Goal: Task Accomplishment & Management: Complete application form

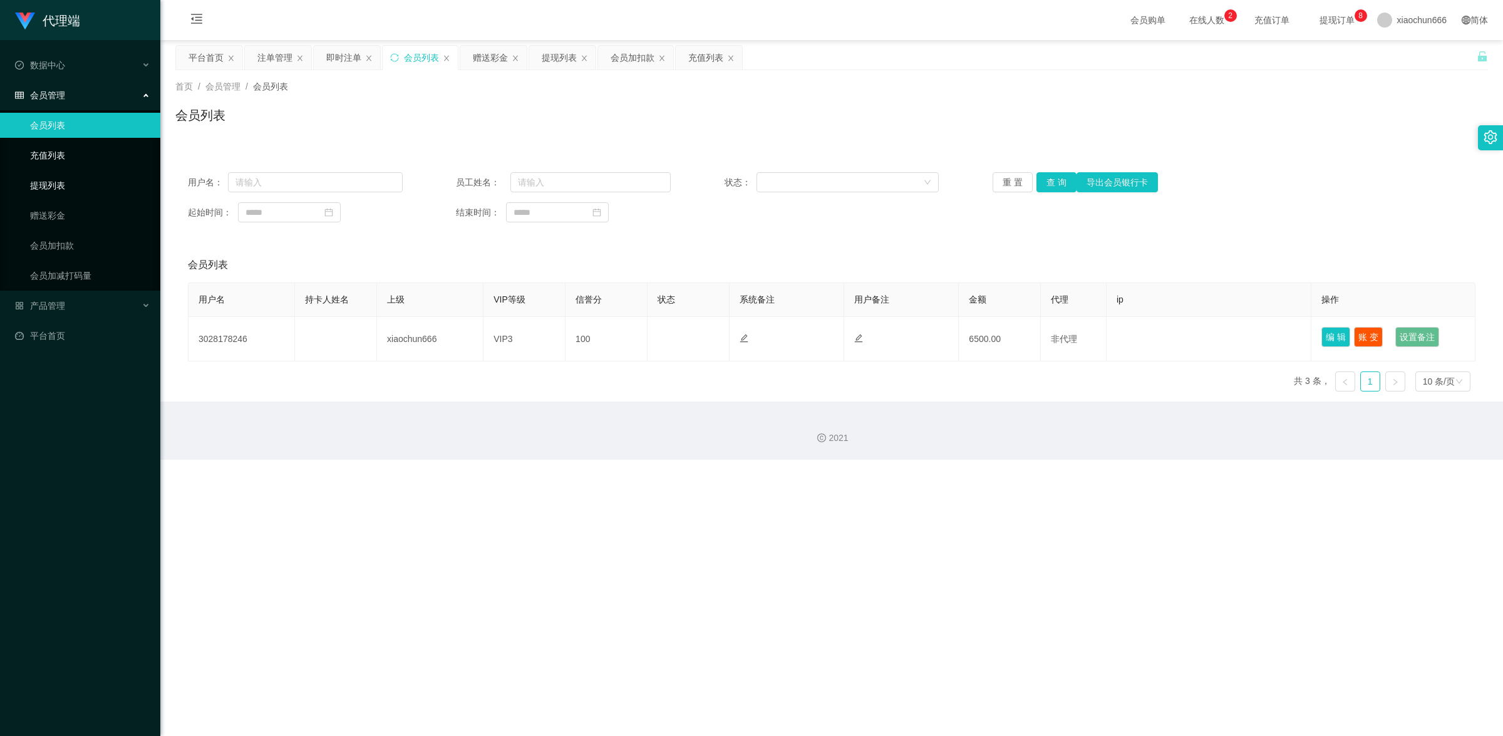
click at [65, 179] on link "提现列表" at bounding box center [90, 185] width 120 height 25
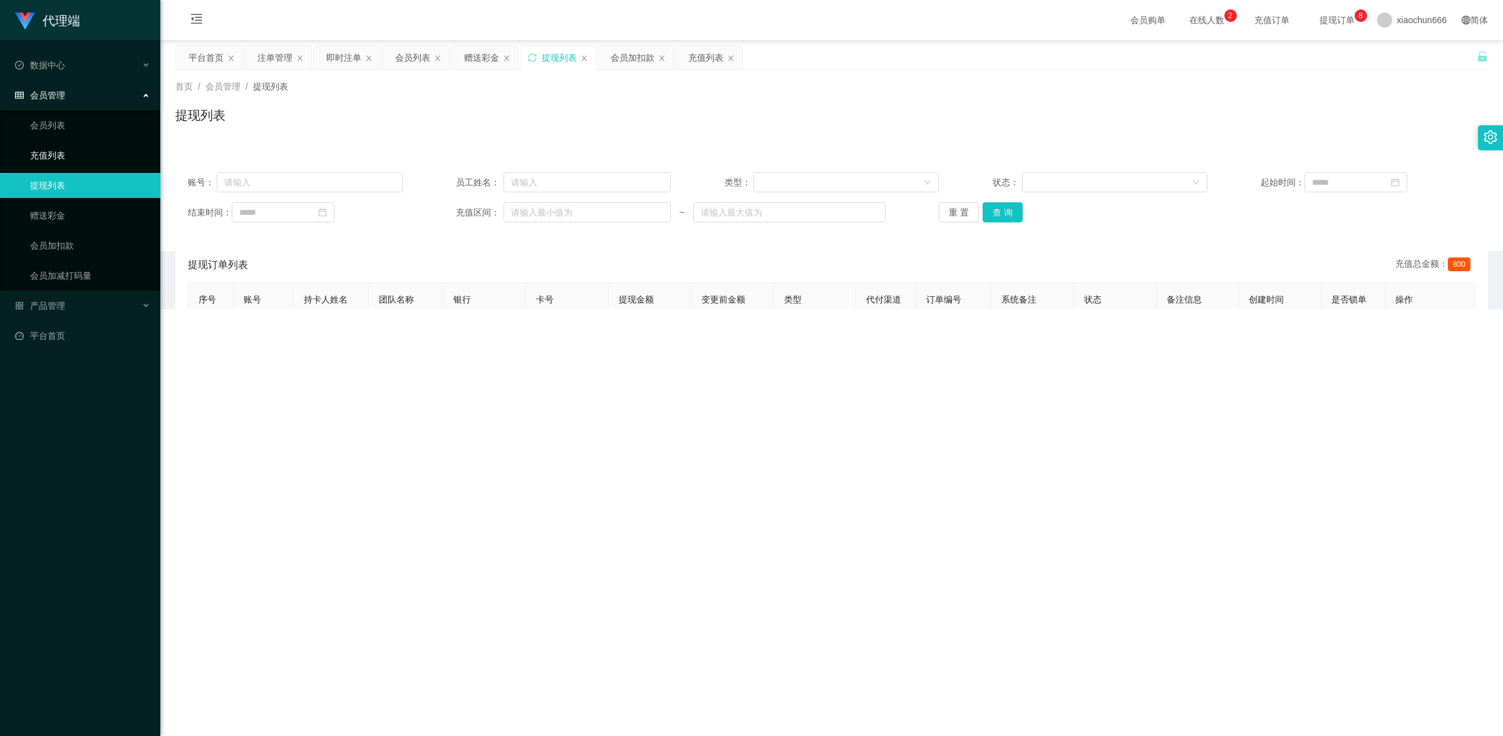
click at [61, 151] on link "充值列表" at bounding box center [90, 155] width 120 height 25
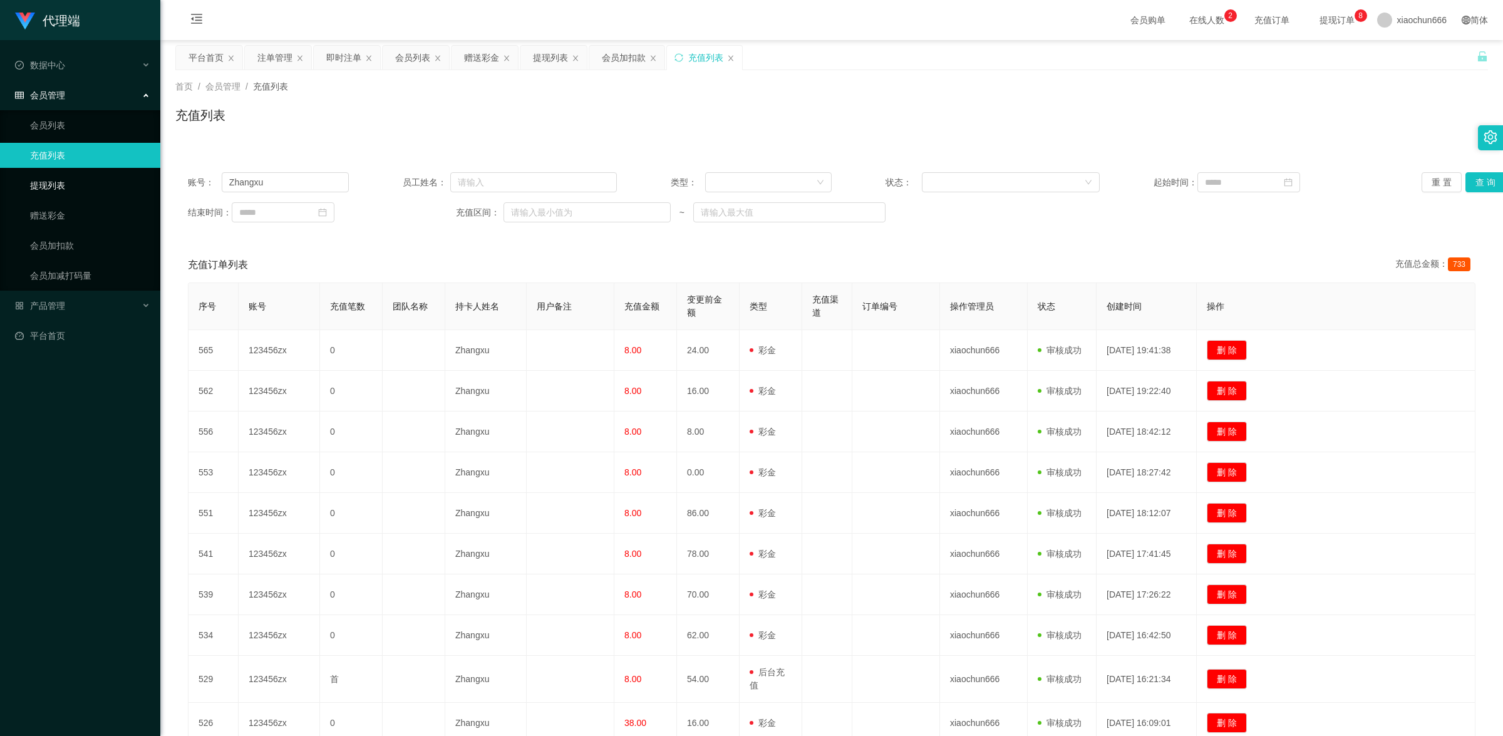
click at [69, 194] on link "提现列表" at bounding box center [90, 185] width 120 height 25
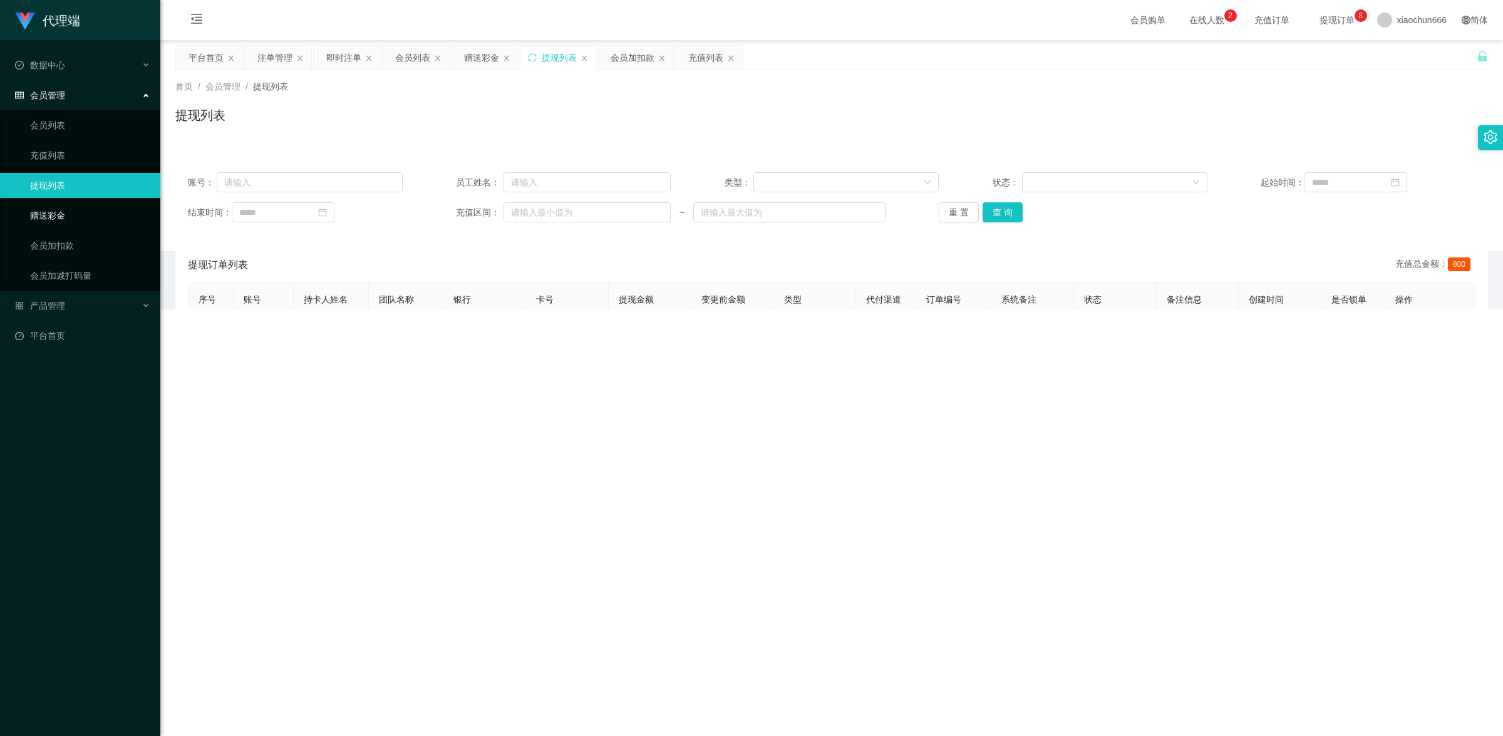
click at [66, 210] on link "赠送彩金" at bounding box center [90, 215] width 120 height 25
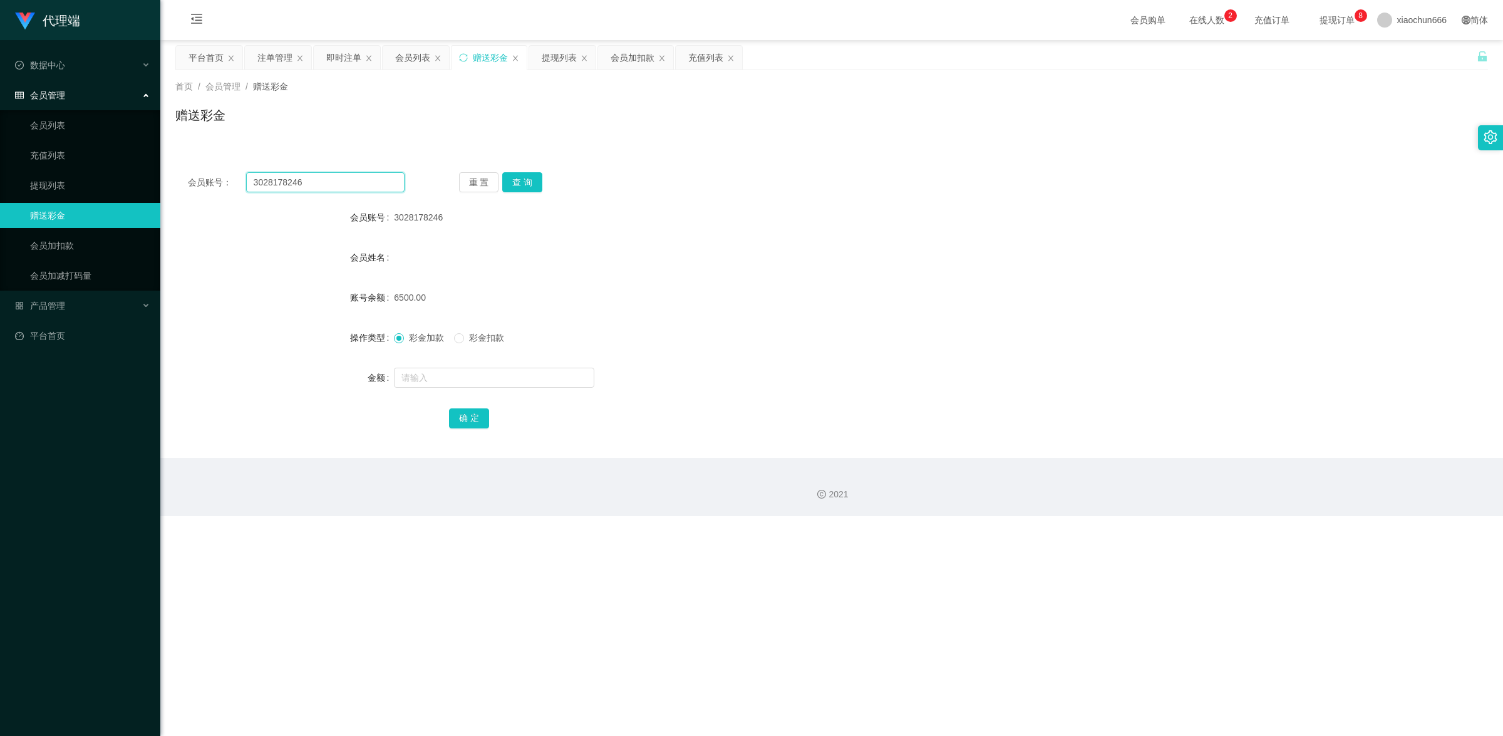
click at [321, 180] on input "3028178246" at bounding box center [325, 182] width 158 height 20
paste input "THY"
type input "THY"
click at [515, 180] on button "查 询" at bounding box center [522, 182] width 40 height 20
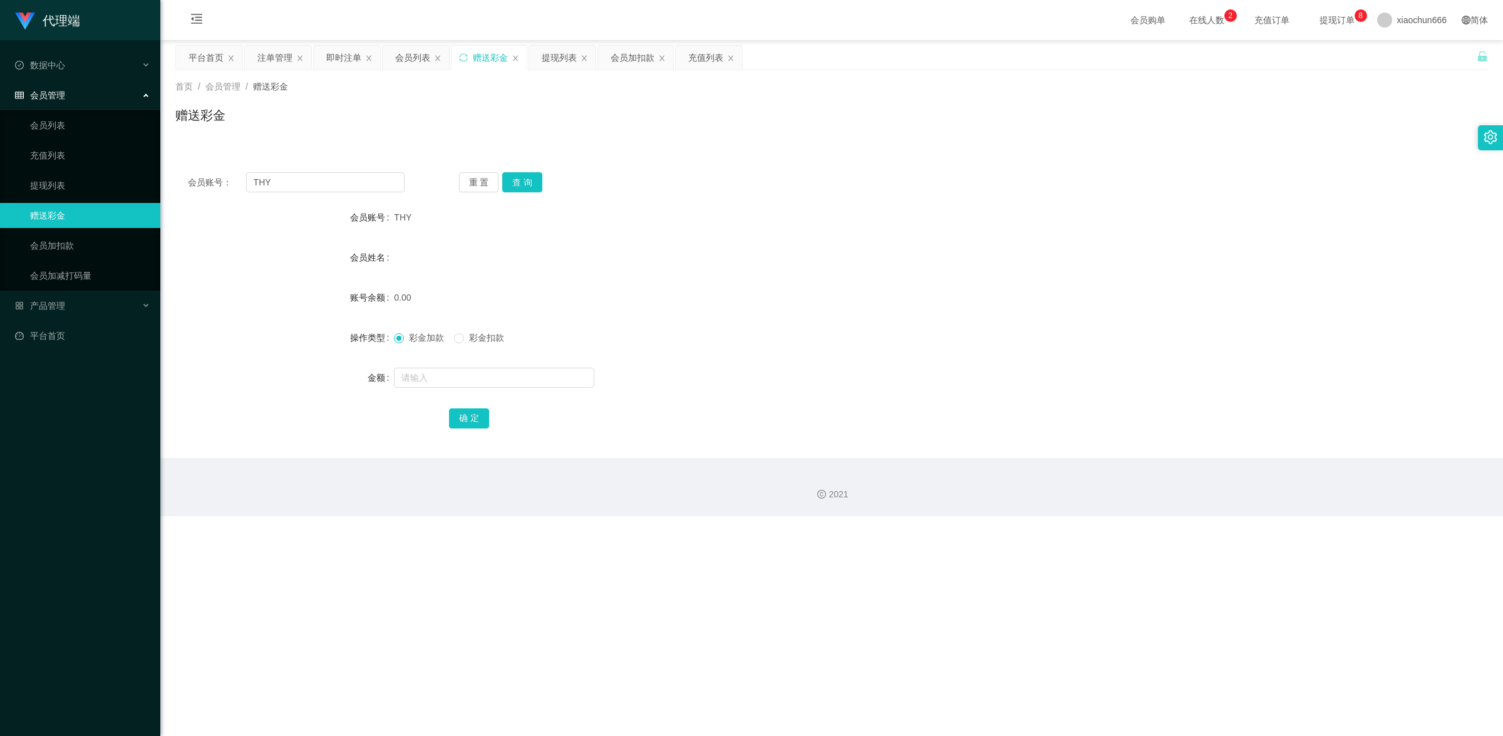
click at [799, 155] on div "会员账号： THY 重 置 查 询 会员账号 THY 会员姓名 账号余额 0.00 操作类型 彩金加款 彩金扣款 金额 确 定" at bounding box center [831, 301] width 1313 height 313
click at [458, 378] on input "text" at bounding box center [494, 378] width 200 height 20
click at [452, 376] on input "text" at bounding box center [494, 378] width 200 height 20
paste input "10648"
drag, startPoint x: 400, startPoint y: 377, endPoint x: 373, endPoint y: 371, distance: 27.7
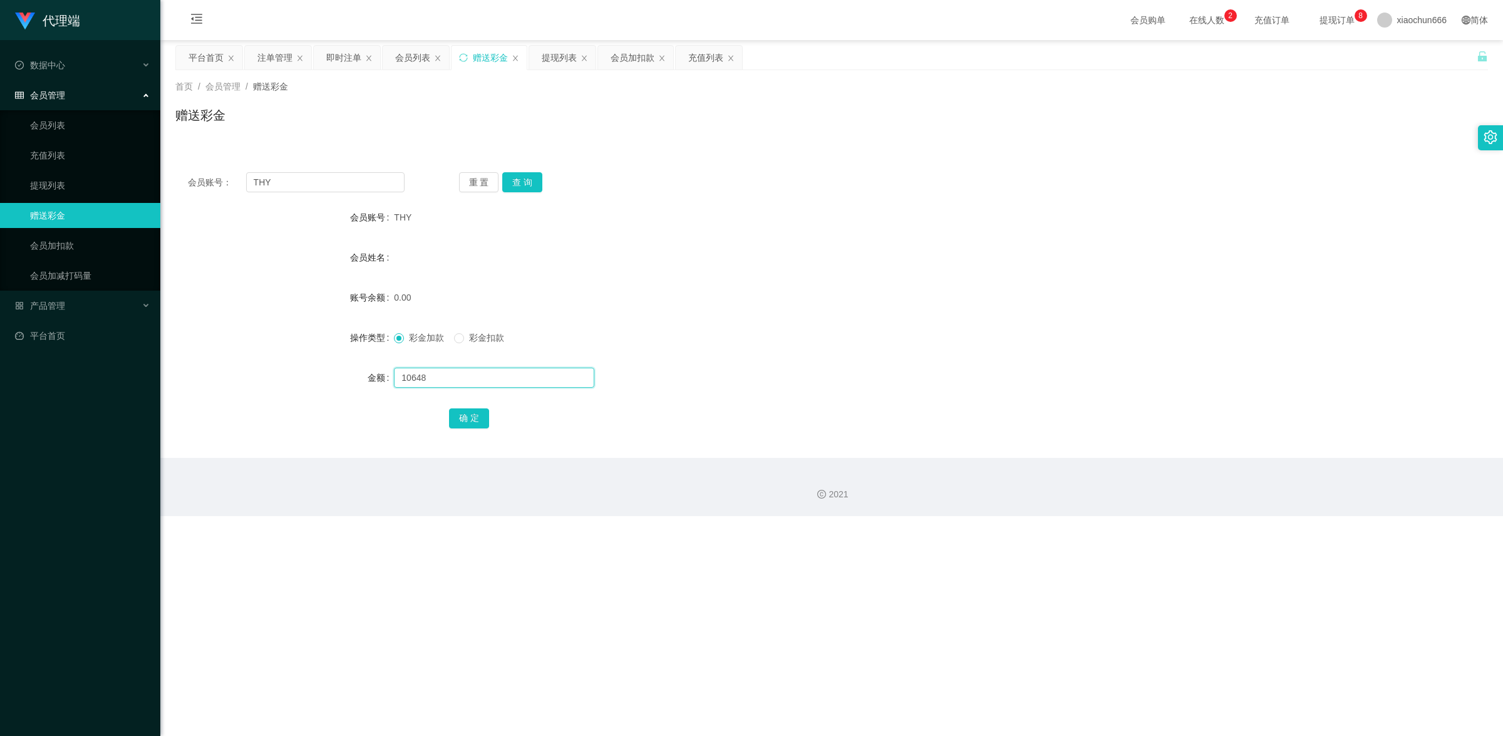
click at [373, 371] on div "金额 10648" at bounding box center [831, 377] width 1313 height 25
type input "10648"
drag, startPoint x: 769, startPoint y: 302, endPoint x: 721, endPoint y: 276, distance: 54.6
click at [769, 302] on div "0.00" at bounding box center [777, 297] width 766 height 25
click at [477, 418] on button "确 定" at bounding box center [469, 418] width 40 height 20
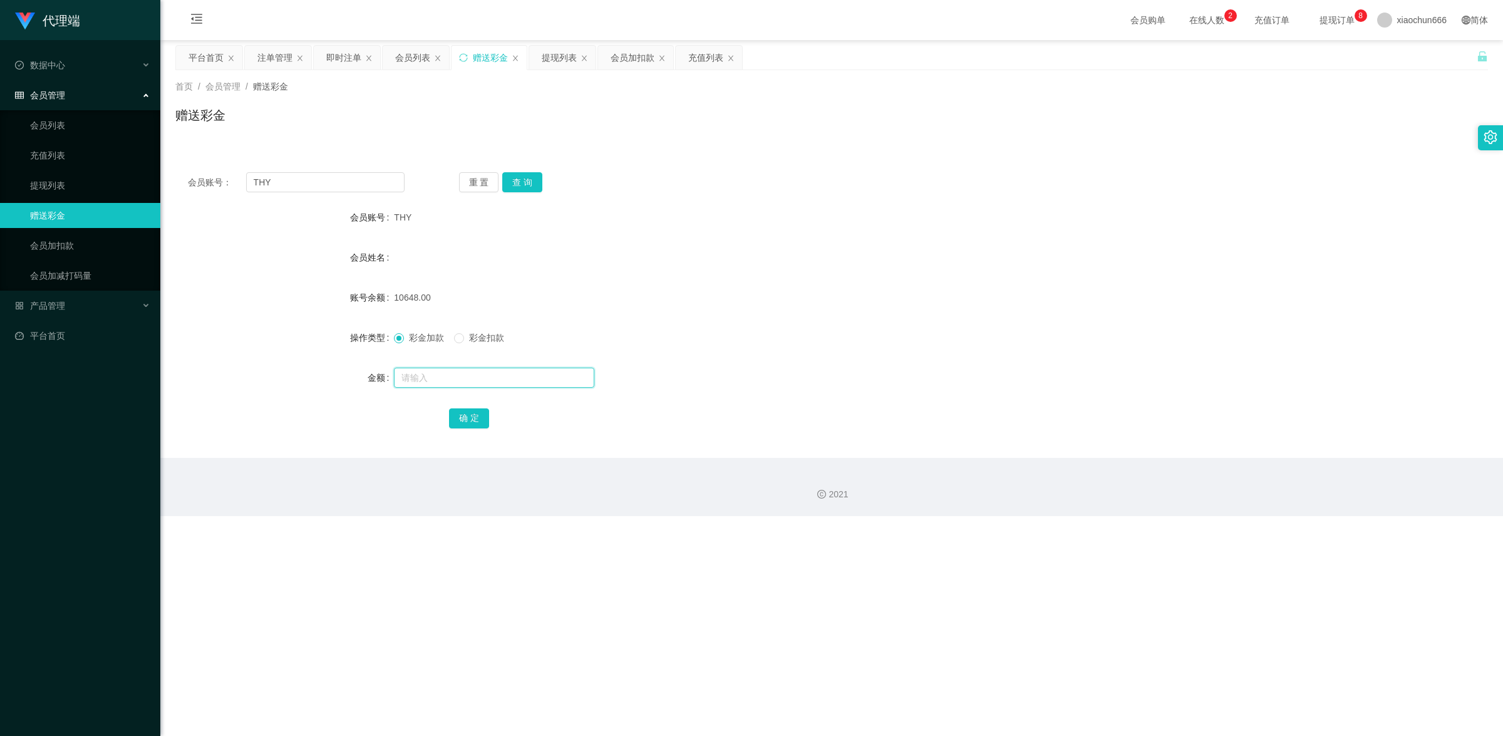
click at [484, 377] on input "text" at bounding box center [494, 378] width 200 height 20
type input "16"
drag, startPoint x: 477, startPoint y: 418, endPoint x: 558, endPoint y: 388, distance: 86.6
click at [477, 418] on button "确 定" at bounding box center [469, 418] width 40 height 20
click at [521, 378] on input "text" at bounding box center [494, 378] width 200 height 20
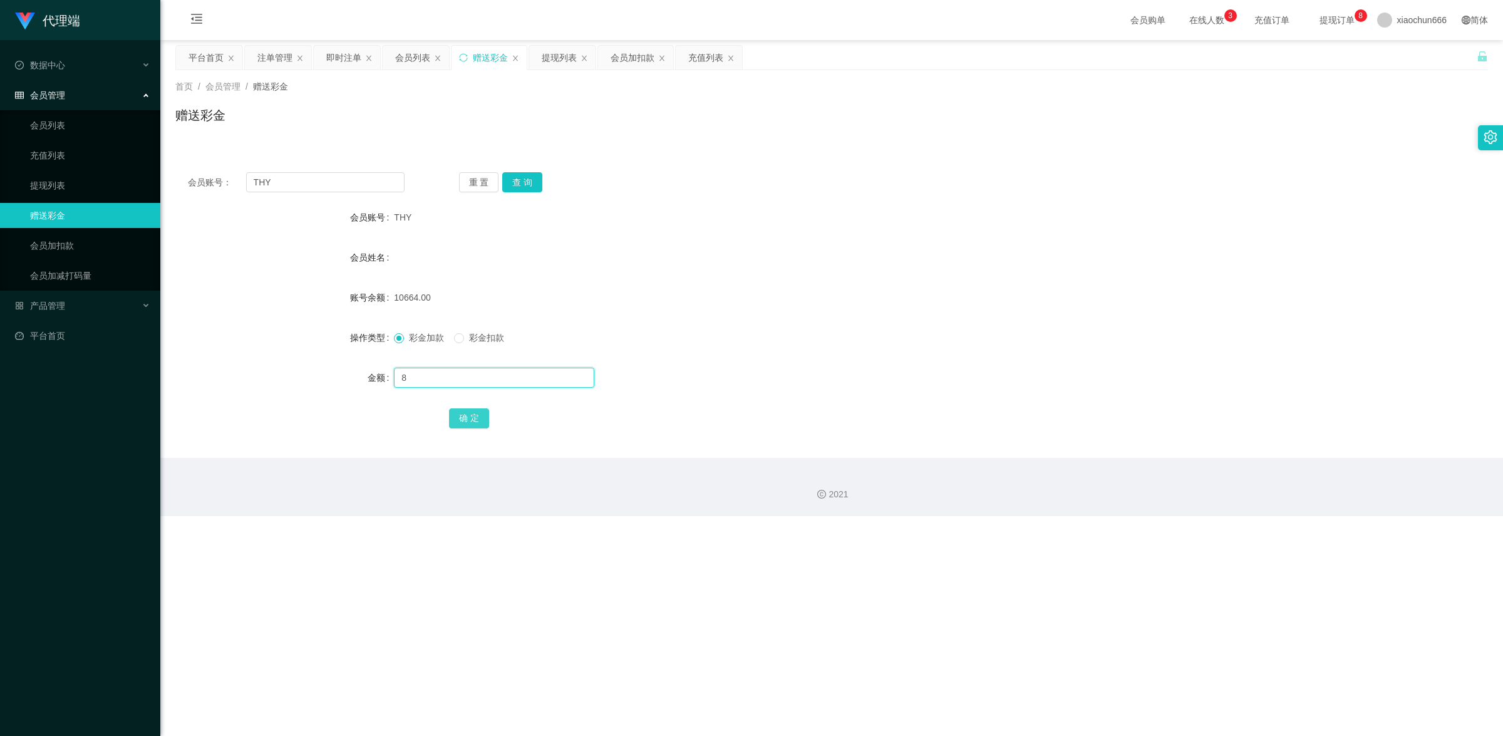
type input "8"
click at [470, 423] on button "确 定" at bounding box center [469, 418] width 40 height 20
click at [58, 123] on link "会员列表" at bounding box center [90, 125] width 120 height 25
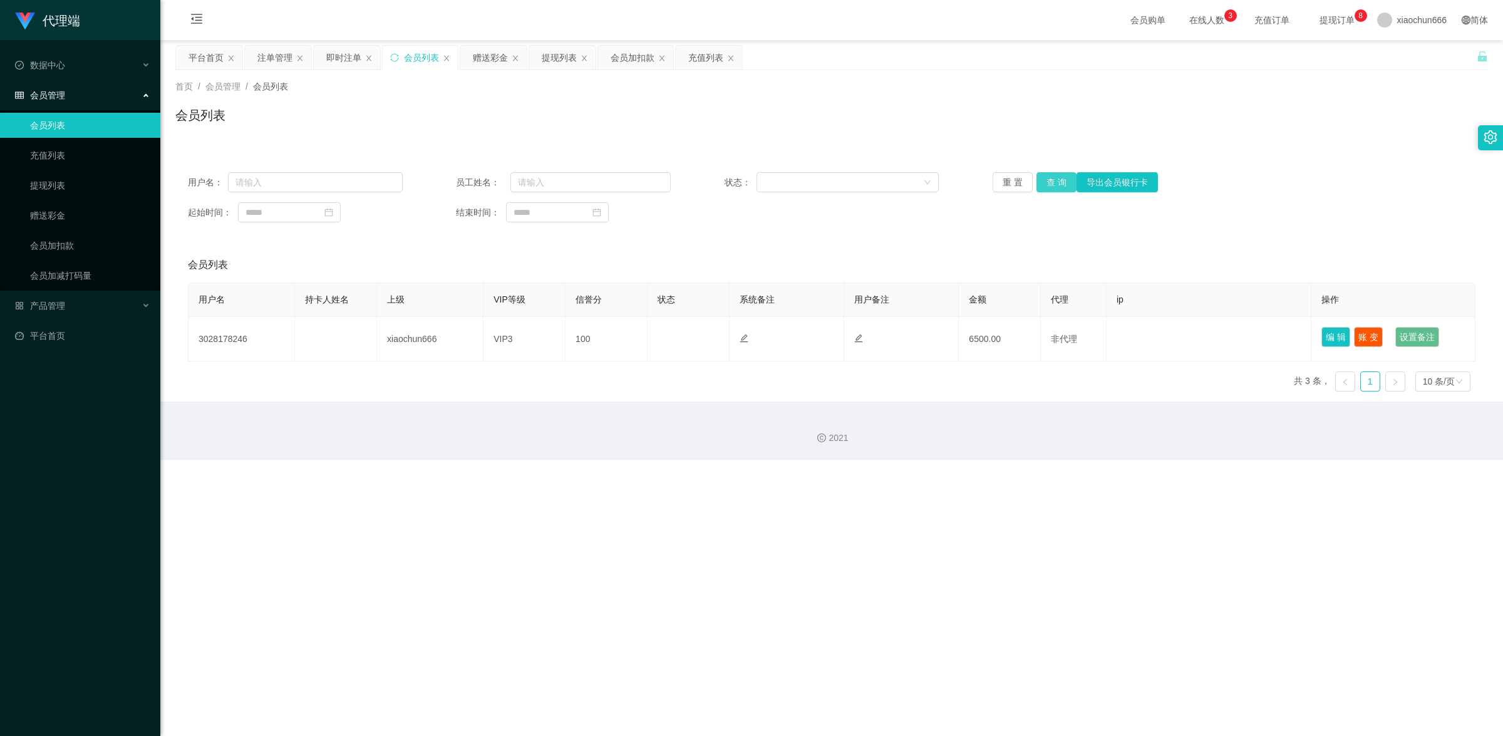
click at [1047, 179] on button "查 询" at bounding box center [1057, 182] width 40 height 20
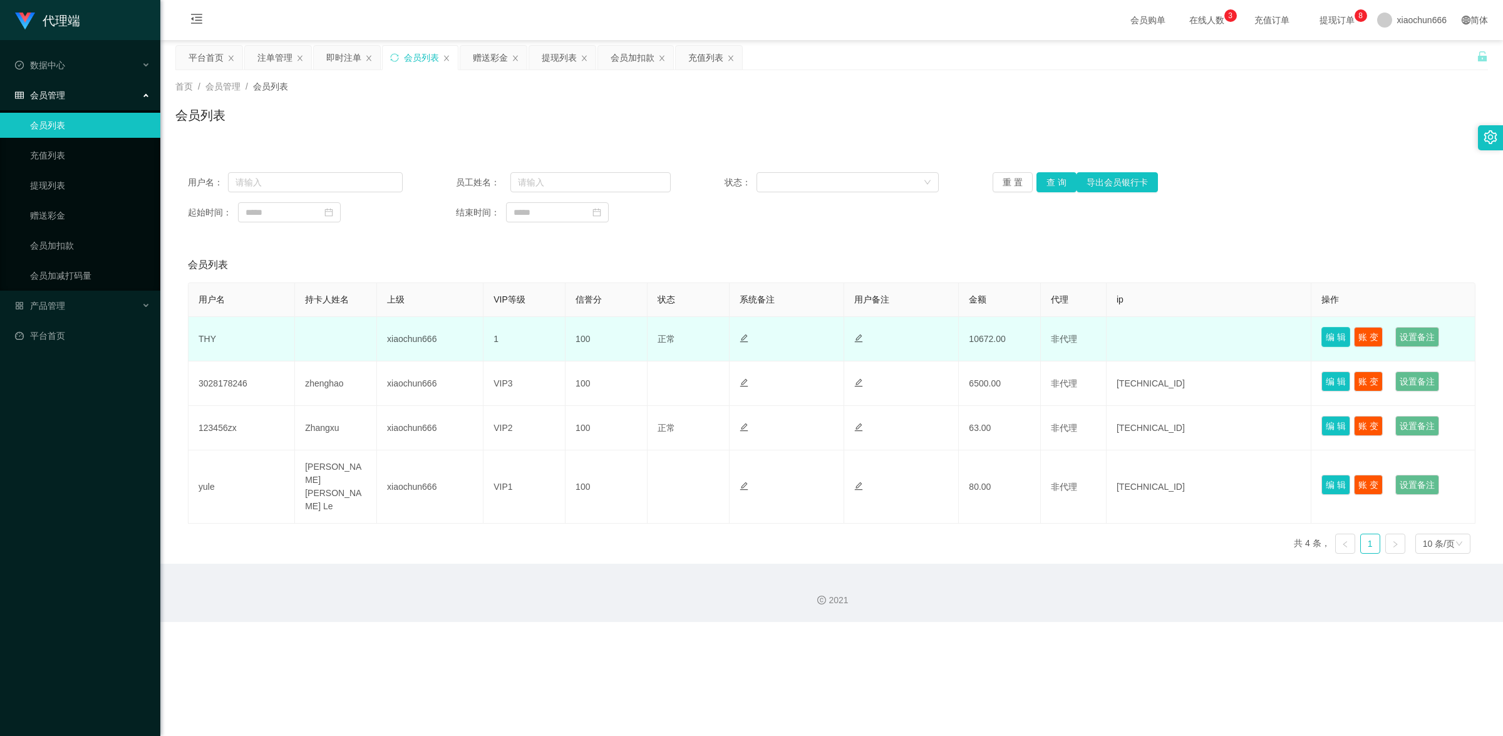
click at [1322, 334] on button "编 辑" at bounding box center [1336, 337] width 29 height 20
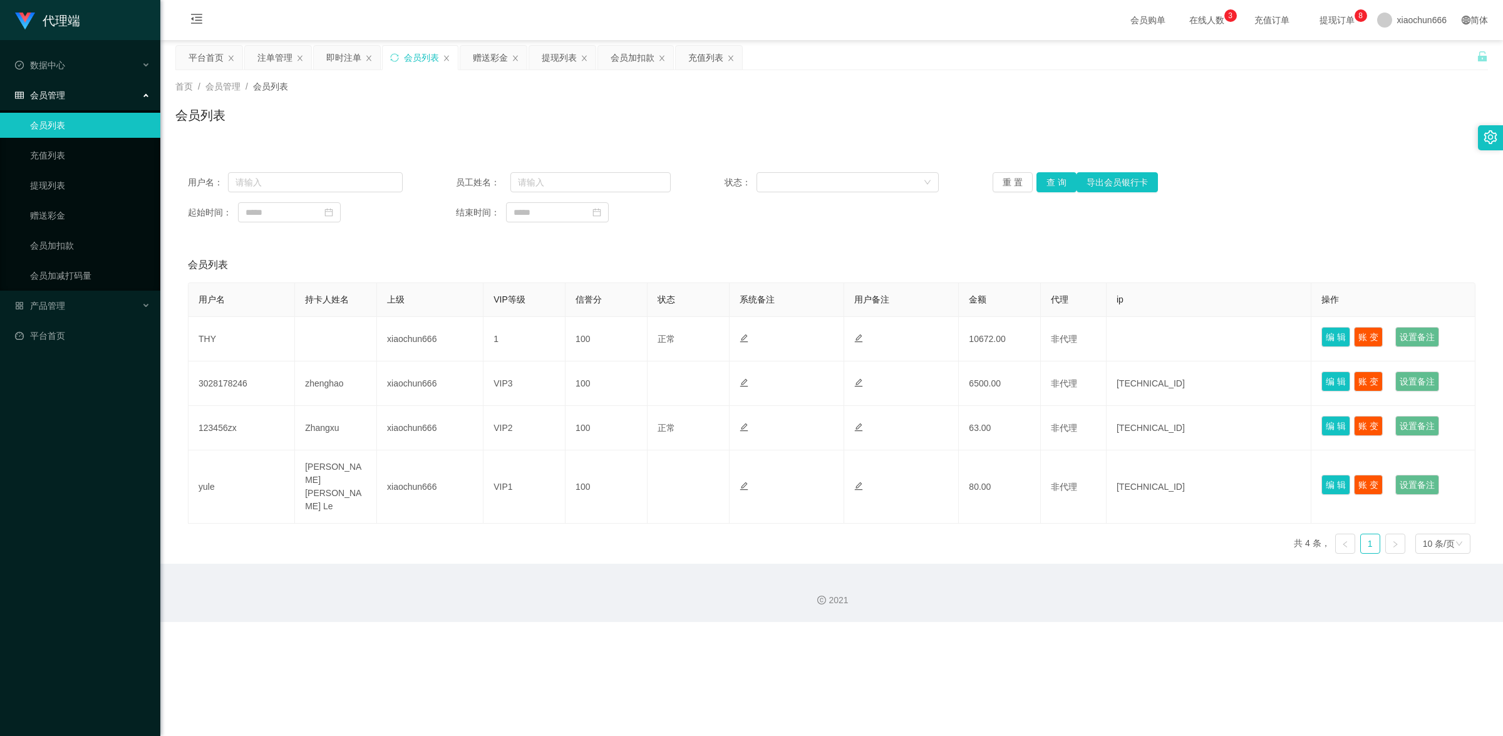
type input "THY"
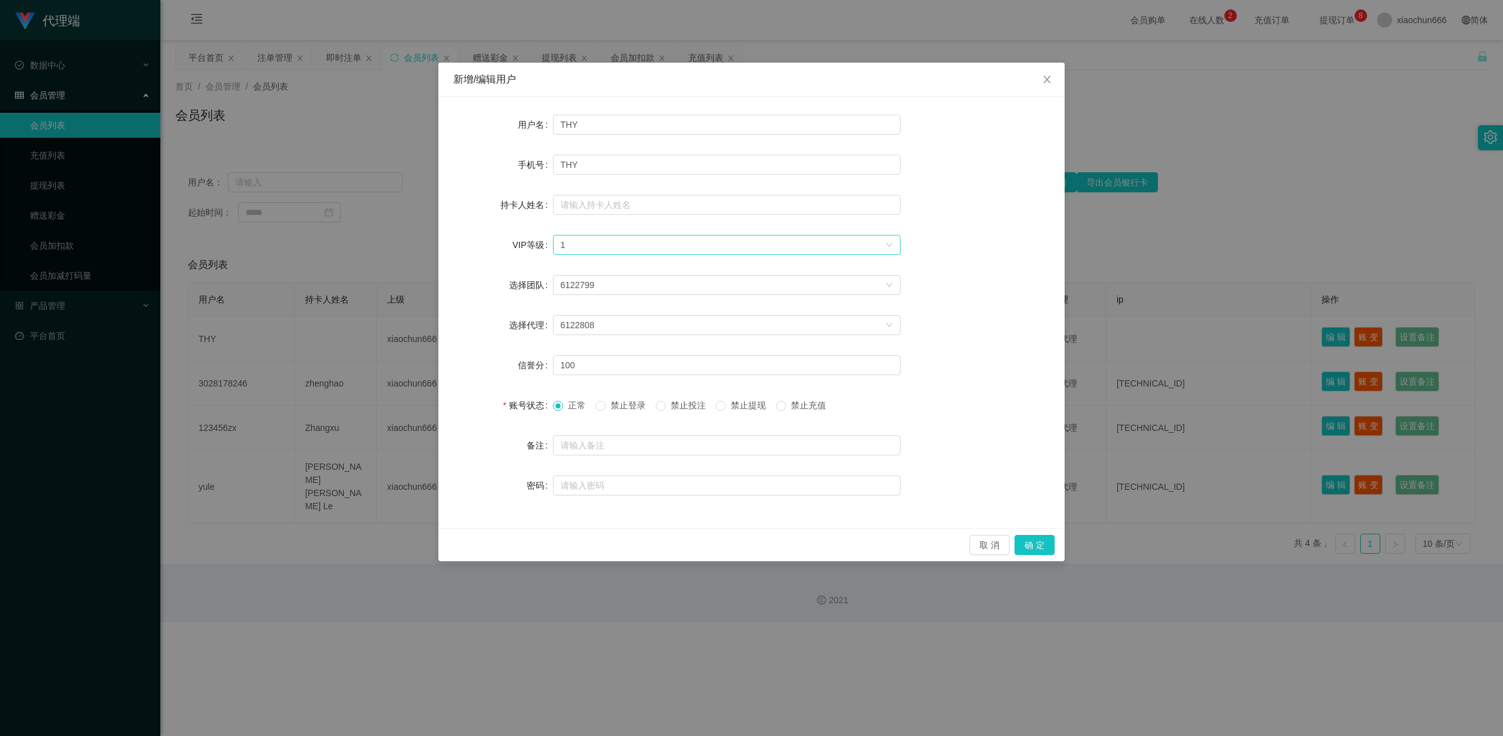
click at [641, 243] on div "选择VIP等级 1" at bounding box center [723, 245] width 324 height 19
click at [647, 307] on li "VIP3" at bounding box center [726, 309] width 348 height 20
click at [1042, 544] on button "确 定" at bounding box center [1035, 545] width 40 height 20
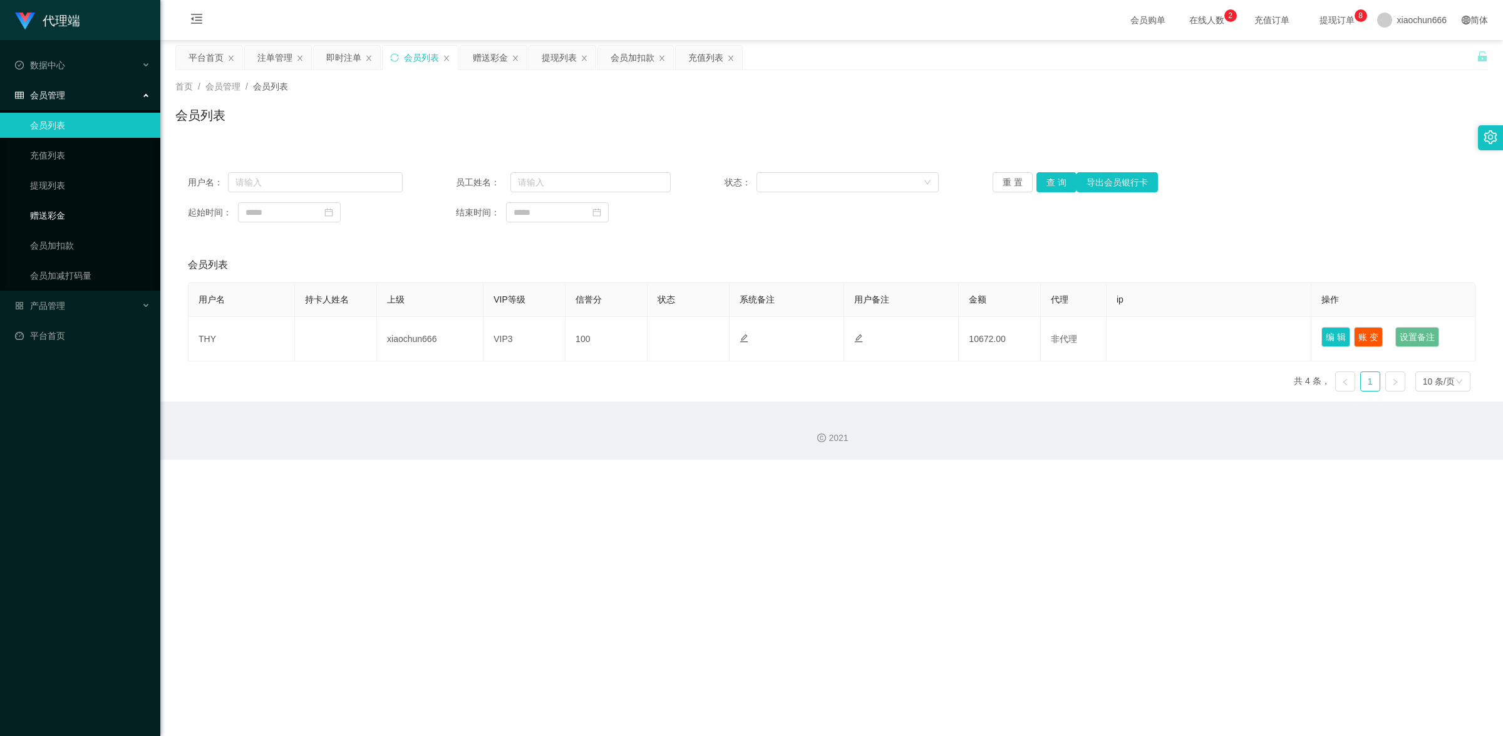
click at [64, 204] on link "赠送彩金" at bounding box center [90, 215] width 120 height 25
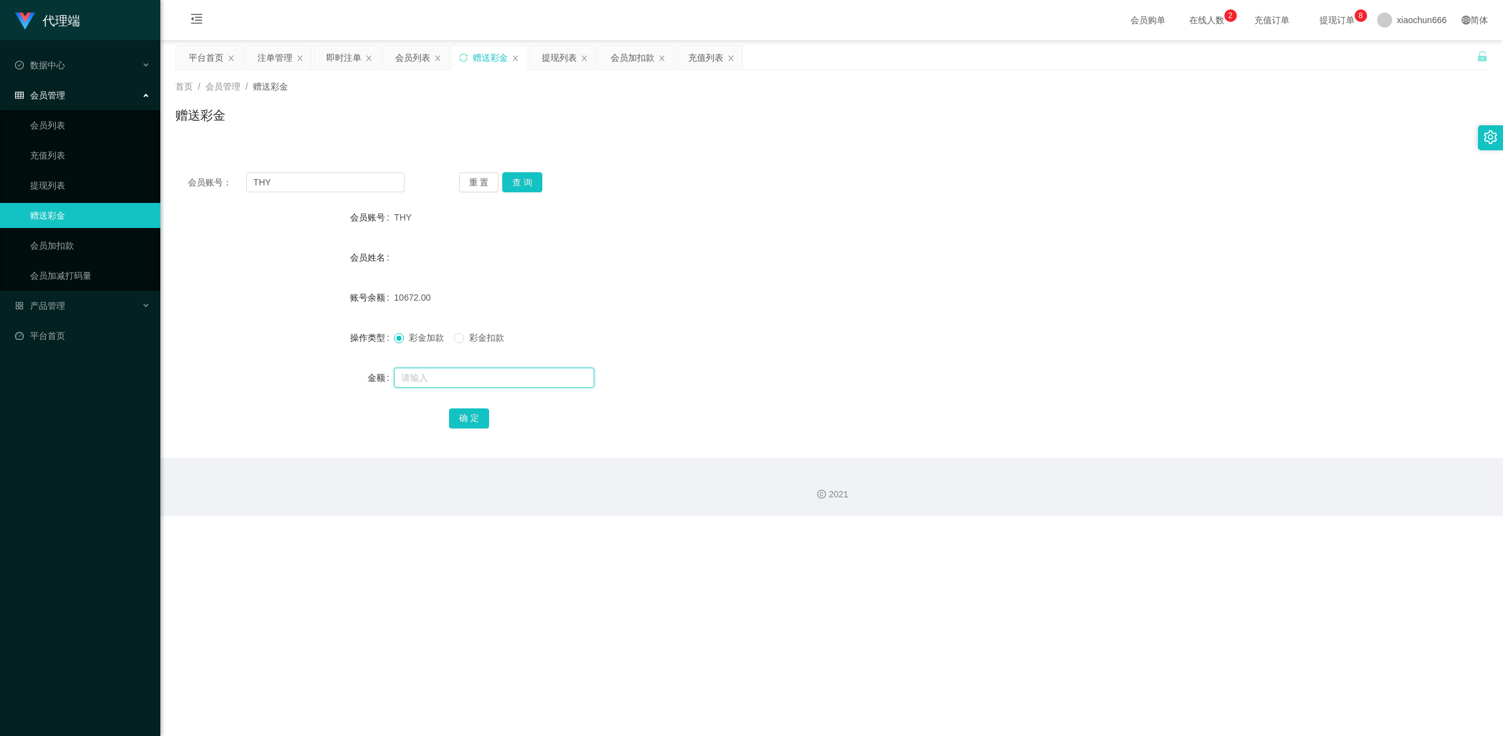
click at [437, 376] on input "text" at bounding box center [494, 378] width 200 height 20
type input "8"
click at [463, 412] on button "确 定" at bounding box center [469, 418] width 40 height 20
click at [445, 371] on input "text" at bounding box center [494, 378] width 200 height 20
type input "8"
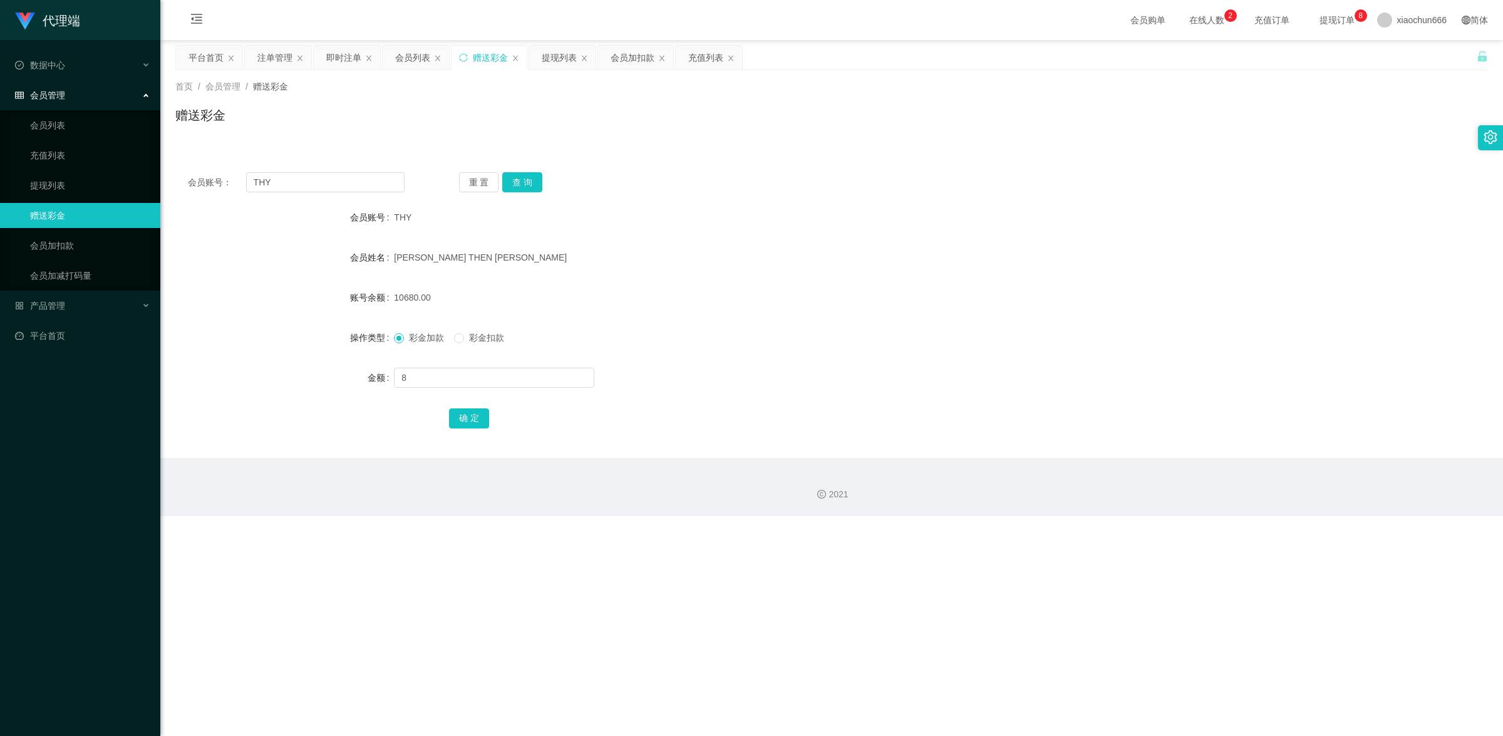
click at [462, 407] on div "确 定" at bounding box center [832, 417] width 766 height 25
click at [463, 411] on button "确 定" at bounding box center [469, 418] width 40 height 20
click at [484, 380] on input "text" at bounding box center [494, 378] width 200 height 20
type input "8"
click at [463, 425] on button "确 定" at bounding box center [469, 418] width 40 height 20
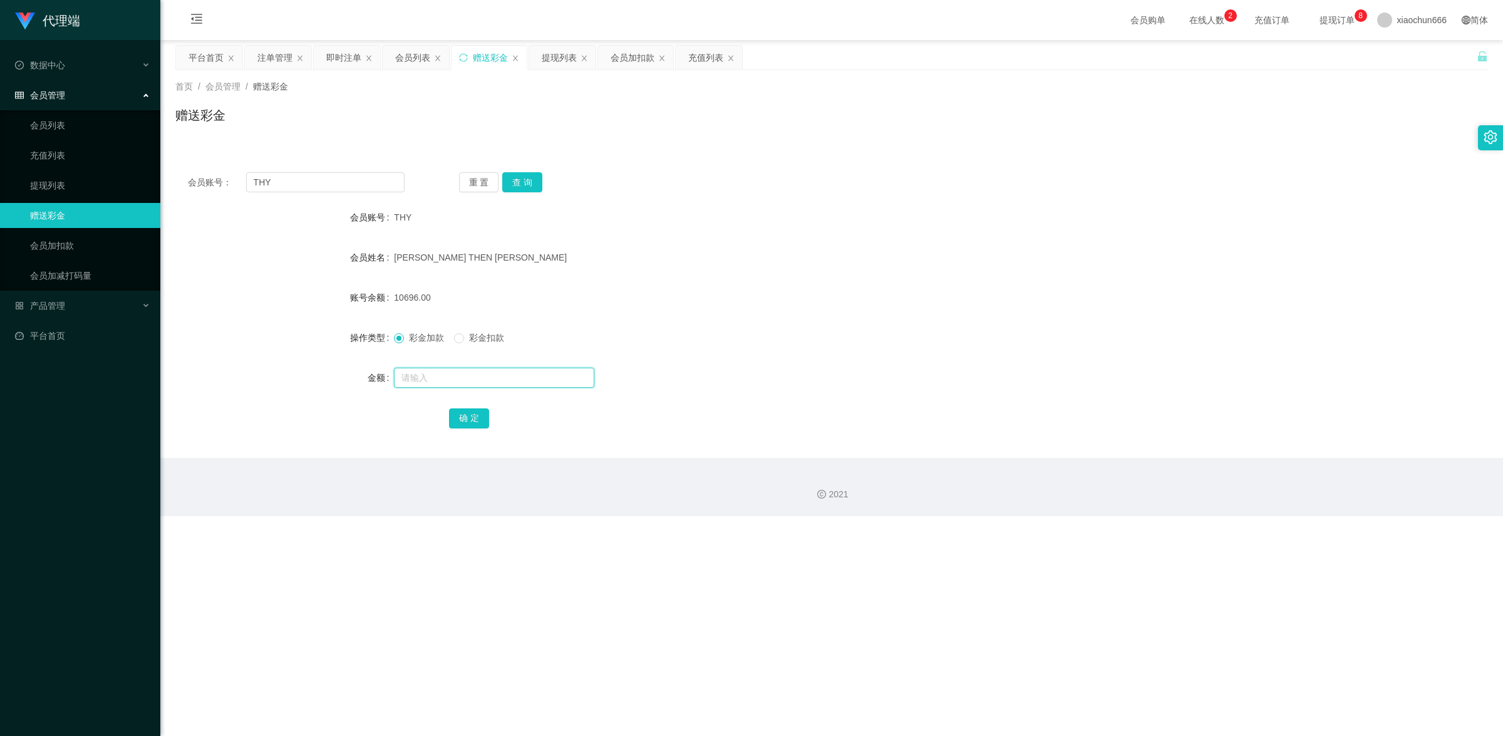
click at [436, 377] on input "text" at bounding box center [494, 378] width 200 height 20
type input "8"
click at [473, 418] on button "确 定" at bounding box center [469, 418] width 40 height 20
click at [455, 379] on input "text" at bounding box center [494, 378] width 200 height 20
type input "8"
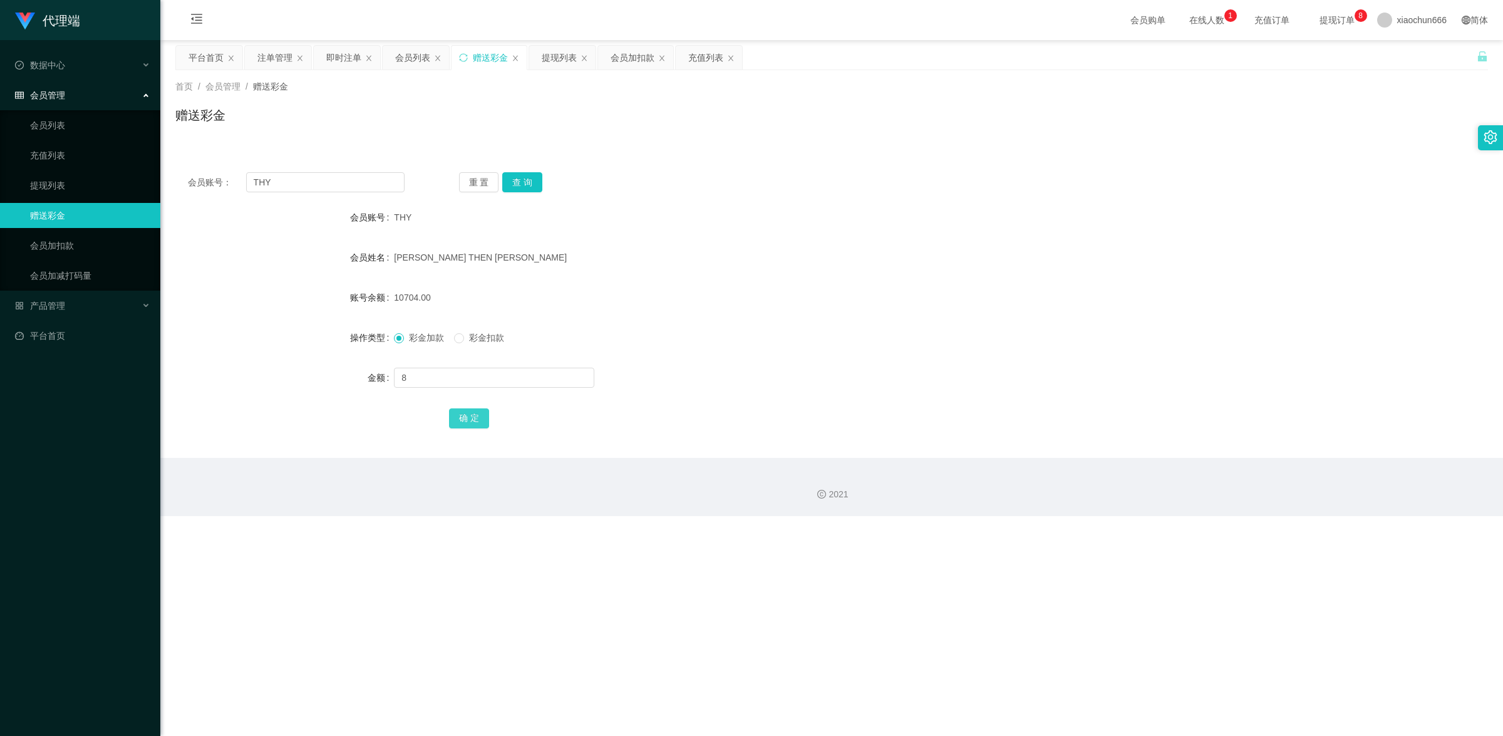
click at [470, 409] on button "确 定" at bounding box center [469, 418] width 40 height 20
click at [467, 376] on input "text" at bounding box center [494, 378] width 200 height 20
type input "8"
click at [470, 417] on button "确 定" at bounding box center [469, 418] width 40 height 20
click at [458, 390] on div at bounding box center [777, 377] width 766 height 25
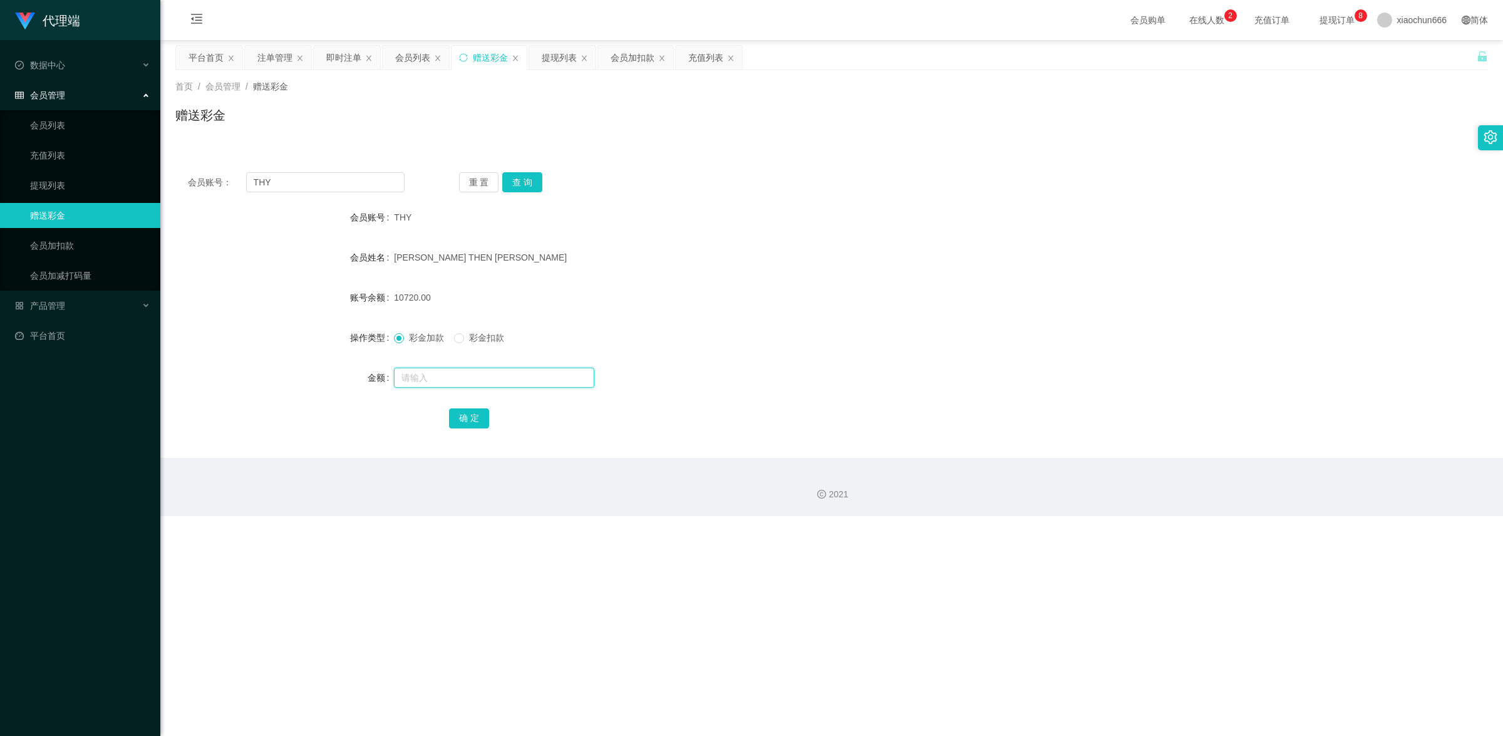
click at [458, 373] on input "text" at bounding box center [494, 378] width 200 height 20
type input "8"
click at [468, 409] on button "确 定" at bounding box center [469, 418] width 40 height 20
click at [341, 176] on input "THY" at bounding box center [325, 182] width 158 height 20
click at [341, 179] on input "THY" at bounding box center [325, 182] width 158 height 20
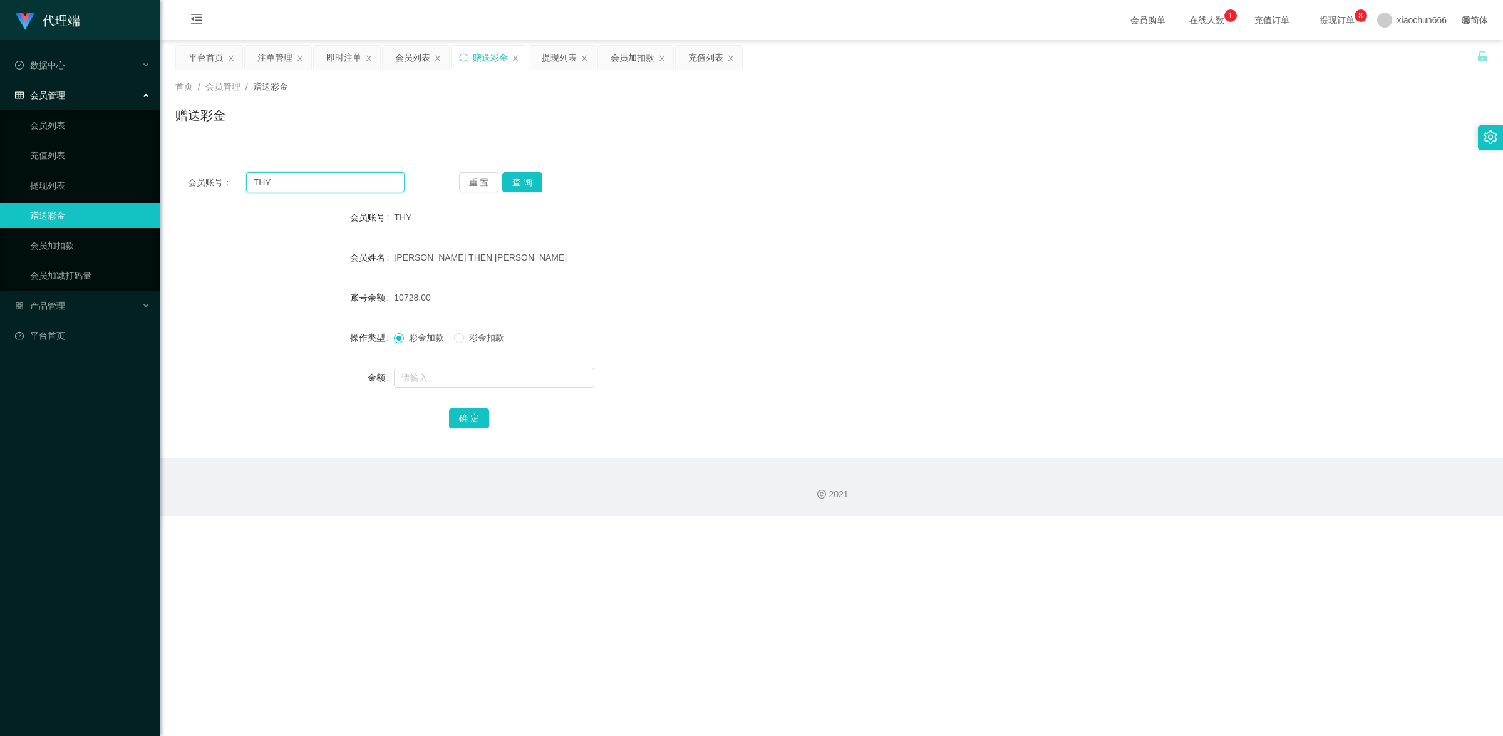
click at [342, 179] on input "THY" at bounding box center [325, 182] width 158 height 20
paste input "📢 亲，您的薪资已成功添加至【天猫工作台账户】，请及时查收。 💰 当账户金额满 S$80 即可申请提现。 ⚠️ 由于您尚未完成竞抢数据，暂不结算。待完成后将与…"
type input "📢 亲，您的薪资已成功添加至【天猫工作台账户】，请及时查收。 💰 当账户金额满 S$80 即可申请提现。 ⚠️ 由于您尚未完成竞抢数据，暂不结算。待完成后将与…"
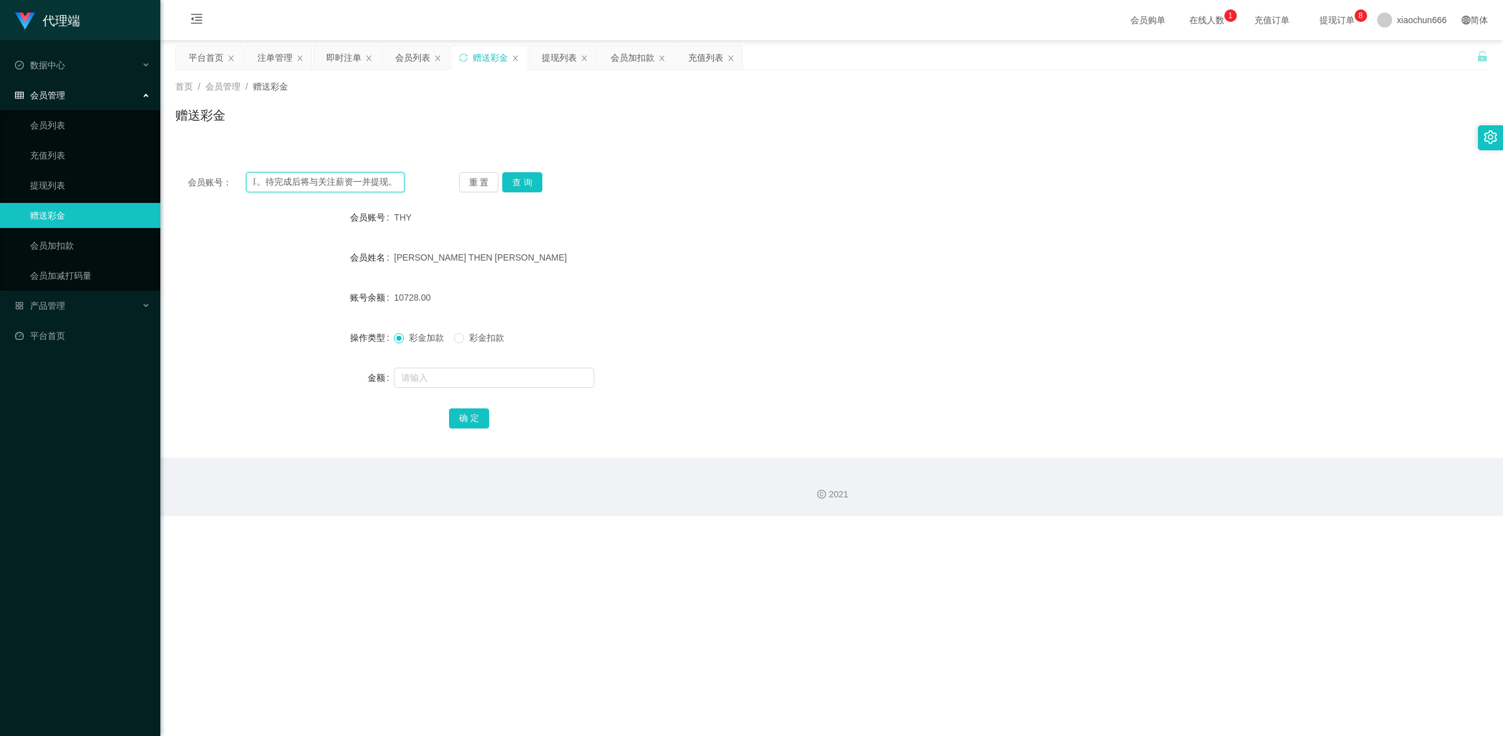
click at [363, 185] on input "📢 亲，您的薪资已成功添加至【天猫工作台账户】，请及时查收。 💰 当账户金额满 S$80 即可申请提现。 ⚠️ 由于您尚未完成竞抢数据，暂不结算。待完成后将与…" at bounding box center [325, 182] width 158 height 20
click at [365, 175] on input "text" at bounding box center [325, 182] width 158 height 20
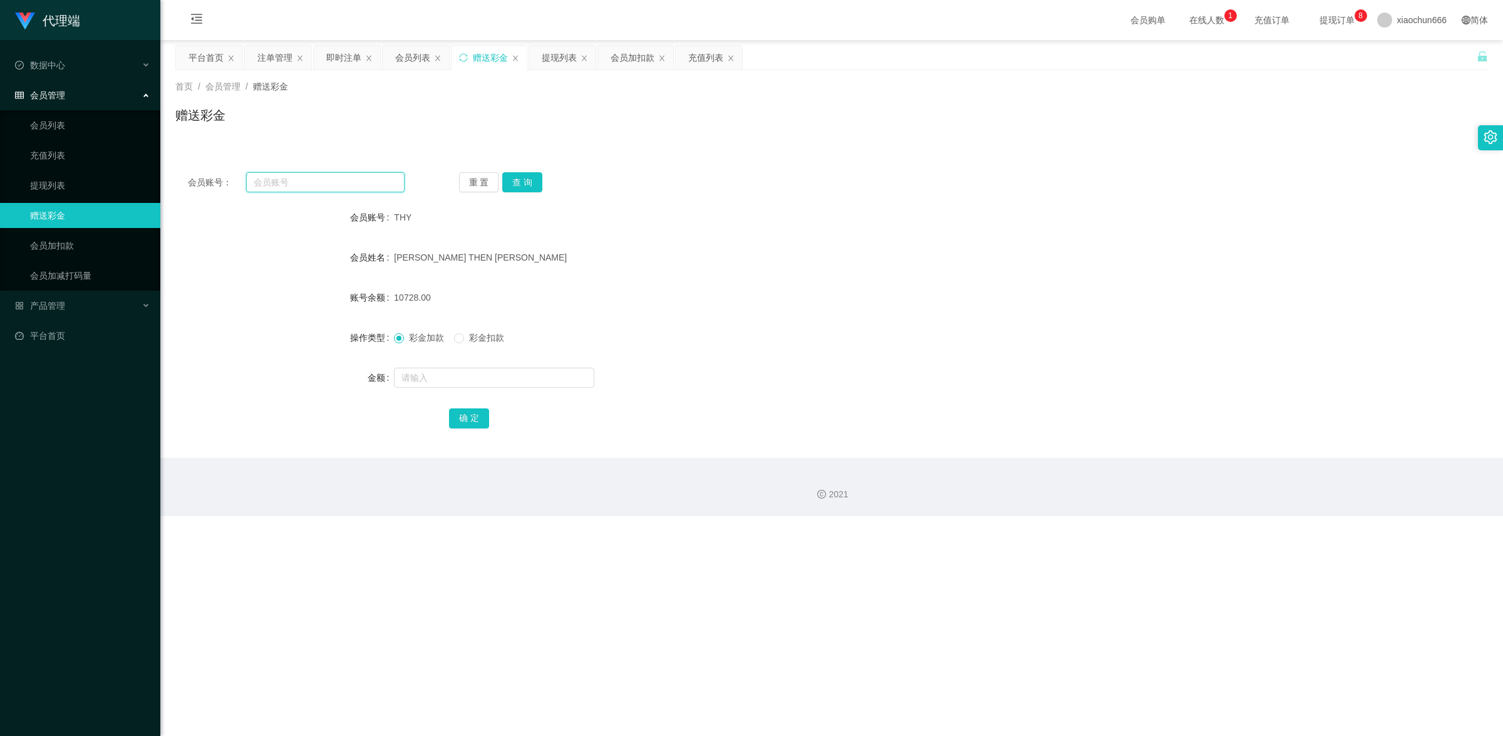
click at [365, 175] on input "text" at bounding box center [325, 182] width 158 height 20
paste input "3028178246"
type input "3028178246"
drag, startPoint x: 536, startPoint y: 184, endPoint x: 524, endPoint y: 199, distance: 18.8
click at [536, 184] on button "查 询" at bounding box center [522, 182] width 40 height 20
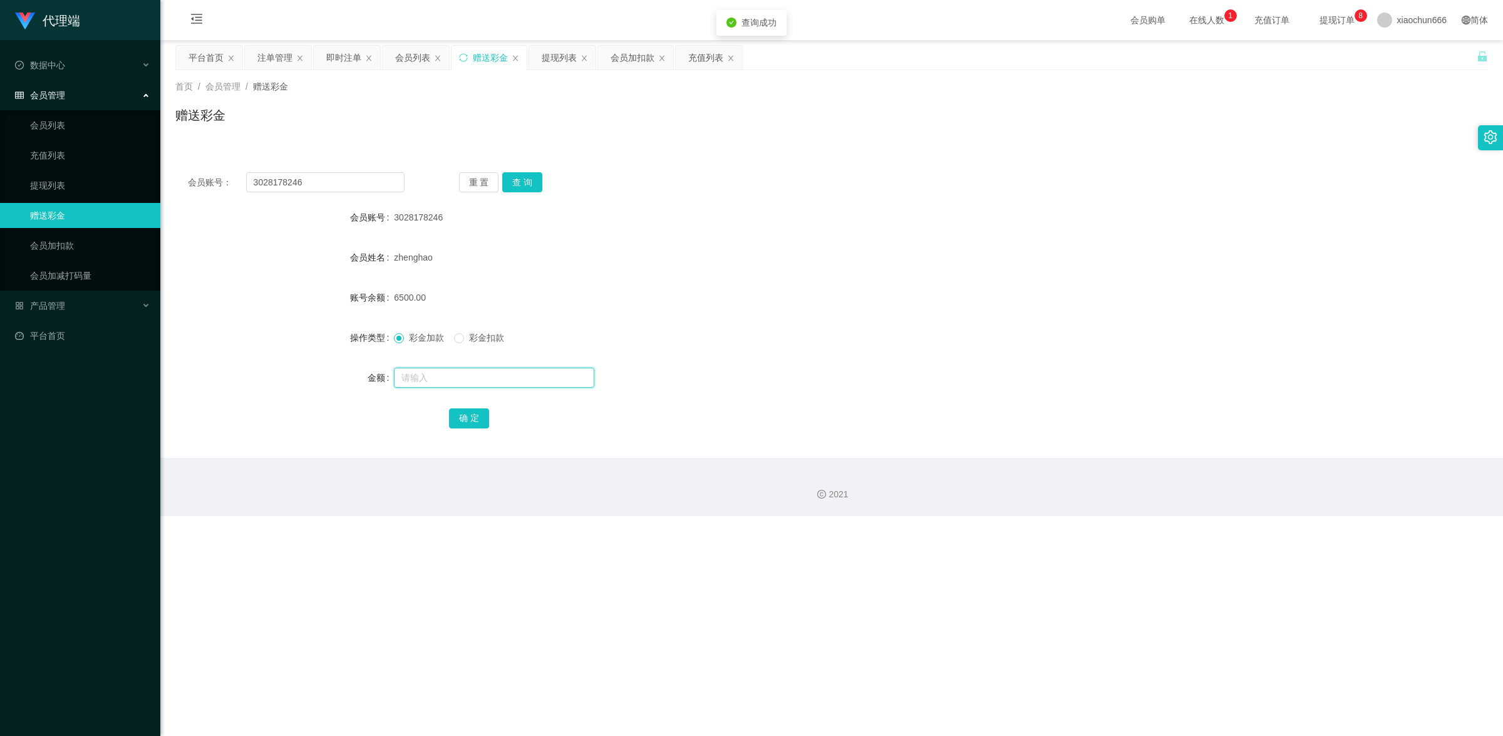
click at [477, 374] on input "text" at bounding box center [494, 378] width 200 height 20
type input "16"
drag, startPoint x: 468, startPoint y: 422, endPoint x: 500, endPoint y: 402, distance: 37.4
click at [468, 422] on button "确 定" at bounding box center [469, 418] width 40 height 20
click at [469, 424] on button "确 定" at bounding box center [469, 418] width 40 height 20
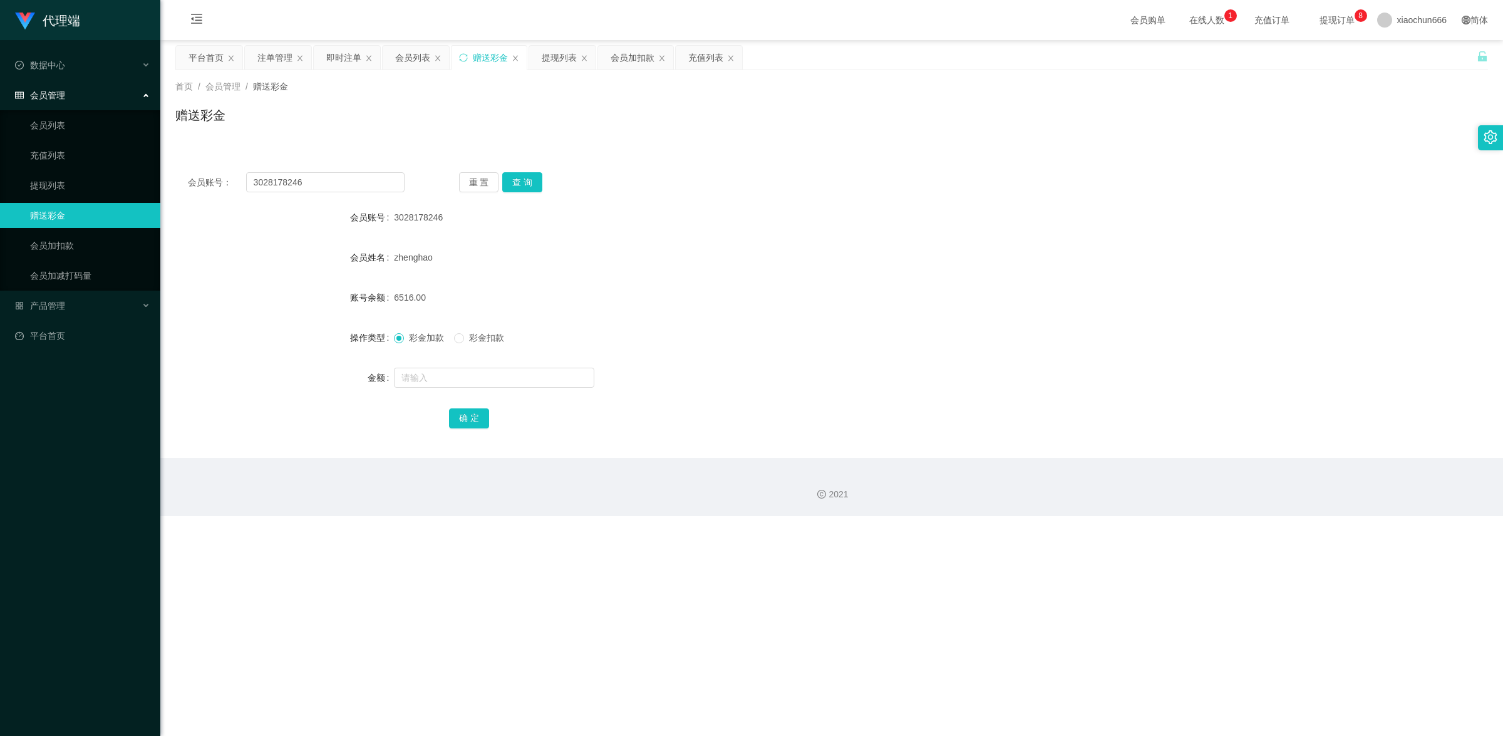
click at [509, 170] on div "会员账号： 3028178246 重 置 查 询 会员账号 3028178246 会员姓名 [PERSON_NAME] 账号余额 6516.00 操作类型 彩…" at bounding box center [831, 309] width 1313 height 298
click at [514, 179] on button "查 询" at bounding box center [522, 182] width 40 height 20
click at [352, 184] on input "3028178246" at bounding box center [325, 182] width 158 height 20
paste input "THY"
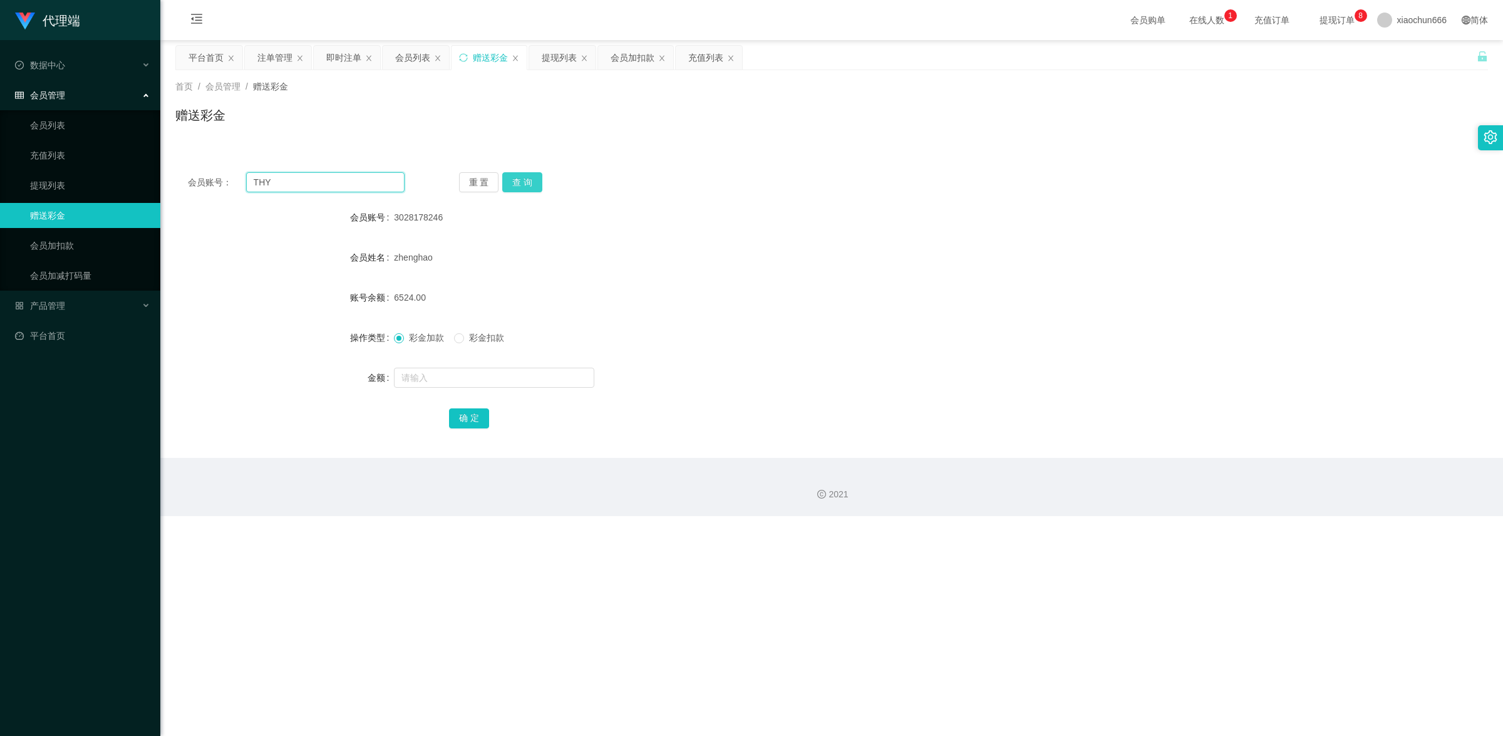
type input "THY"
click at [512, 180] on button "查 询" at bounding box center [522, 182] width 40 height 20
click at [532, 358] on form "会员账号 THY 会员姓名 [PERSON_NAME] THEN [PERSON_NAME] 账号余额 10728.00 操作类型 彩金加款 彩金扣款 金额 …" at bounding box center [831, 317] width 1313 height 225
click at [530, 368] on input "text" at bounding box center [494, 378] width 200 height 20
type input "8"
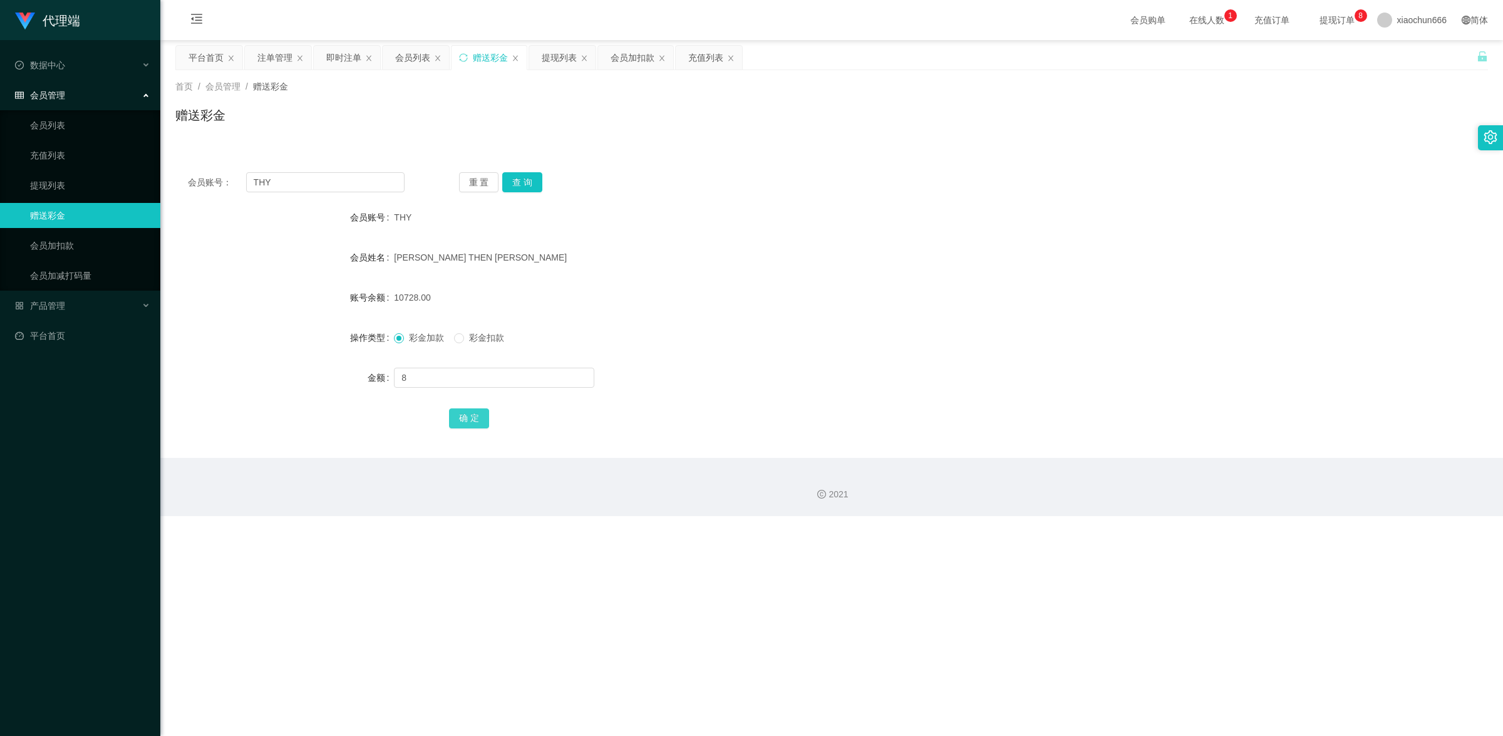
click at [473, 418] on button "确 定" at bounding box center [469, 418] width 40 height 20
click at [72, 179] on link "提现列表" at bounding box center [90, 185] width 120 height 25
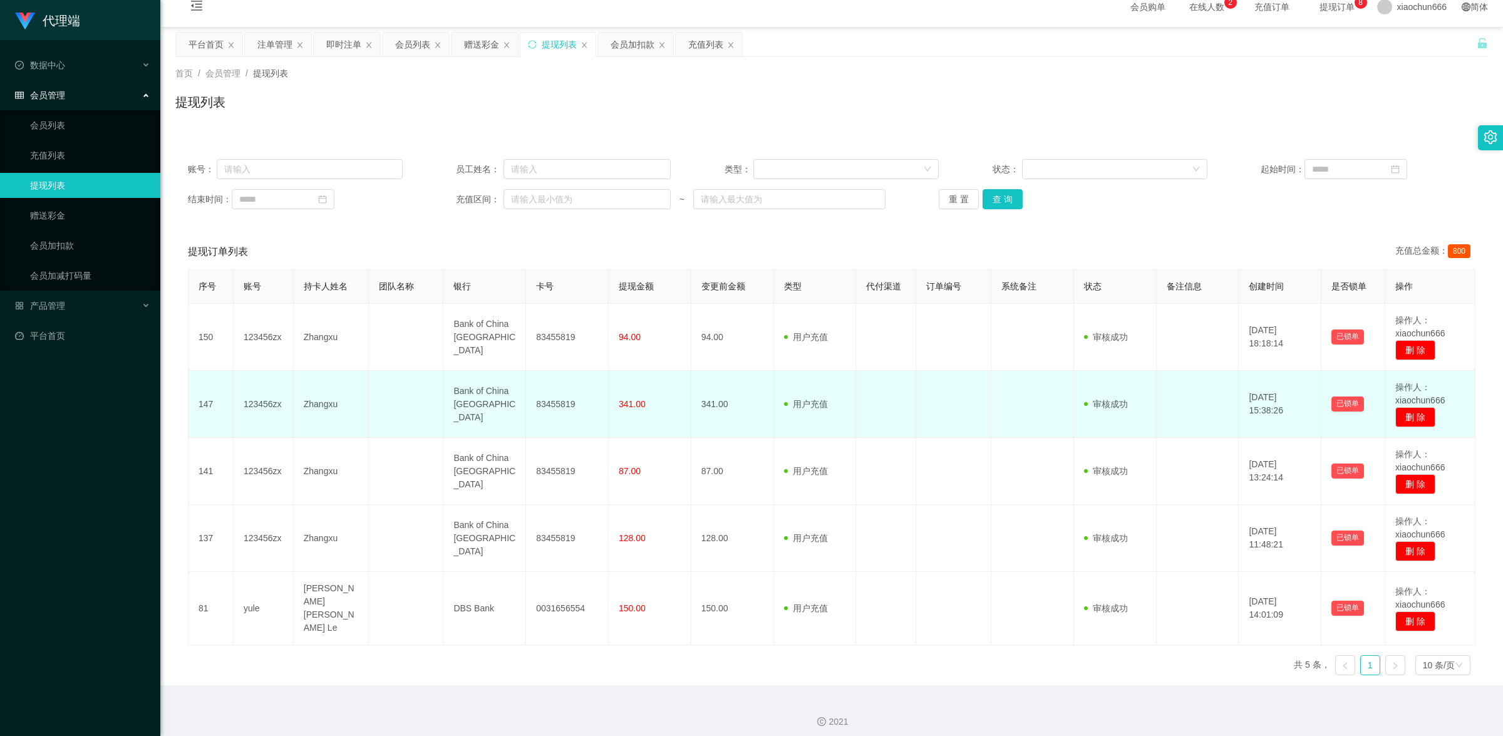
scroll to position [16, 0]
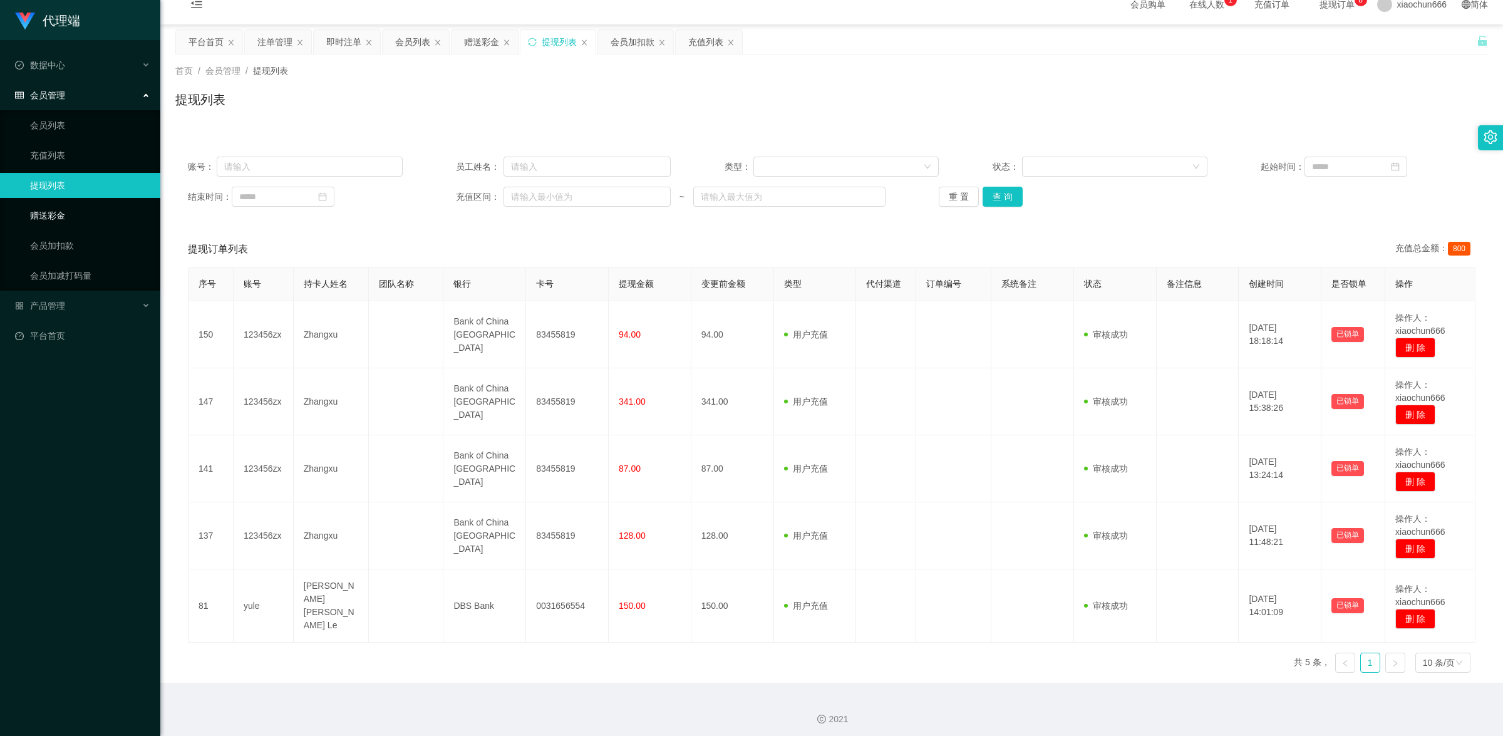
click at [51, 204] on link "赠送彩金" at bounding box center [90, 215] width 120 height 25
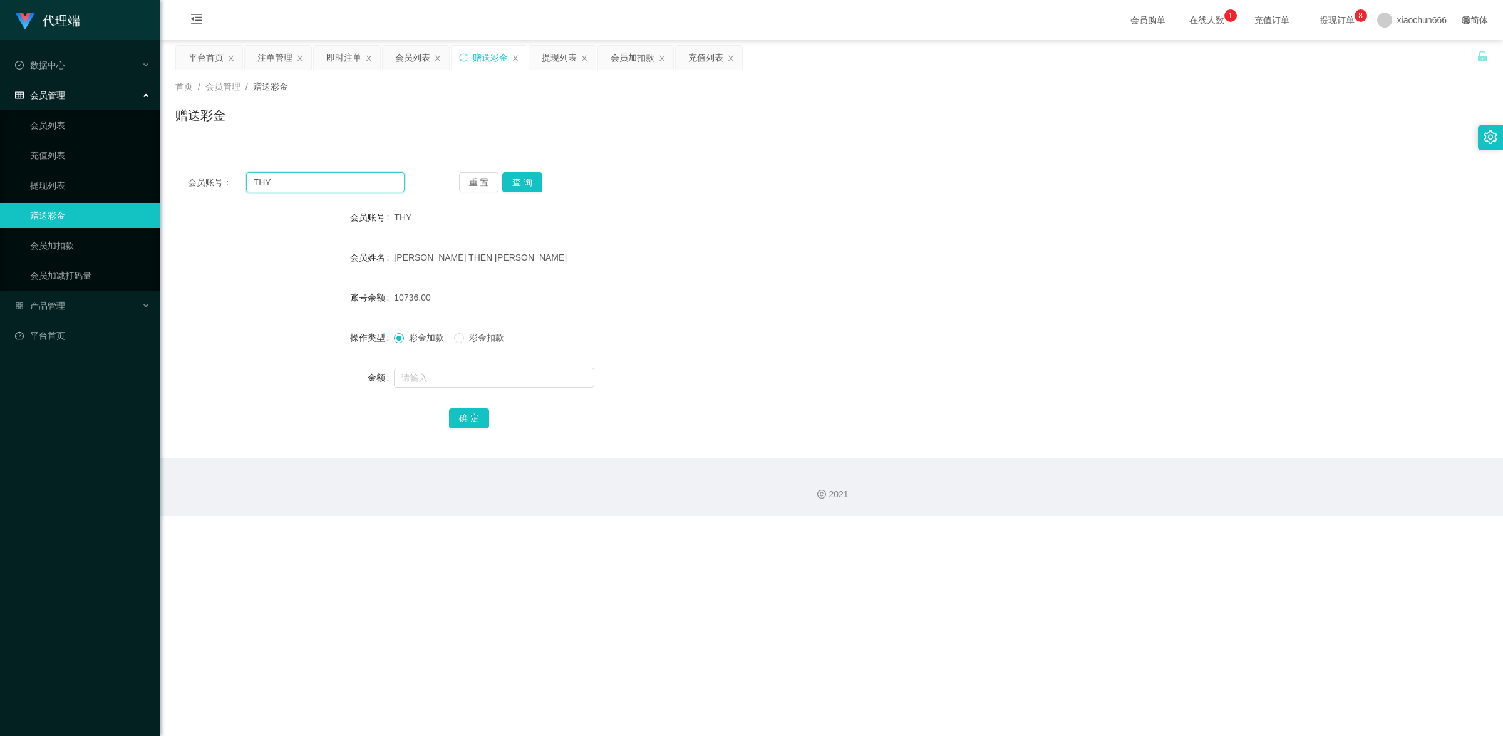
click at [344, 186] on input "THY" at bounding box center [325, 182] width 158 height 20
paste input "3028178246"
type input "3028178246"
drag, startPoint x: 526, startPoint y: 180, endPoint x: 515, endPoint y: 219, distance: 40.4
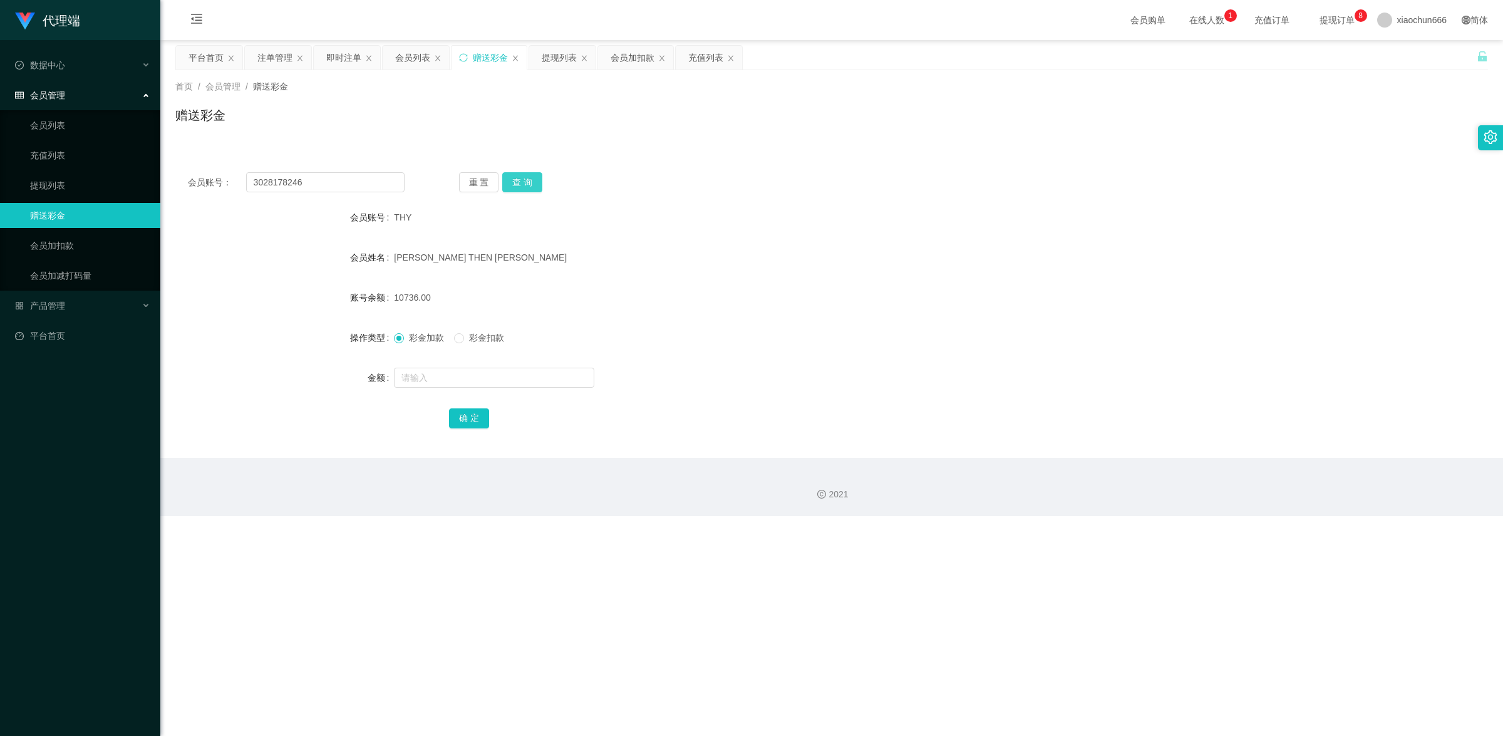
click at [526, 180] on button "查 询" at bounding box center [522, 182] width 40 height 20
click at [480, 371] on input "text" at bounding box center [494, 378] width 200 height 20
type input "8"
drag, startPoint x: 479, startPoint y: 417, endPoint x: 743, endPoint y: 266, distance: 303.5
click at [478, 415] on button "确 定" at bounding box center [469, 418] width 40 height 20
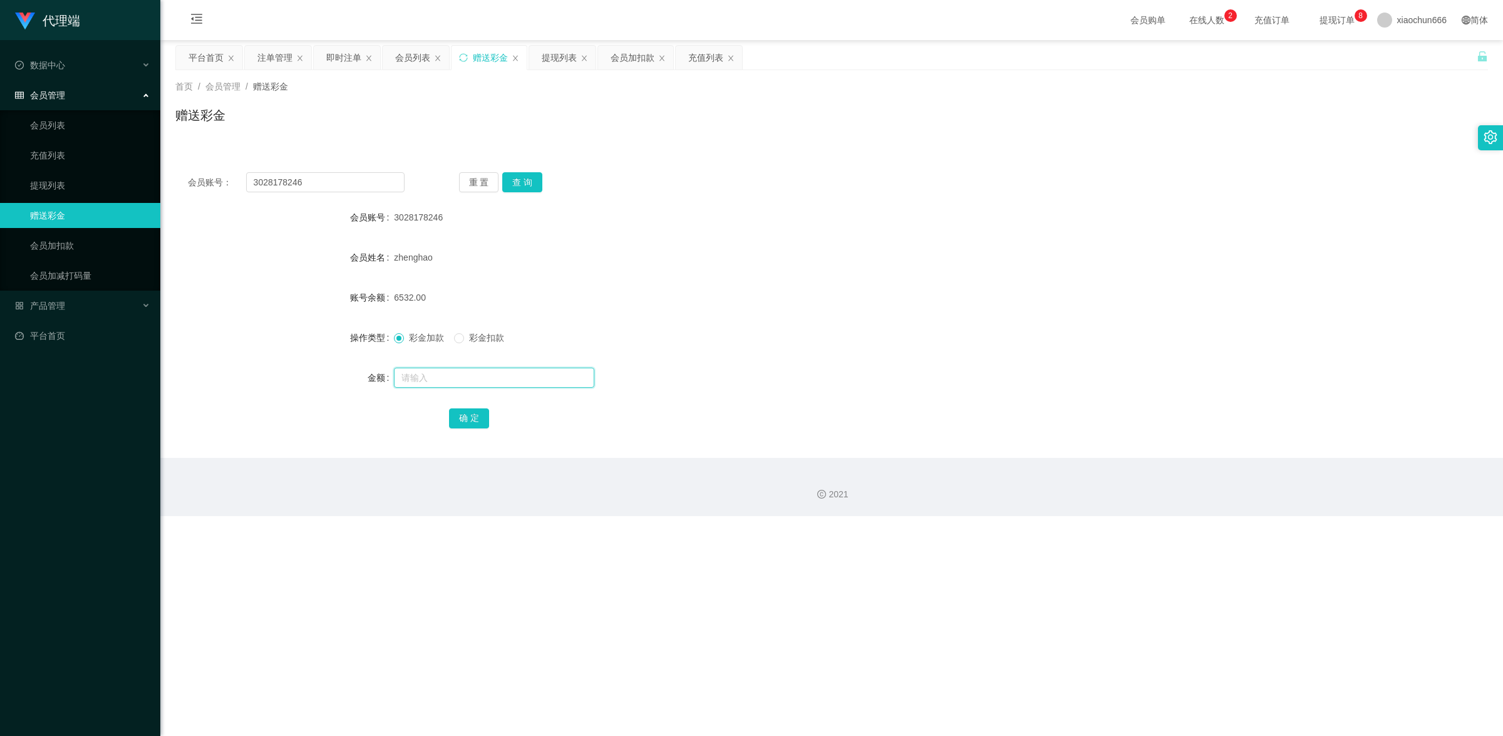
click at [524, 370] on input "text" at bounding box center [494, 378] width 200 height 20
type input "8"
click at [83, 192] on link "提现列表" at bounding box center [90, 185] width 120 height 25
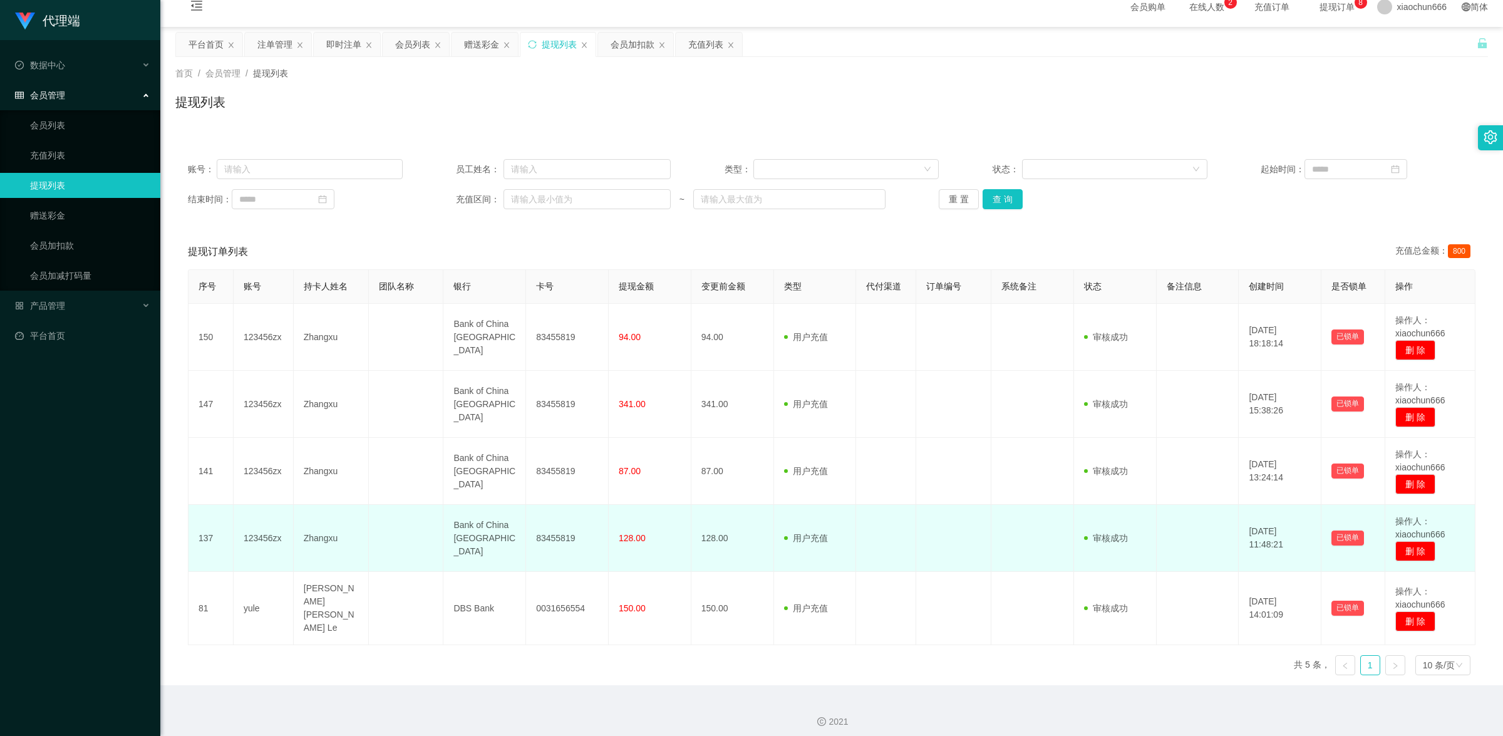
scroll to position [16, 0]
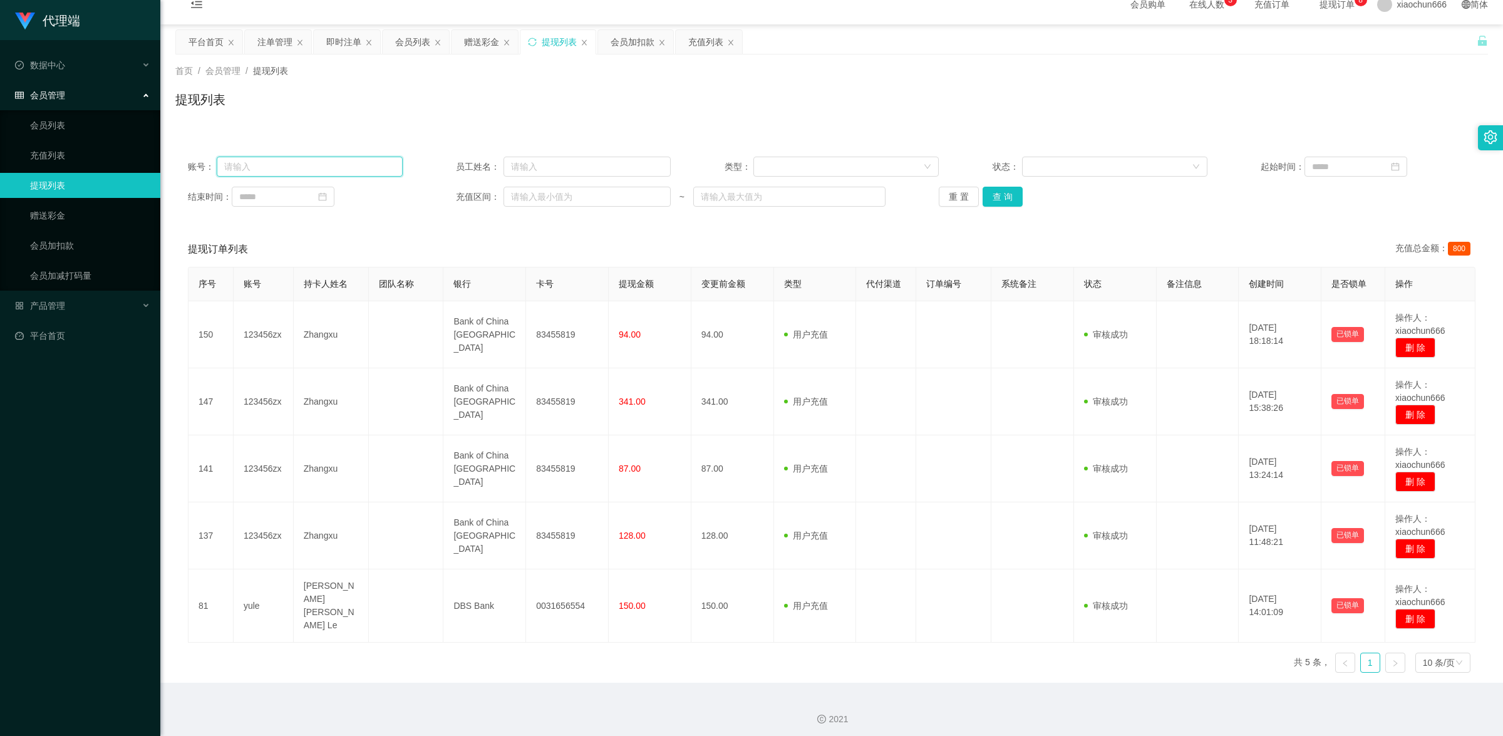
click at [293, 165] on input "text" at bounding box center [309, 167] width 185 height 20
paste input "THY"
type input "THY"
drag, startPoint x: 997, startPoint y: 194, endPoint x: 986, endPoint y: 197, distance: 10.5
click at [997, 194] on button "查 询" at bounding box center [1003, 197] width 40 height 20
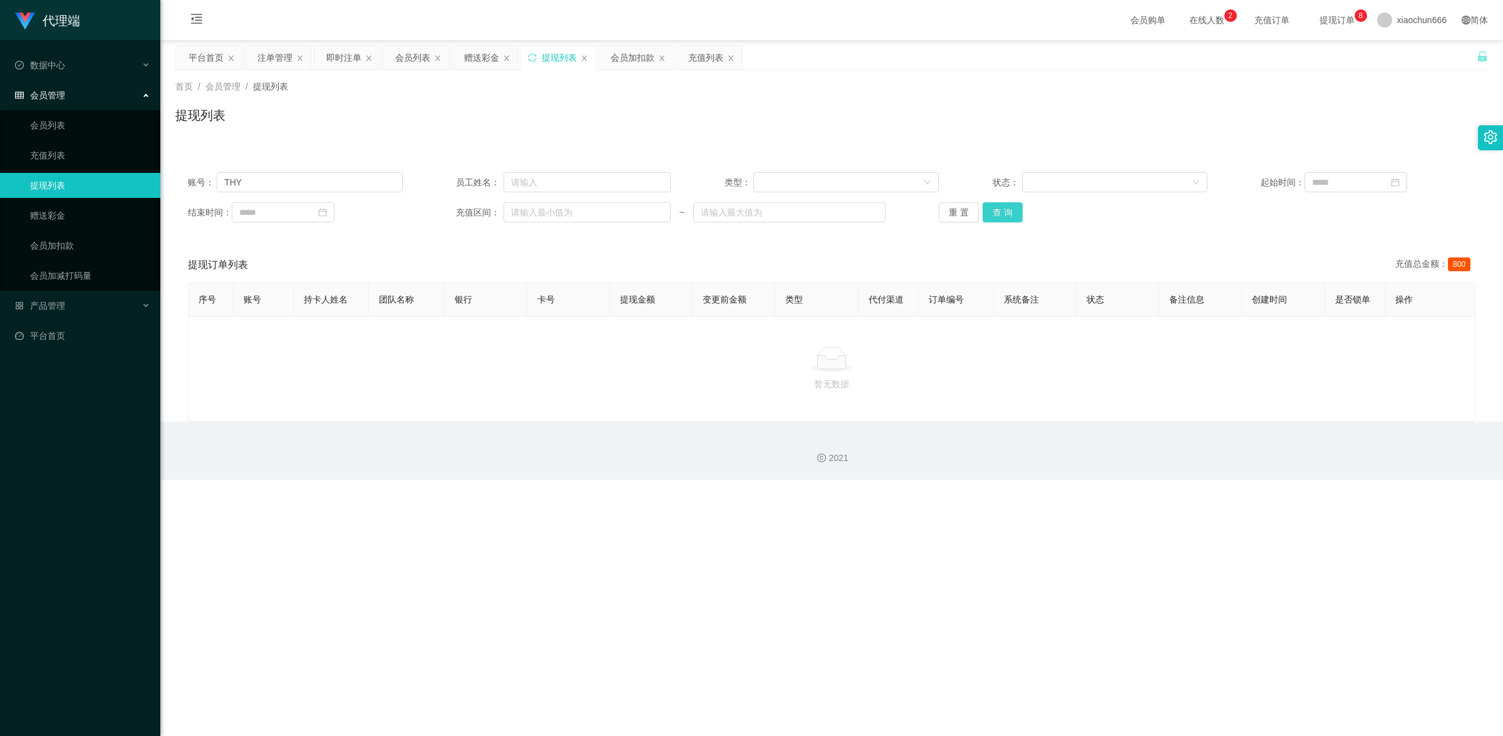
scroll to position [0, 0]
click at [69, 215] on link "赠送彩金" at bounding box center [90, 215] width 120 height 25
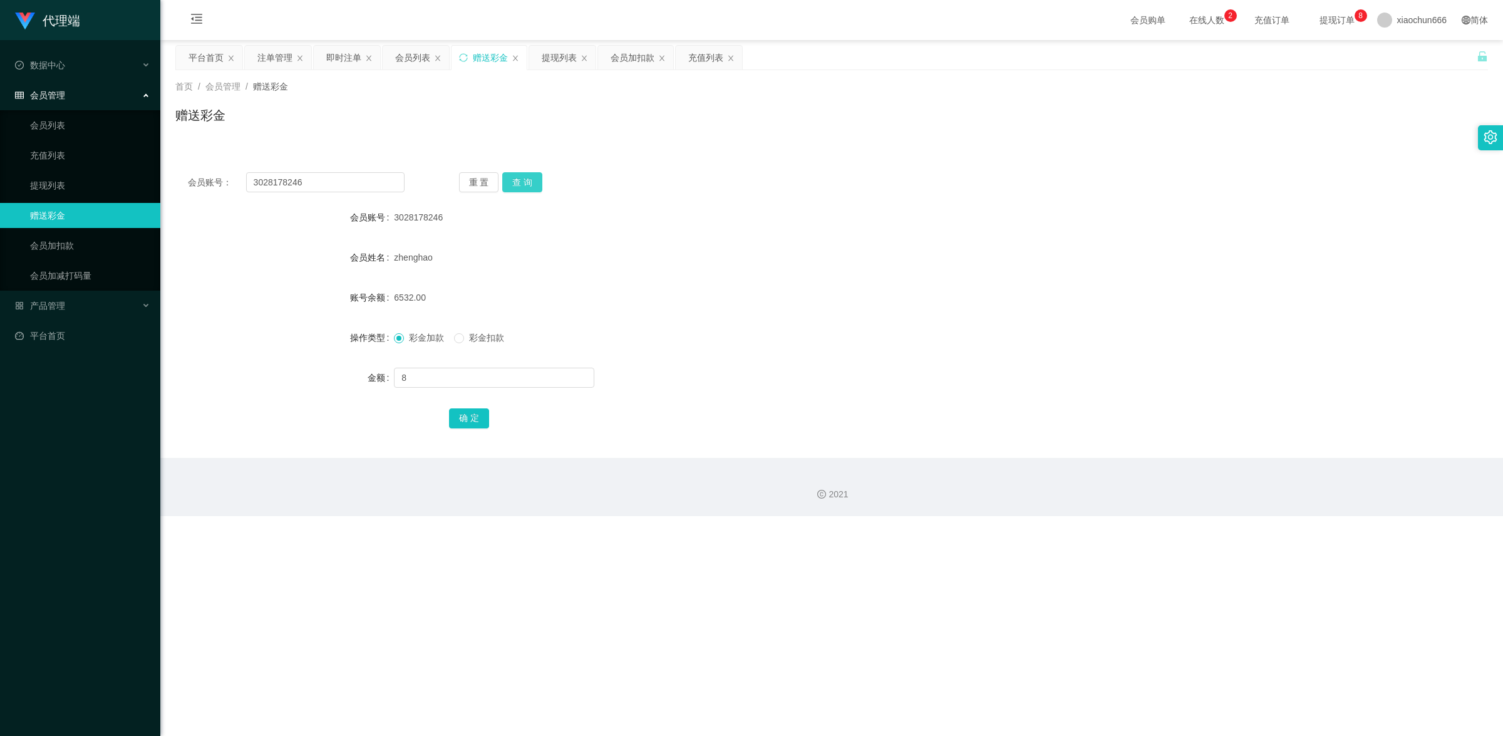
click at [533, 180] on button "查 询" at bounding box center [522, 182] width 40 height 20
click at [465, 376] on input "text" at bounding box center [494, 378] width 200 height 20
type input "8"
click at [474, 421] on button "确 定" at bounding box center [469, 418] width 40 height 20
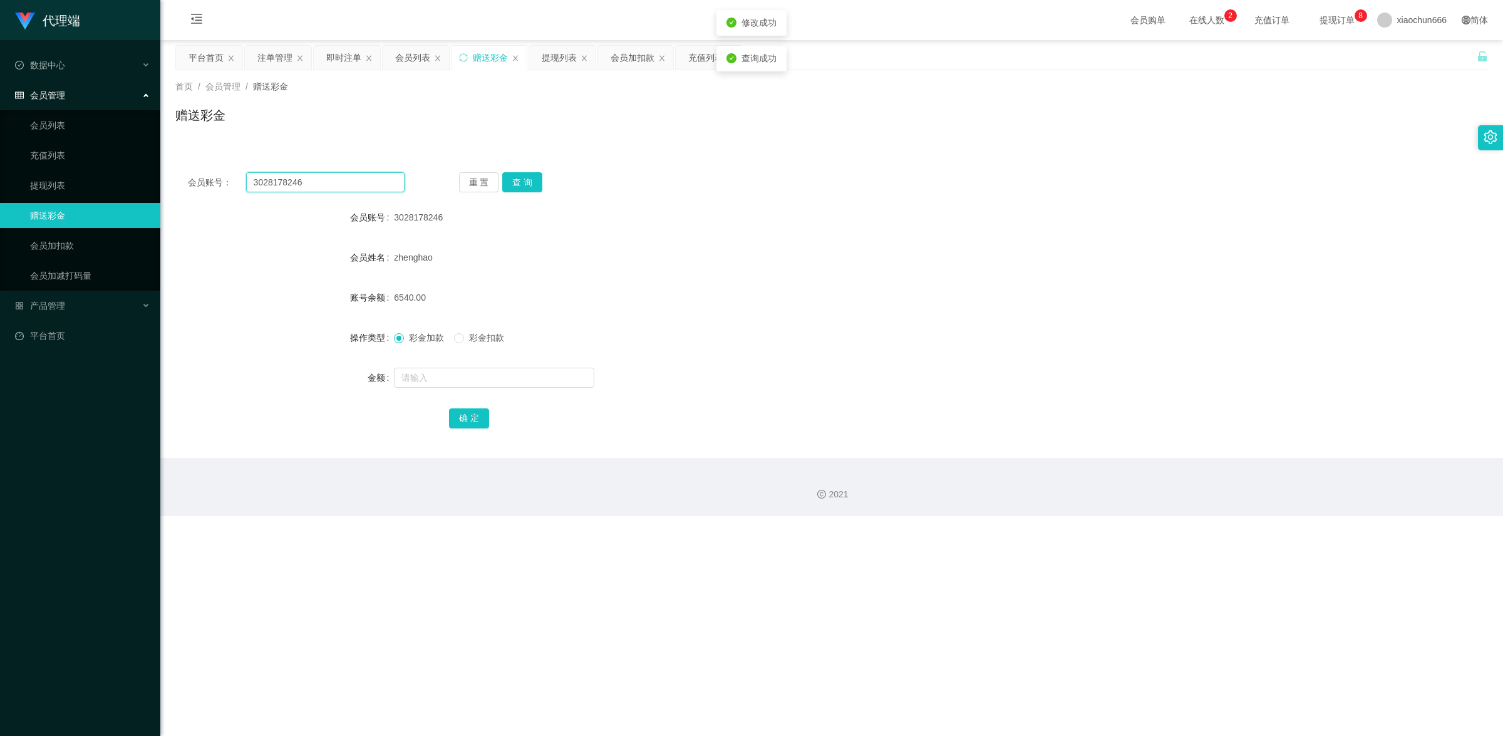
click at [341, 176] on input "3028178246" at bounding box center [325, 182] width 158 height 20
paste input "THY"
type input "THY"
click at [509, 187] on button "查 询" at bounding box center [522, 182] width 40 height 20
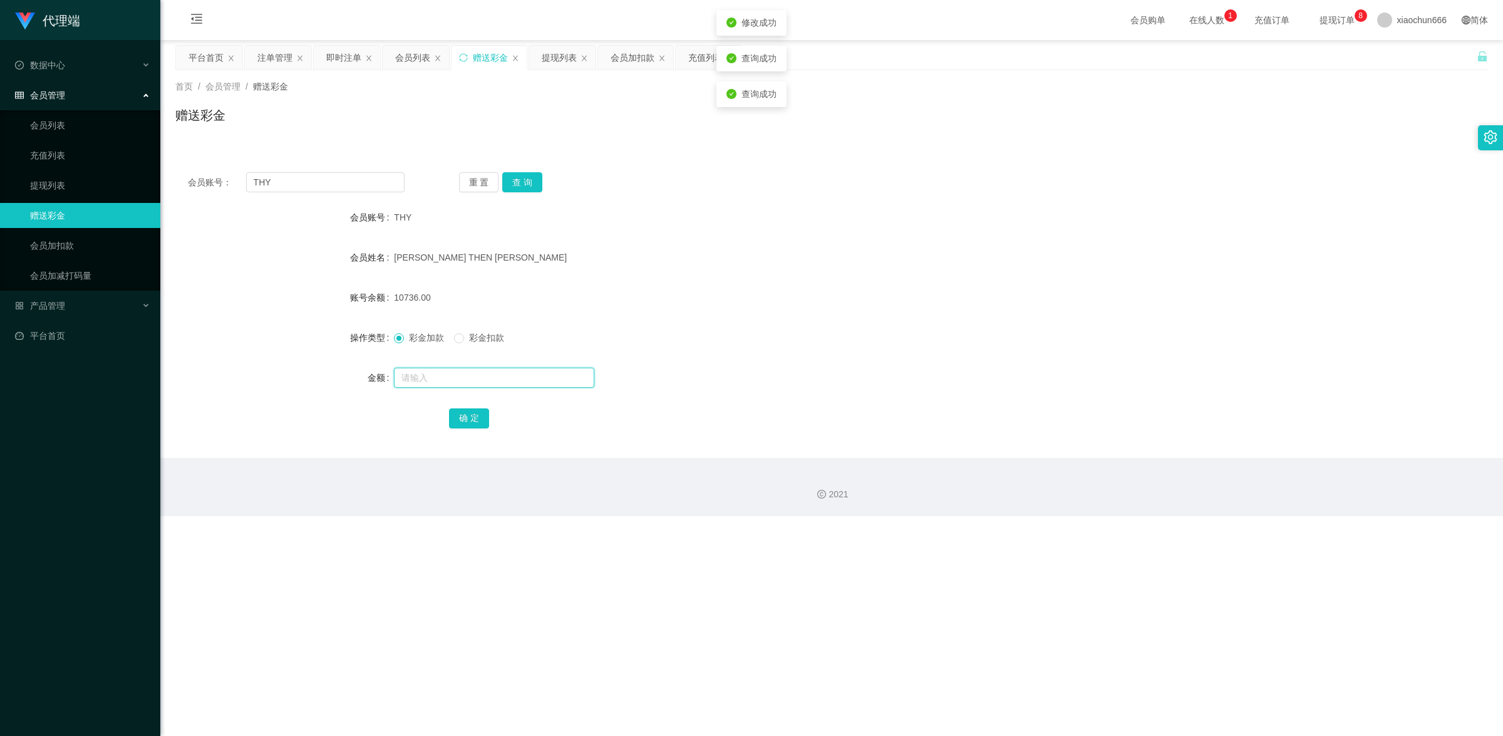
click at [470, 376] on input "text" at bounding box center [494, 378] width 200 height 20
type input "8"
click at [461, 424] on button "确 定" at bounding box center [469, 418] width 40 height 20
click at [477, 363] on form "会员账号 THY 会员姓名 [PERSON_NAME] THEN [PERSON_NAME] 账号余额 10744.00 操作类型 彩金加款 彩金扣款 金额 …" at bounding box center [831, 317] width 1313 height 225
click at [473, 383] on input "text" at bounding box center [494, 378] width 200 height 20
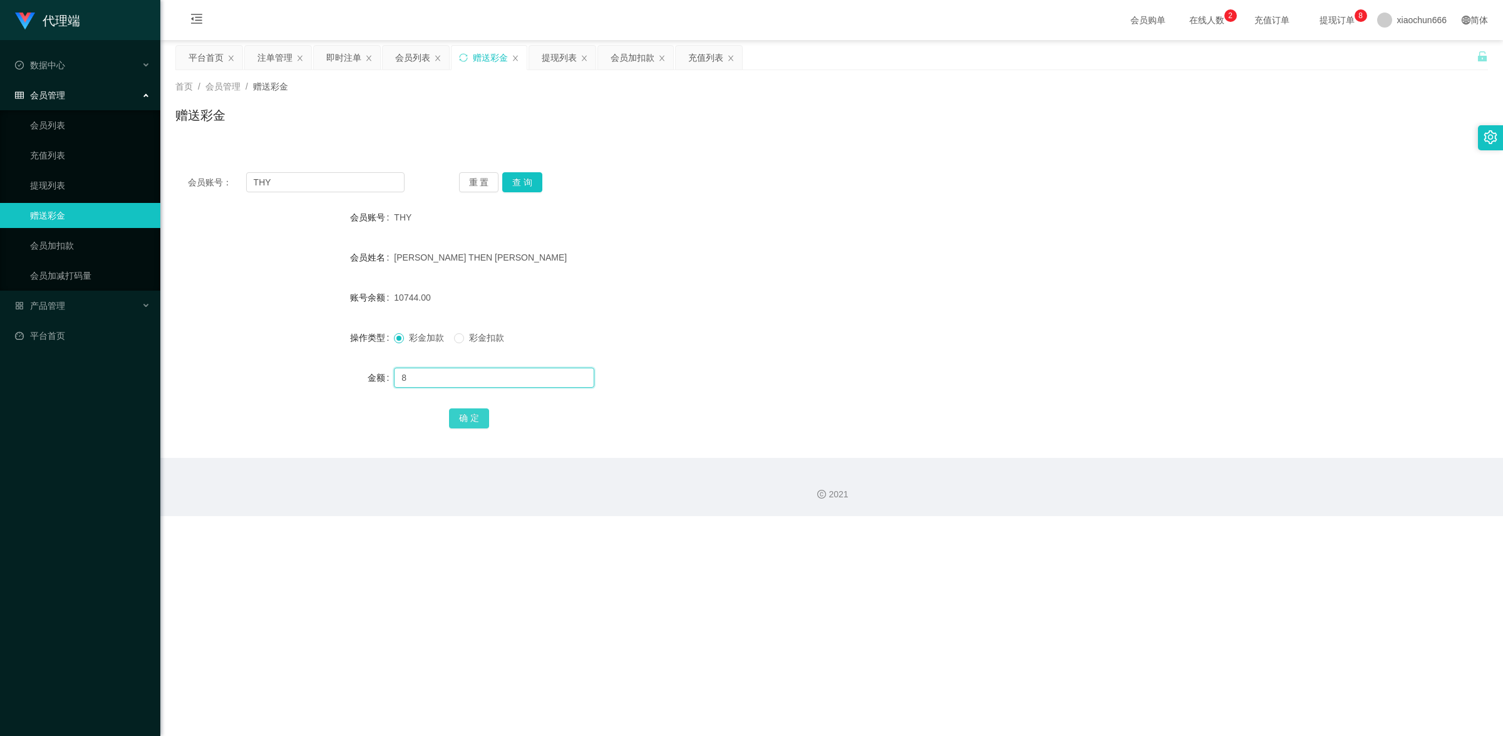
type input "8"
click at [456, 420] on button "确 定" at bounding box center [469, 418] width 40 height 20
click at [348, 176] on input "THY" at bounding box center [325, 182] width 158 height 20
paste input "3028178246"
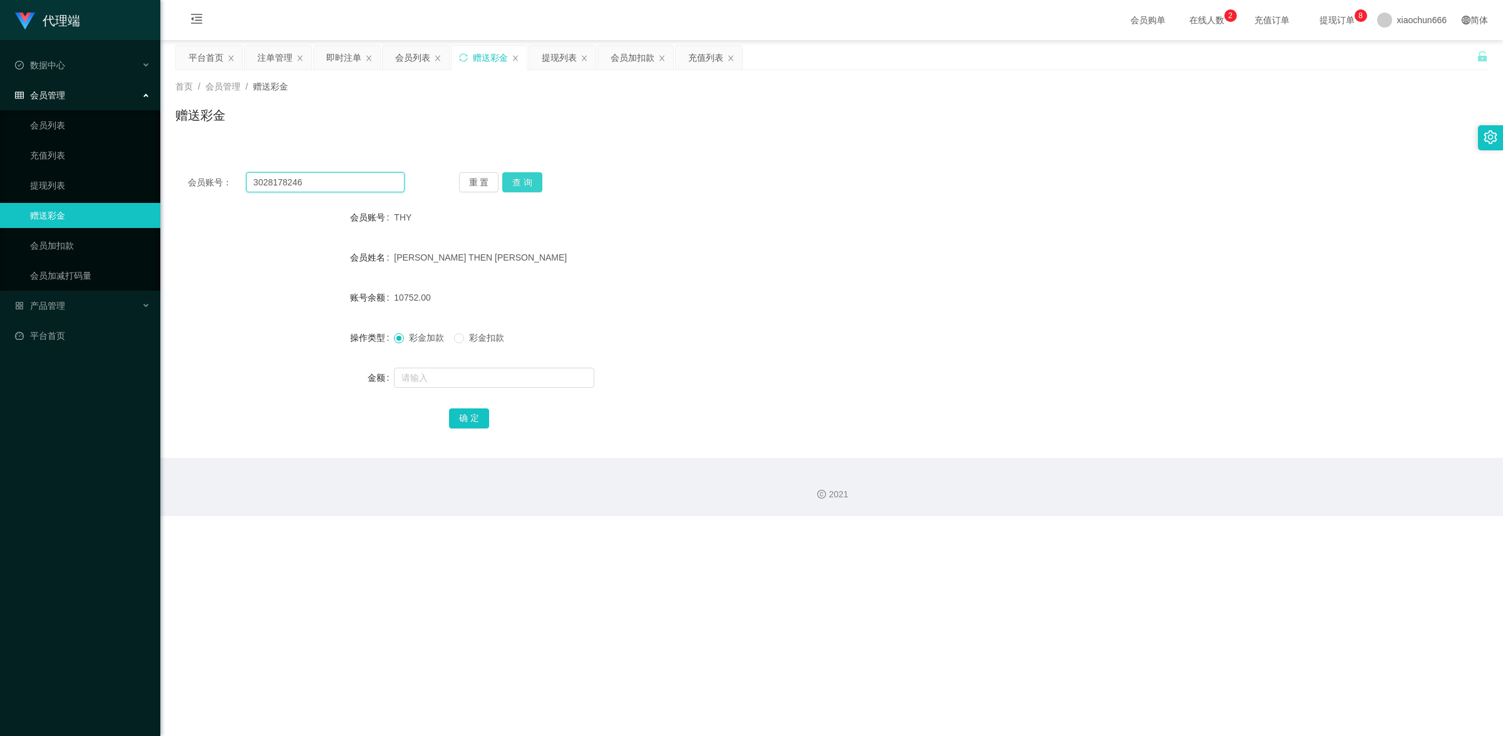
type input "3028178246"
drag, startPoint x: 518, startPoint y: 184, endPoint x: 537, endPoint y: 182, distance: 19.5
click at [518, 184] on button "查 询" at bounding box center [522, 182] width 40 height 20
click at [510, 380] on input "text" at bounding box center [494, 378] width 200 height 20
type input "8"
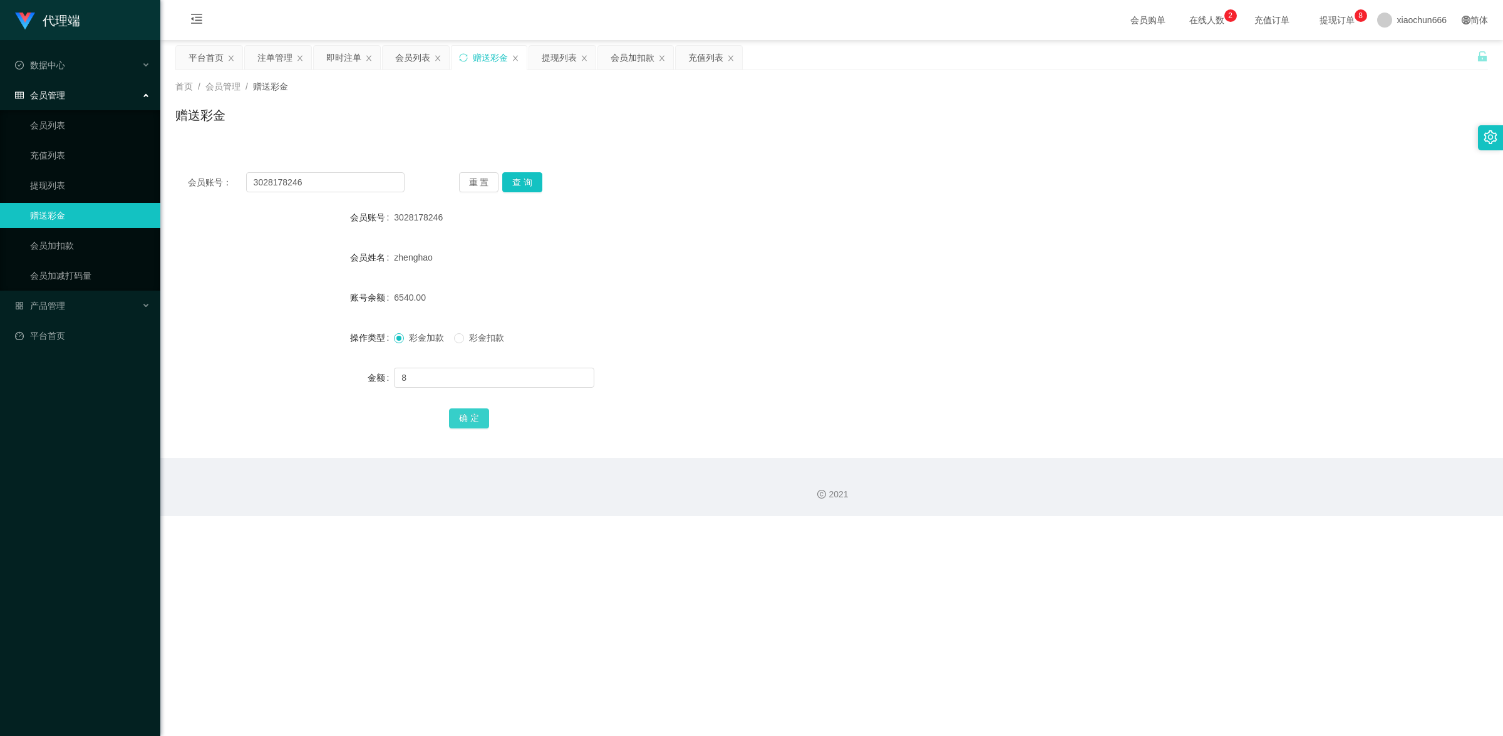
click at [482, 409] on button "确 定" at bounding box center [469, 418] width 40 height 20
click at [336, 180] on input "3028178246" at bounding box center [325, 182] width 158 height 20
paste input "THY"
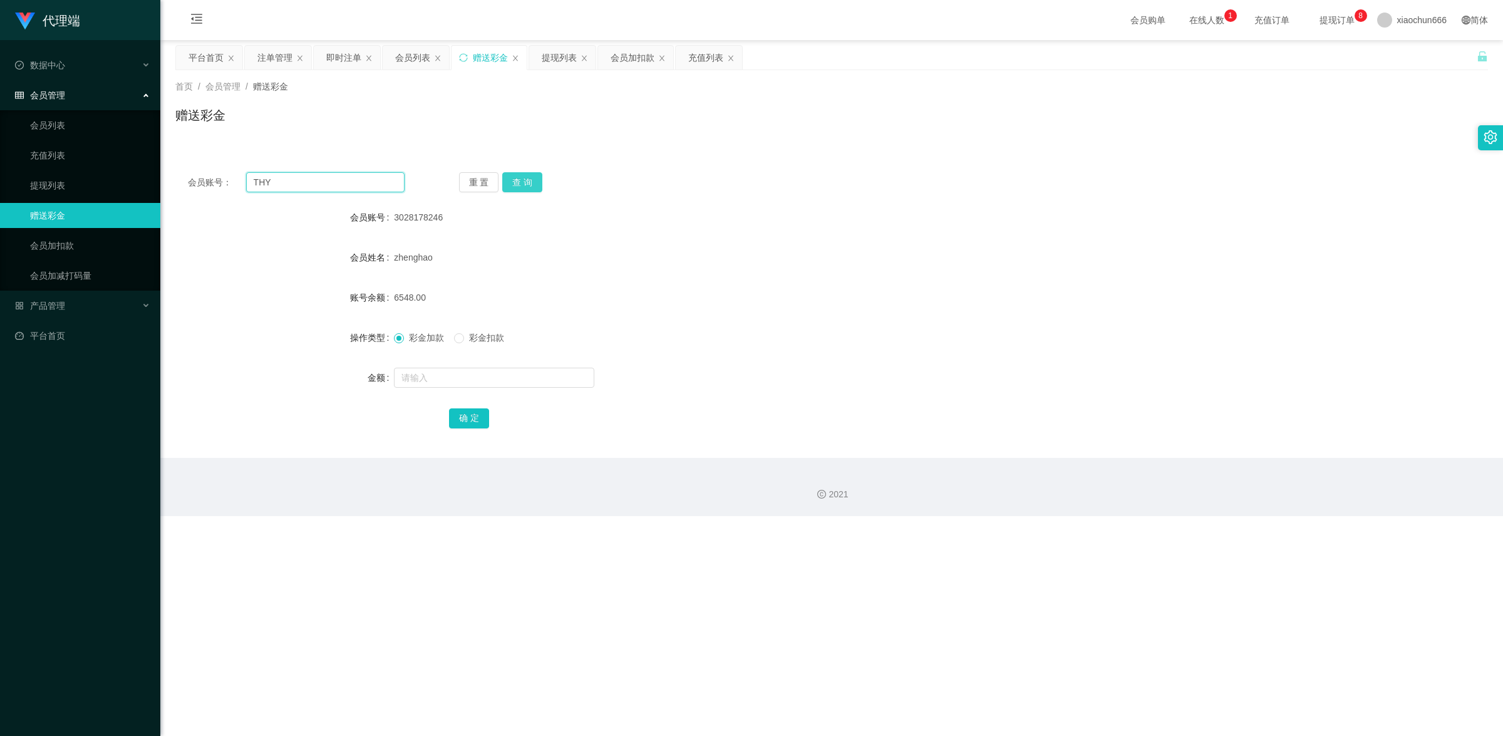
type input "THY"
click at [528, 185] on button "查 询" at bounding box center [522, 182] width 40 height 20
click at [501, 365] on div at bounding box center [777, 377] width 766 height 25
click at [501, 370] on input "text" at bounding box center [494, 378] width 200 height 20
type input "8"
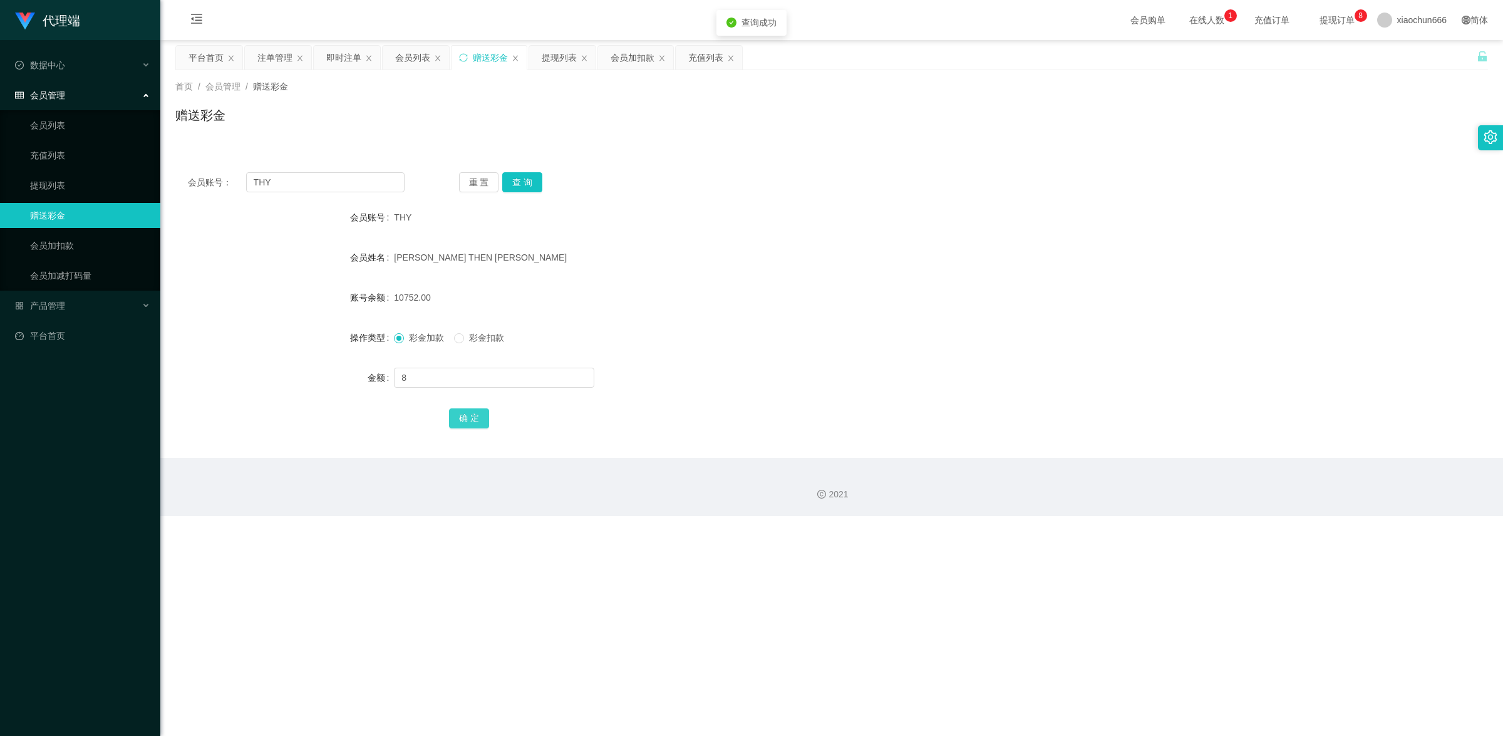
click at [475, 417] on button "确 定" at bounding box center [469, 418] width 40 height 20
click at [450, 379] on input "text" at bounding box center [494, 378] width 200 height 20
type input "8"
drag, startPoint x: 455, startPoint y: 425, endPoint x: 479, endPoint y: 415, distance: 26.4
click at [455, 425] on button "确 定" at bounding box center [469, 418] width 40 height 20
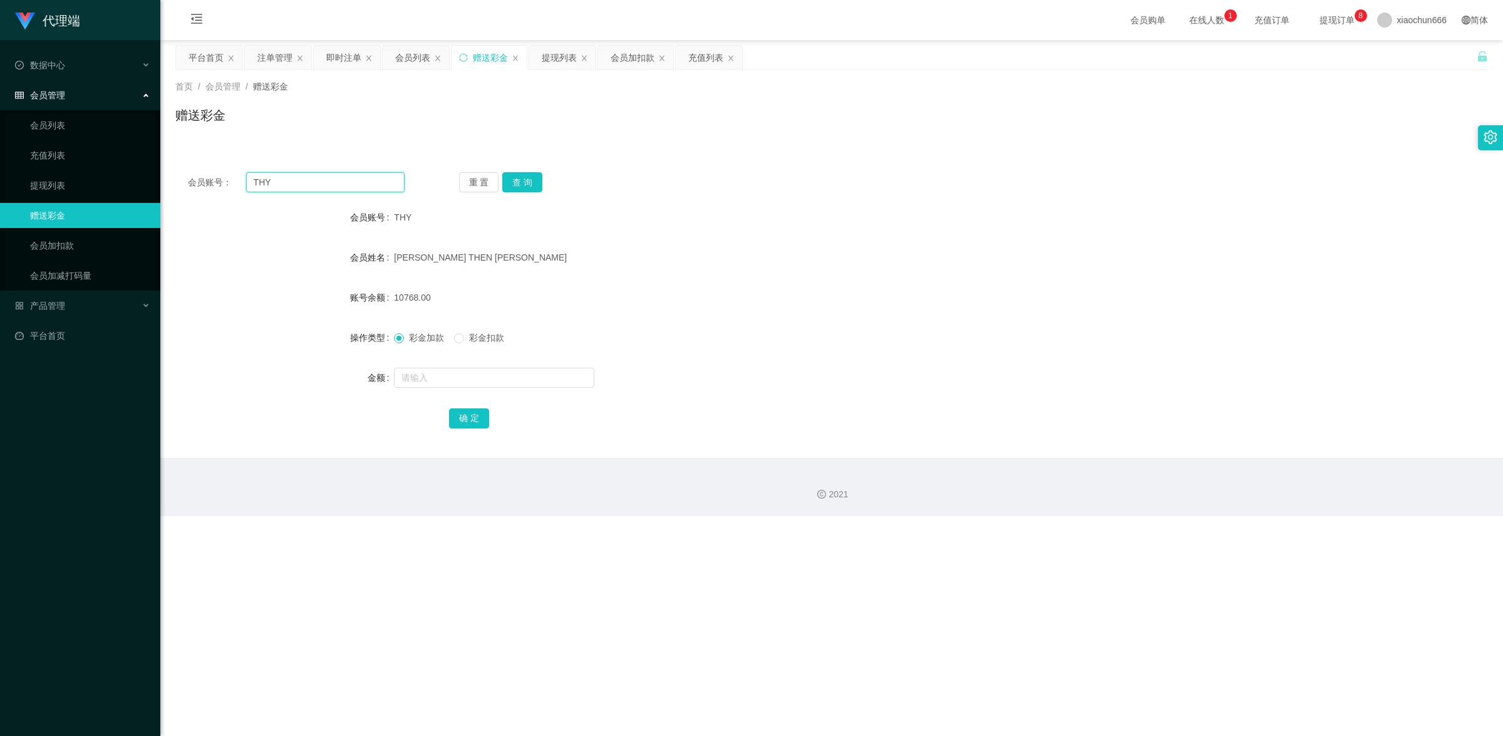
click at [284, 184] on input "THY" at bounding box center [325, 182] width 158 height 20
paste input "3028178246"
type input "3028178246"
click at [523, 187] on button "查 询" at bounding box center [522, 182] width 40 height 20
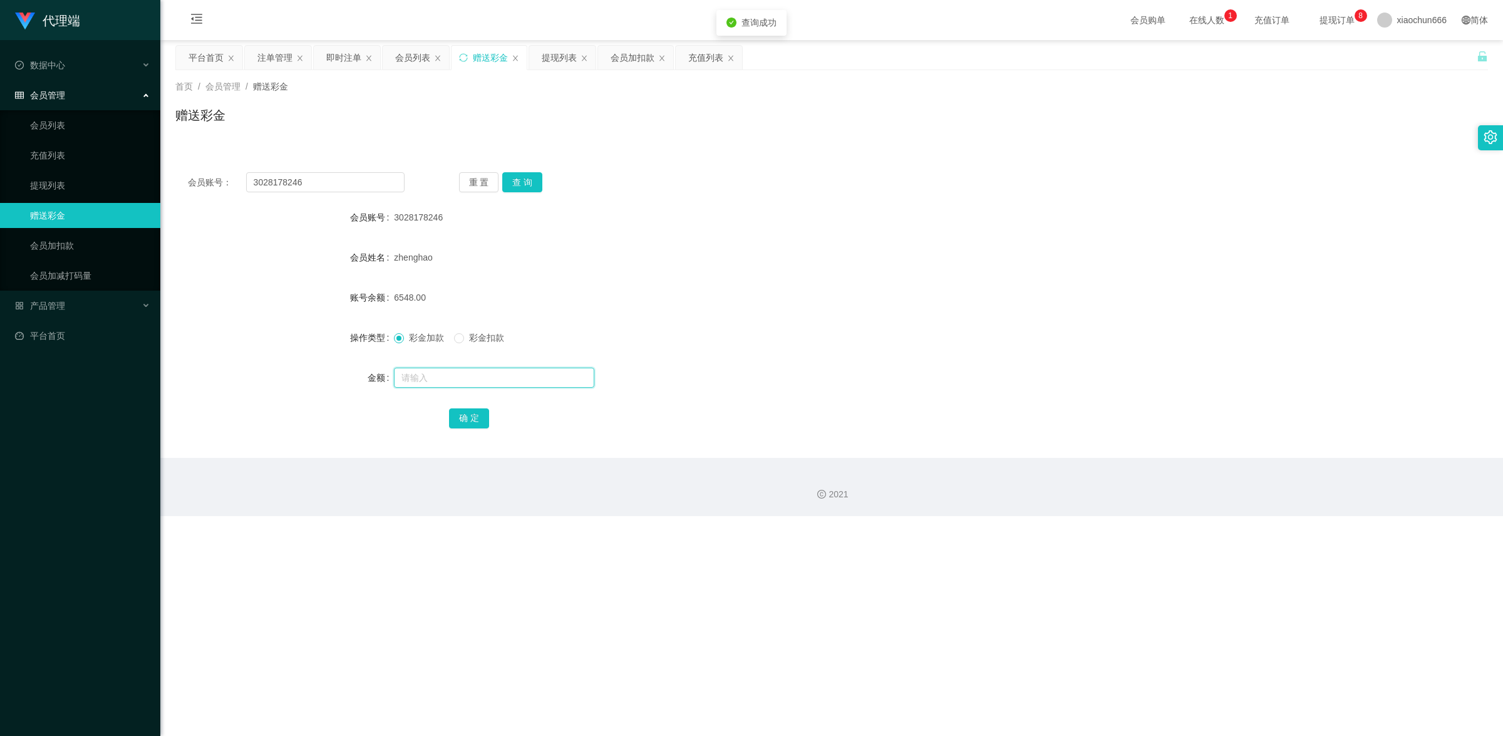
click at [477, 376] on input "text" at bounding box center [494, 378] width 200 height 20
type input "8"
drag, startPoint x: 475, startPoint y: 420, endPoint x: 483, endPoint y: 420, distance: 8.2
click at [477, 420] on button "确 定" at bounding box center [469, 418] width 40 height 20
click at [436, 386] on input "text" at bounding box center [494, 378] width 200 height 20
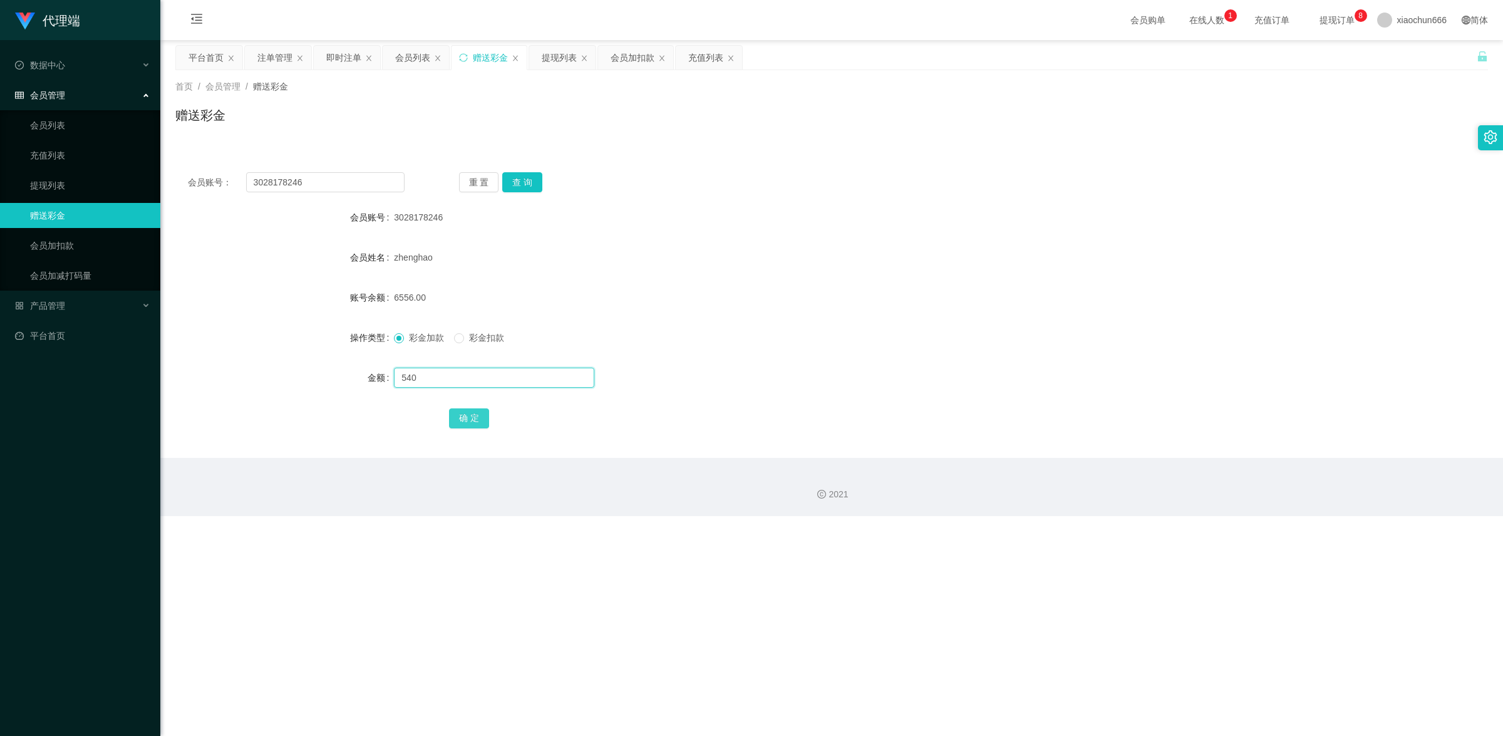
type input "540"
click at [467, 420] on button "确 定" at bounding box center [469, 418] width 40 height 20
click at [478, 390] on div at bounding box center [777, 377] width 766 height 25
click at [475, 379] on input "text" at bounding box center [494, 378] width 200 height 20
type input "8"
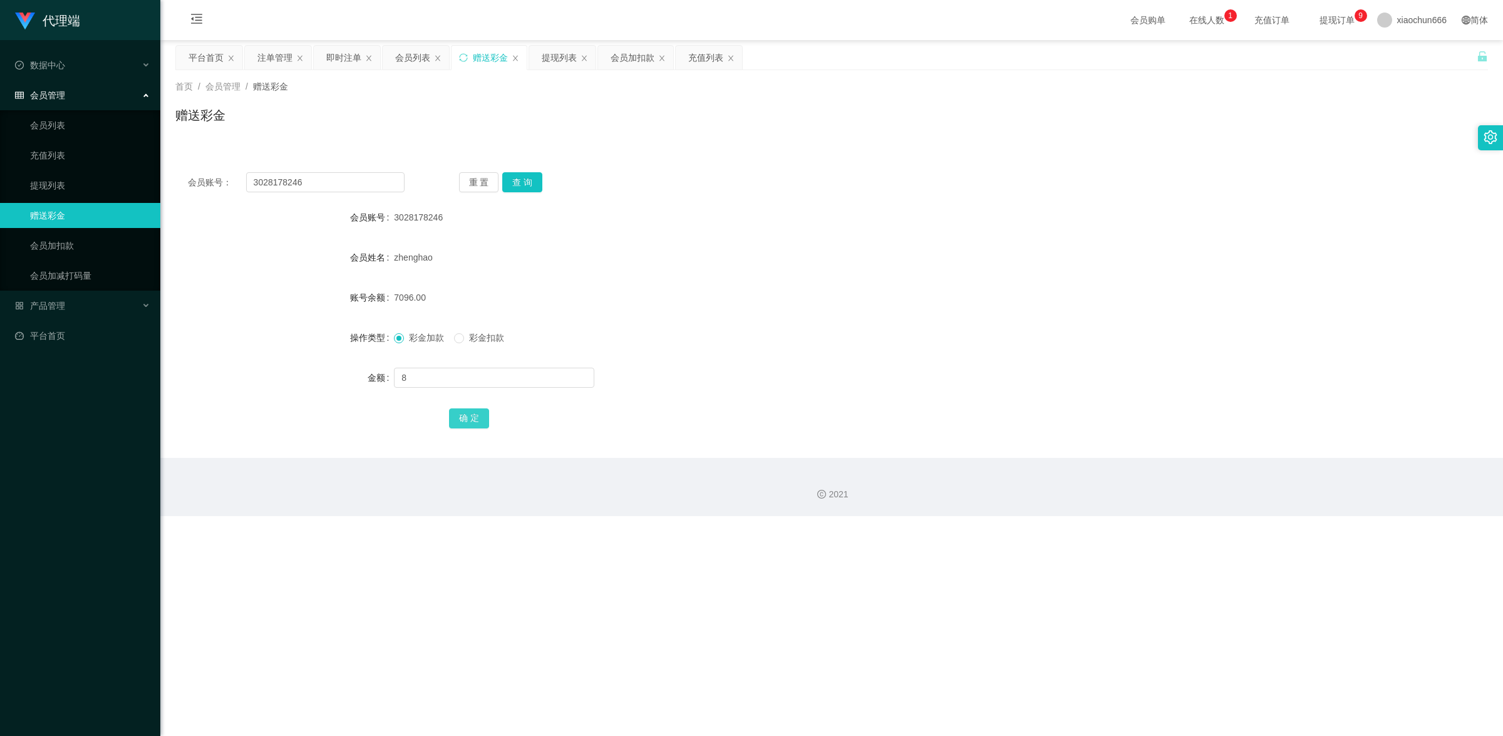
drag, startPoint x: 465, startPoint y: 409, endPoint x: 517, endPoint y: 402, distance: 52.4
click at [465, 409] on button "确 定" at bounding box center [469, 418] width 40 height 20
click at [323, 172] on input "3028178246" at bounding box center [325, 182] width 158 height 20
click at [321, 183] on input "3028178246" at bounding box center [325, 182] width 158 height 20
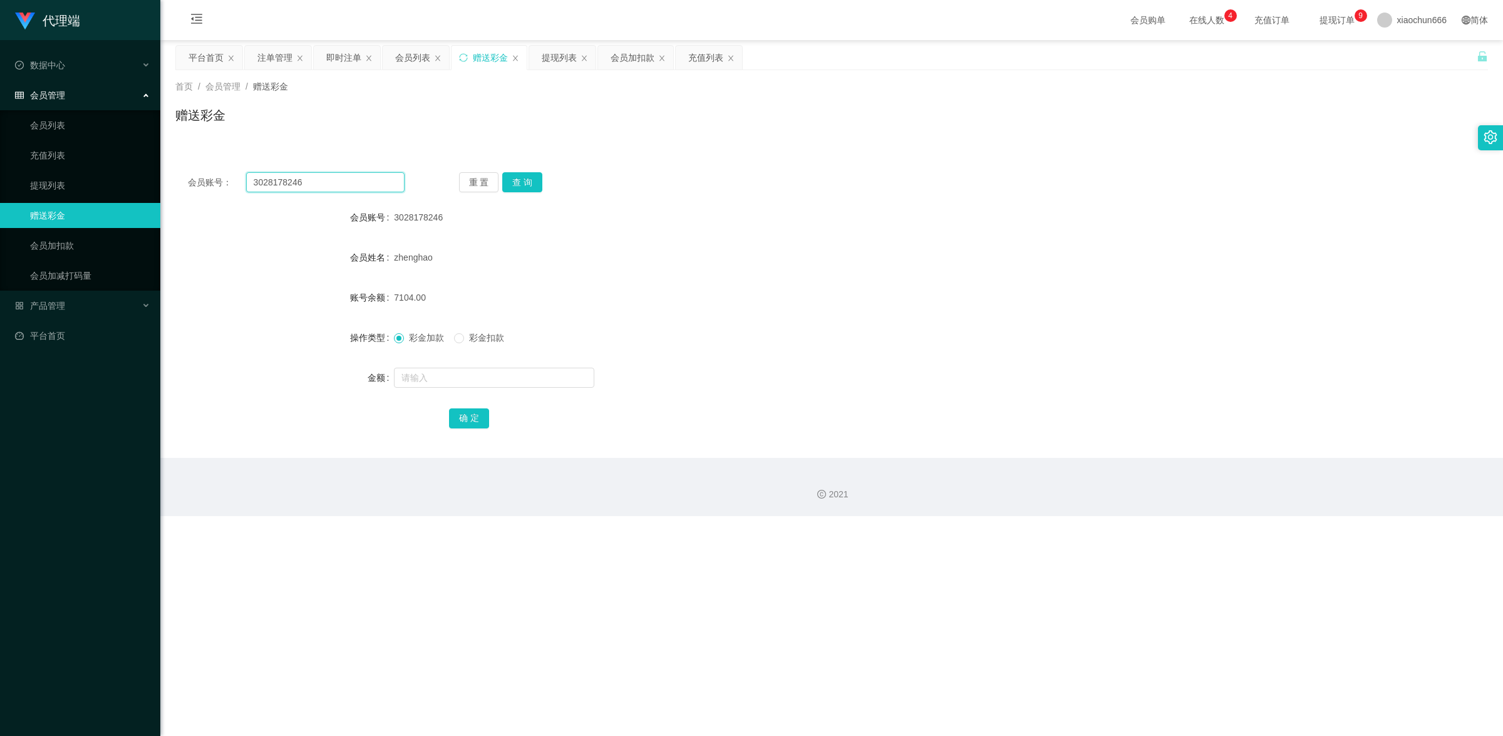
paste input "THY"
type input "THY"
click at [499, 173] on div "重 置 查 询" at bounding box center [567, 182] width 217 height 20
click at [512, 177] on button "查 询" at bounding box center [522, 182] width 40 height 20
click at [490, 373] on input "text" at bounding box center [494, 378] width 200 height 20
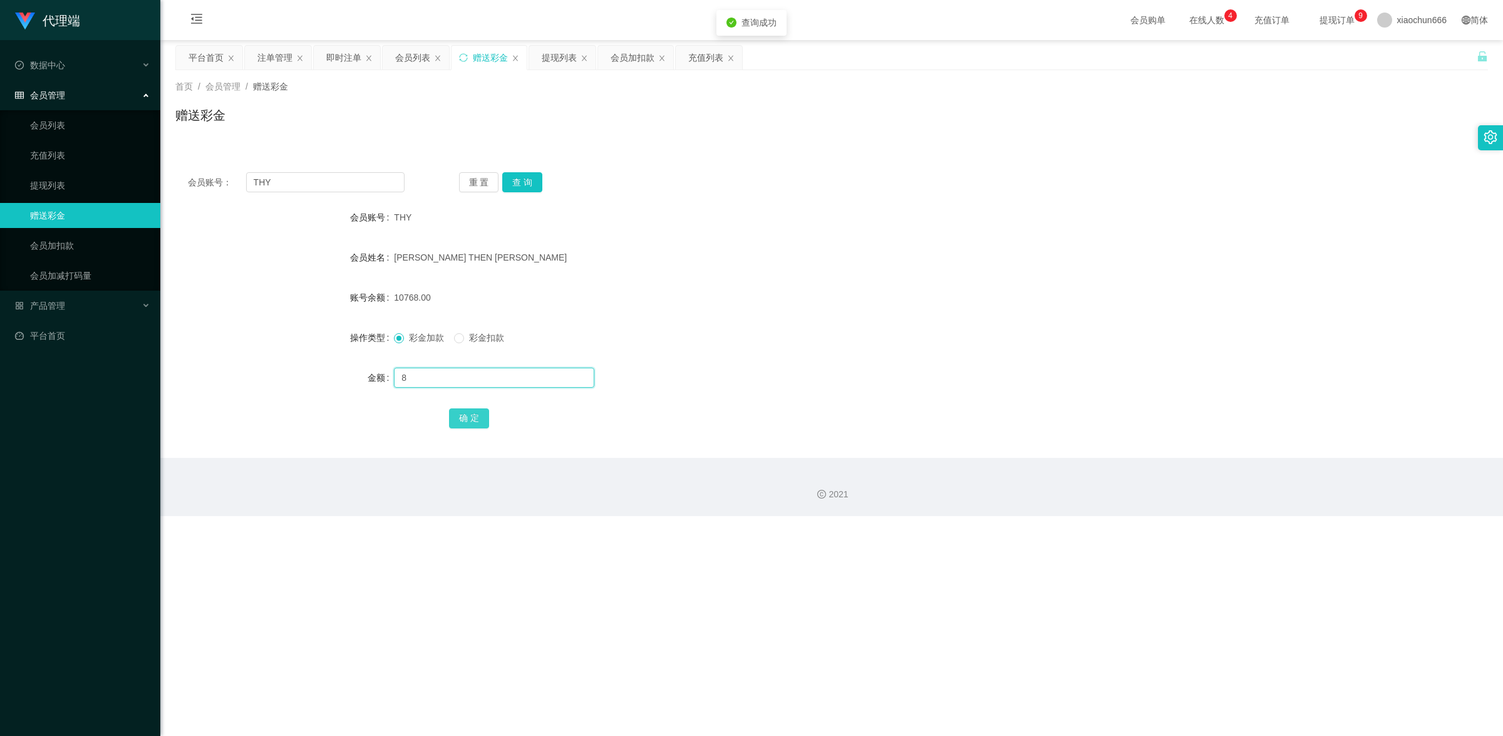
type input "8"
click at [470, 415] on button "确 定" at bounding box center [469, 418] width 40 height 20
click at [309, 175] on input "THY" at bounding box center [325, 182] width 158 height 20
paste input "3028178246"
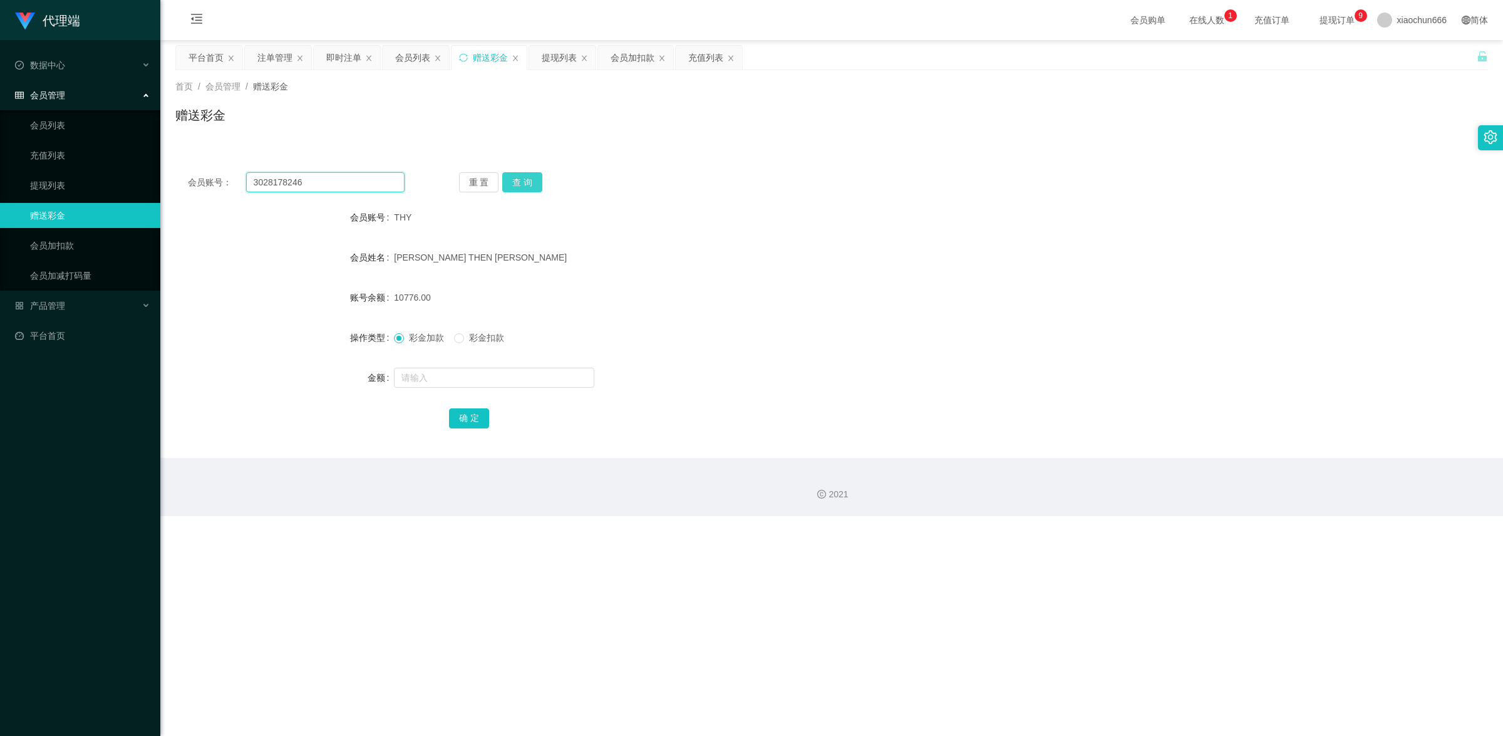
type input "3028178246"
drag, startPoint x: 518, startPoint y: 179, endPoint x: 522, endPoint y: 185, distance: 7.8
click at [518, 179] on button "查 询" at bounding box center [522, 182] width 40 height 20
click at [524, 386] on input "text" at bounding box center [494, 378] width 200 height 20
type input "8"
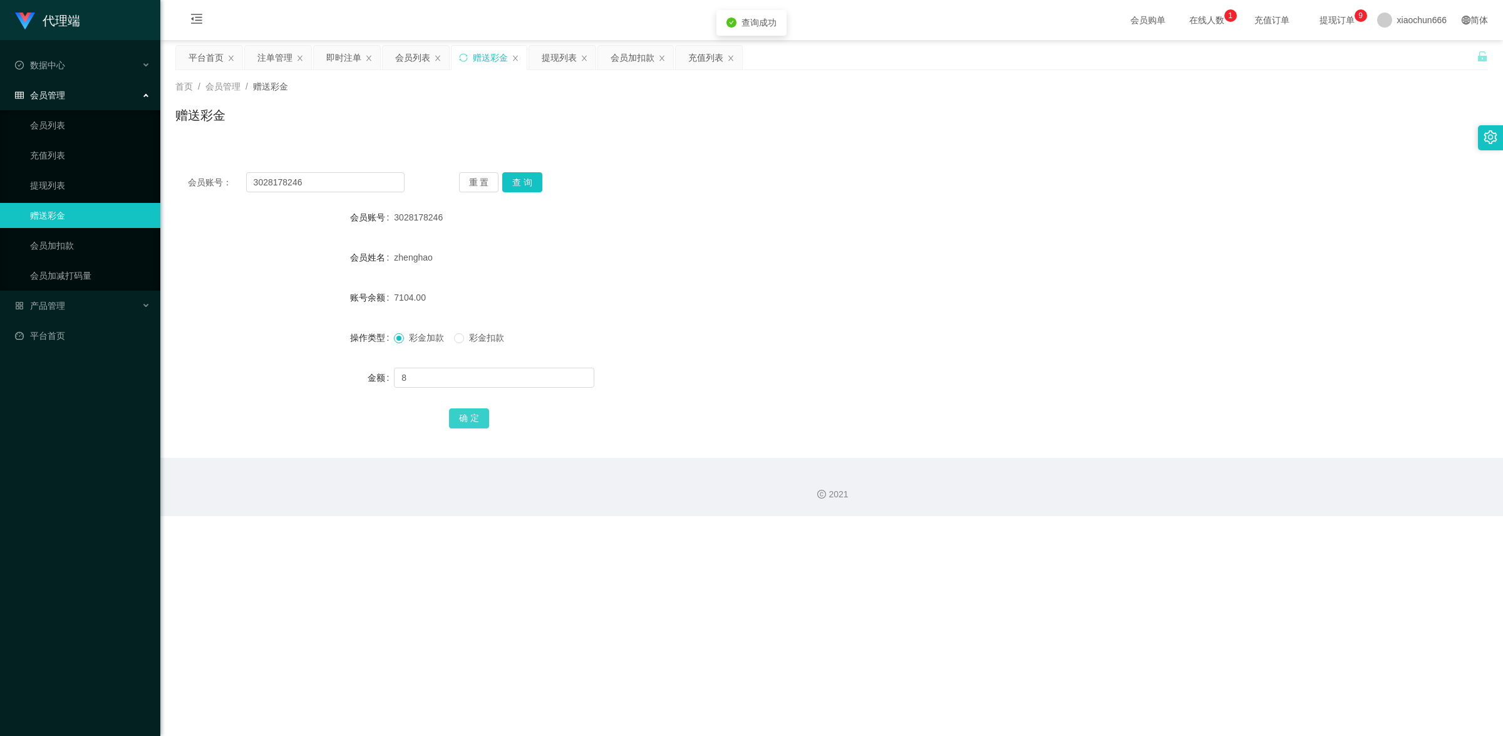
click at [480, 418] on button "确 定" at bounding box center [469, 418] width 40 height 20
click at [348, 177] on input "3028178246" at bounding box center [325, 182] width 158 height 20
paste input "THY"
type input "THY"
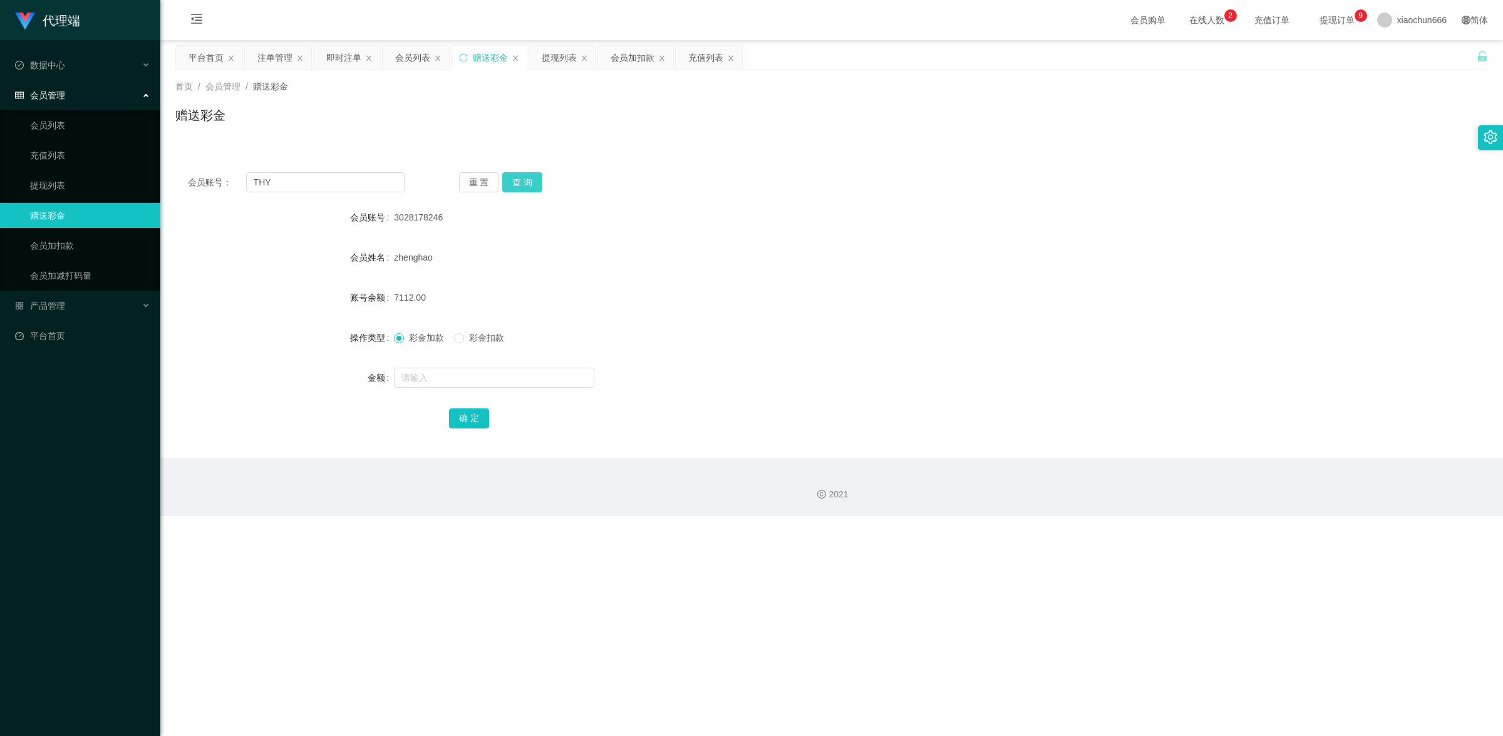
click at [512, 172] on button "查 询" at bounding box center [522, 182] width 40 height 20
click at [517, 386] on input "text" at bounding box center [494, 378] width 200 height 20
type input "8"
drag, startPoint x: 469, startPoint y: 427, endPoint x: 583, endPoint y: 377, distance: 124.3
click at [470, 427] on button "确 定" at bounding box center [469, 418] width 40 height 20
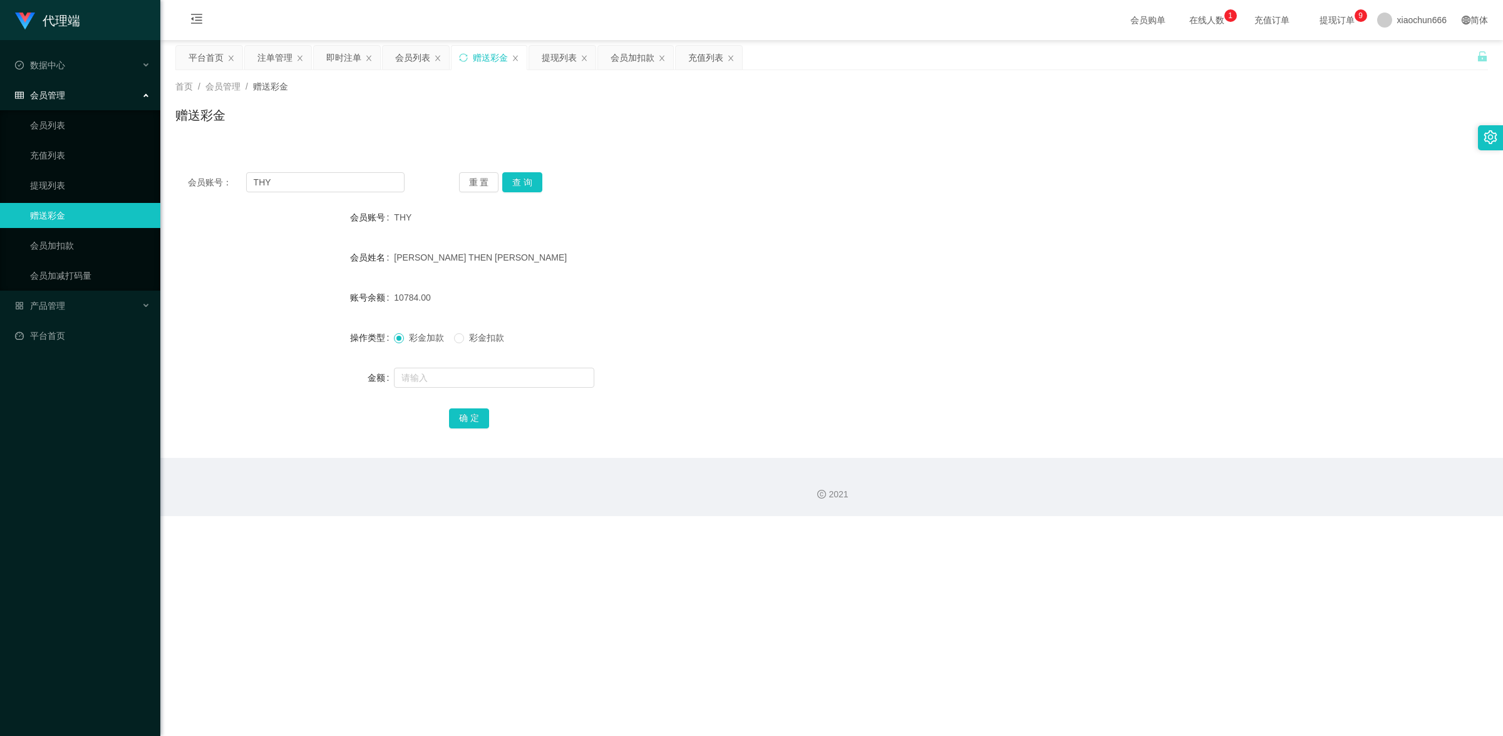
click at [510, 365] on div at bounding box center [777, 377] width 766 height 25
click at [512, 379] on input "text" at bounding box center [494, 378] width 200 height 20
type input "8"
click at [476, 408] on button "确 定" at bounding box center [469, 418] width 40 height 20
click at [318, 182] on input "THY" at bounding box center [325, 182] width 158 height 20
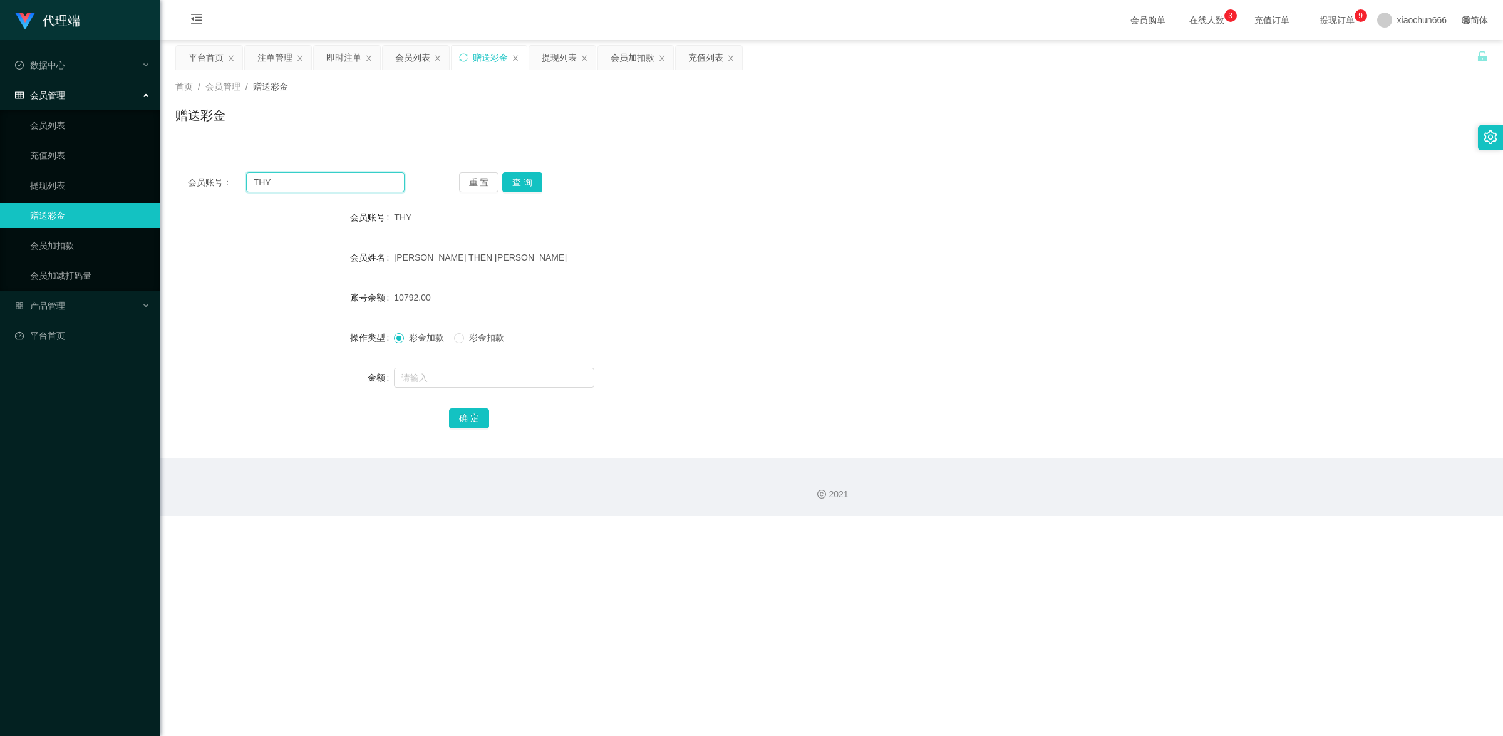
click at [318, 182] on input "THY" at bounding box center [325, 182] width 158 height 20
paste input "3028178246"
type input "3028178246"
click at [518, 175] on button "查 询" at bounding box center [522, 182] width 40 height 20
click at [502, 373] on input "text" at bounding box center [494, 378] width 200 height 20
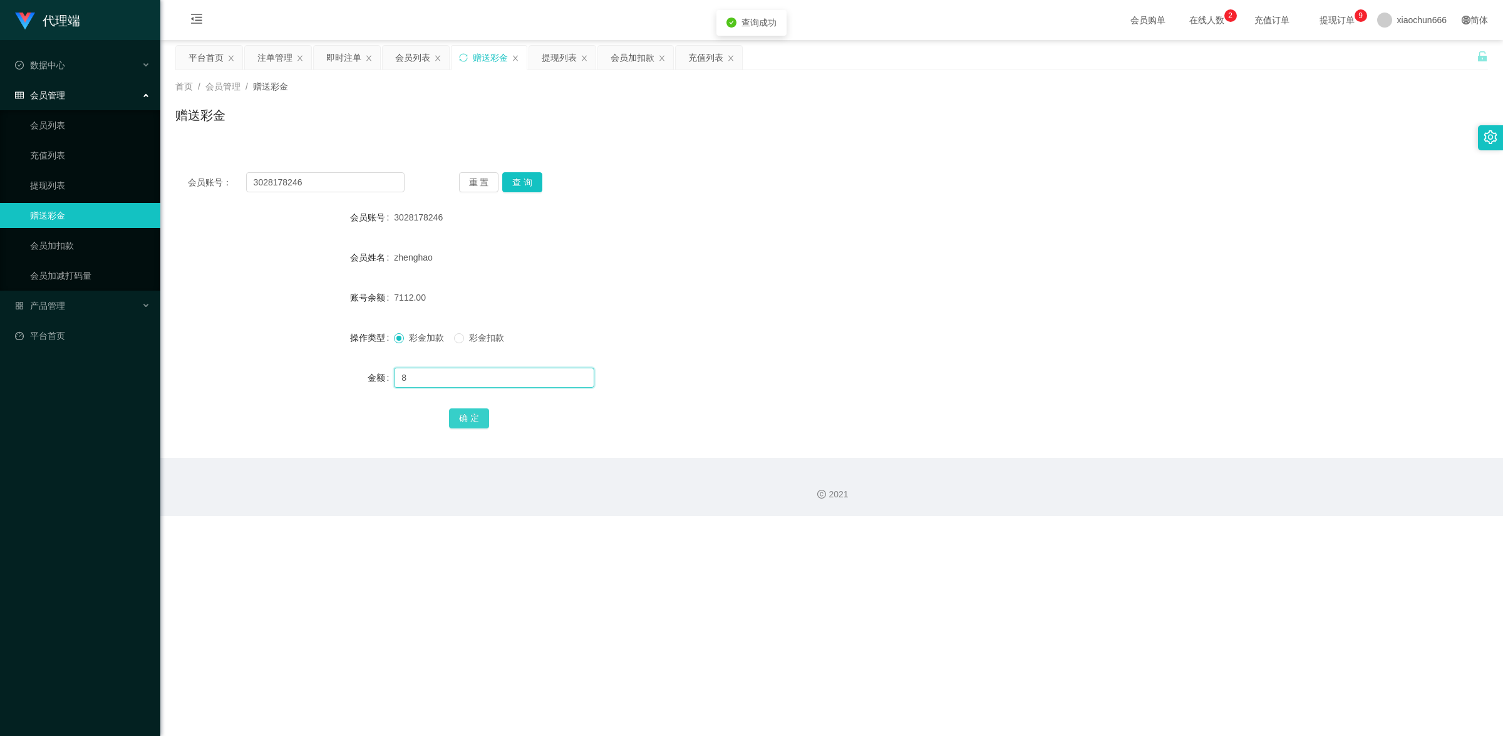
type input "8"
drag, startPoint x: 473, startPoint y: 423, endPoint x: 542, endPoint y: 376, distance: 83.4
click at [473, 423] on button "确 定" at bounding box center [469, 418] width 40 height 20
click at [339, 177] on input "3028178246" at bounding box center [325, 182] width 158 height 20
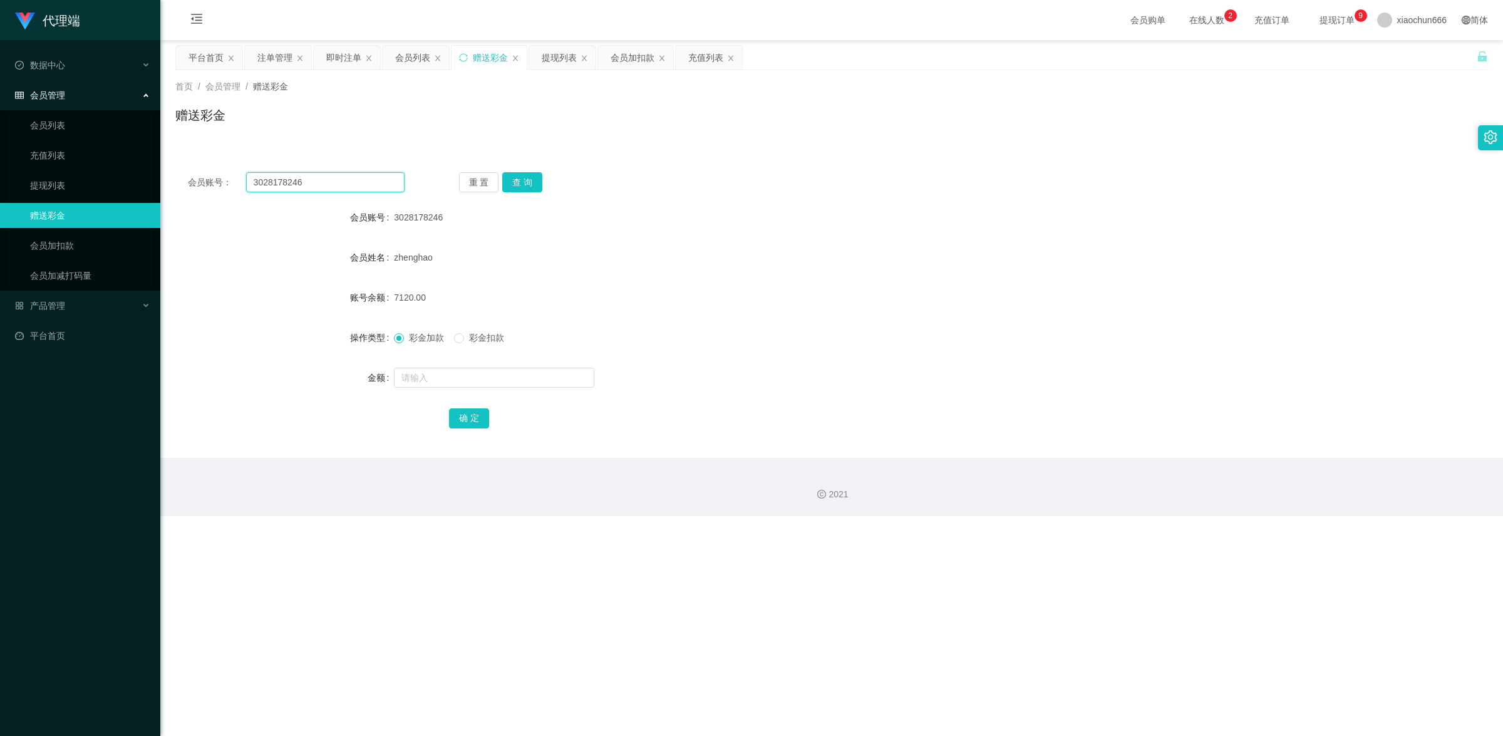
paste input "THY"
type input "THY"
click at [534, 177] on button "查 询" at bounding box center [522, 182] width 40 height 20
click at [467, 375] on input "text" at bounding box center [494, 378] width 200 height 20
type input "8"
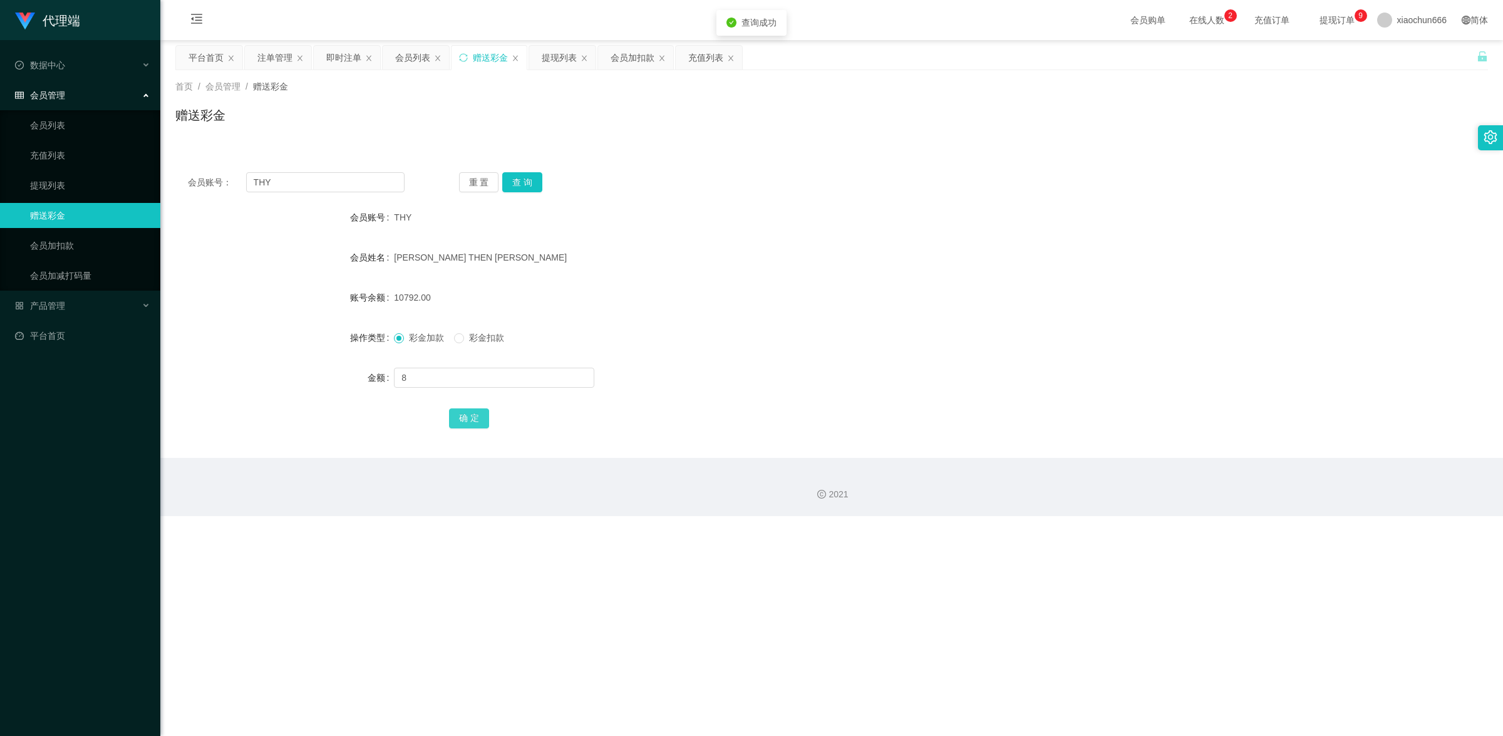
click at [476, 411] on button "确 定" at bounding box center [469, 418] width 40 height 20
click at [355, 167] on div "会员账号： THY 重 置 查 询 会员账号 THY 会员姓名 [PERSON_NAME] THEN [PERSON_NAME] 账号余额 10800.00 …" at bounding box center [831, 309] width 1313 height 298
click at [345, 176] on input "THY" at bounding box center [325, 182] width 158 height 20
paste input "3028178246"
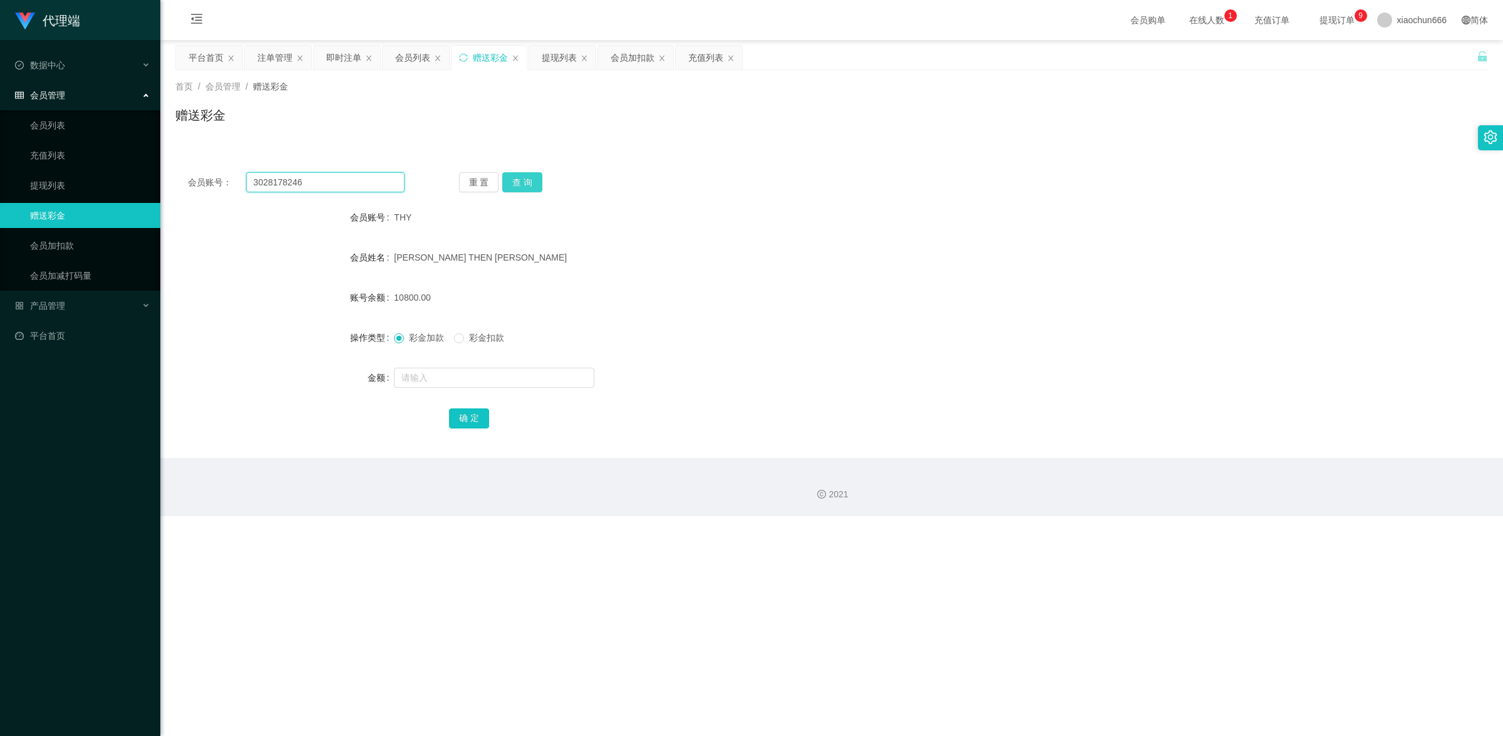
type input "3028178246"
click at [539, 173] on button "查 询" at bounding box center [522, 182] width 40 height 20
click at [495, 377] on input "text" at bounding box center [494, 378] width 200 height 20
type input "8"
click at [465, 418] on button "确 定" at bounding box center [469, 418] width 40 height 20
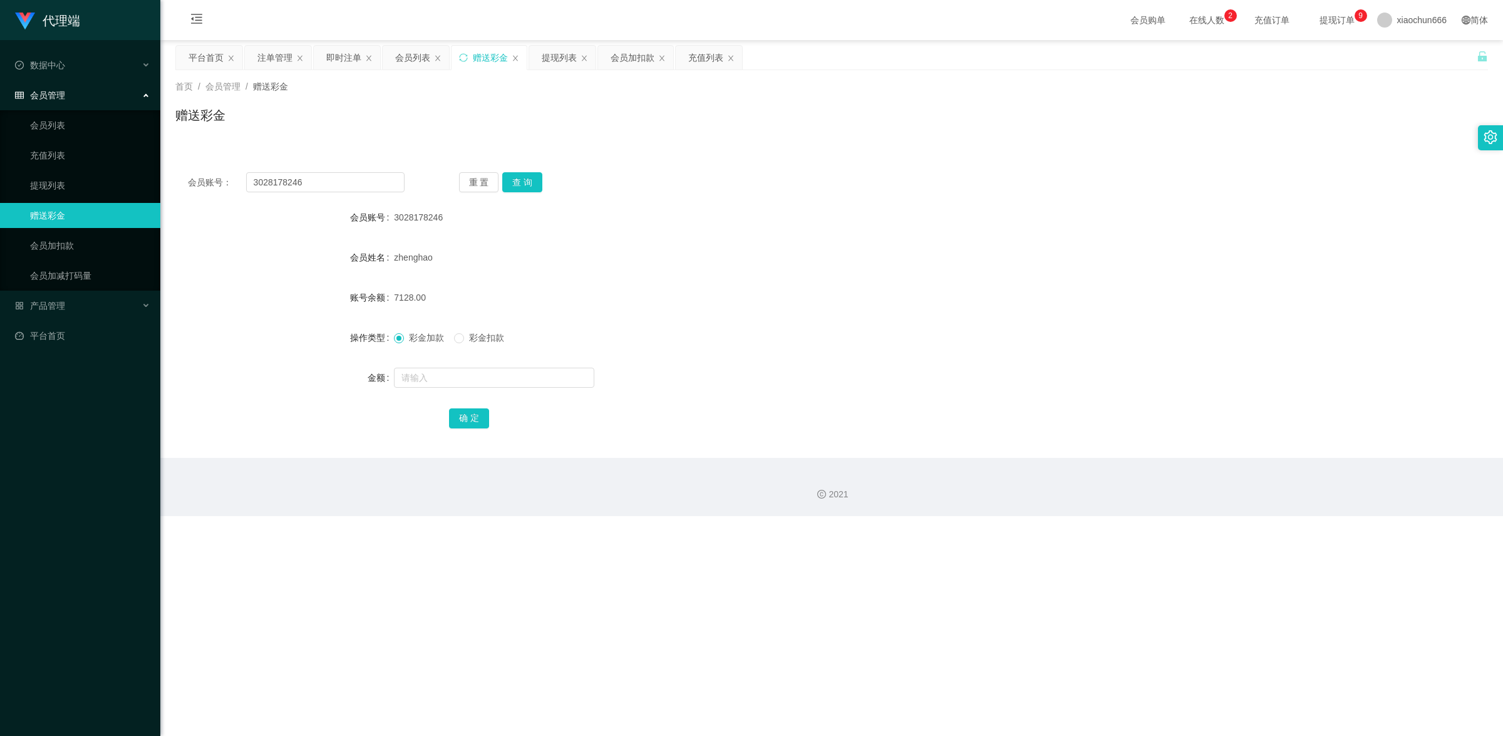
click at [328, 195] on div "会员账号： 3028178246 重 置 查 询 会员账号 3028178246 会员姓名 zhenghao 账号余额 7128.00 操作类型 彩金加款 彩…" at bounding box center [831, 309] width 1313 height 298
click at [326, 180] on input "3028178246" at bounding box center [325, 182] width 158 height 20
paste input "THY"
type input "THY"
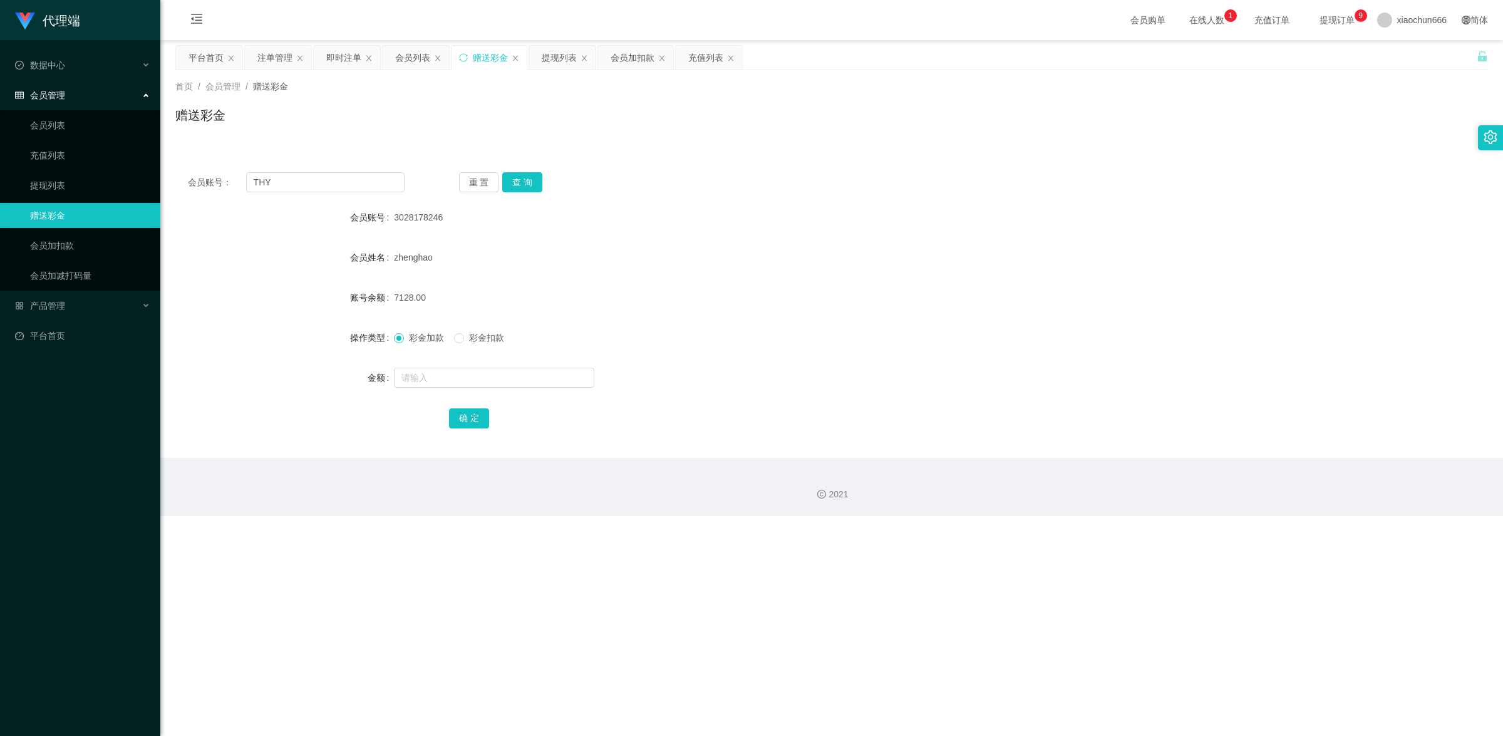
drag, startPoint x: 529, startPoint y: 160, endPoint x: 531, endPoint y: 177, distance: 17.0
click at [530, 163] on div "会员账号： THY 重 置 查 询 会员账号 3028178246 会员姓名 zhenghao 账号余额 7128.00 操作类型 彩金加款 彩金扣款 金额 …" at bounding box center [831, 309] width 1313 height 298
click at [531, 179] on button "查 询" at bounding box center [522, 182] width 40 height 20
click at [477, 383] on input "text" at bounding box center [494, 378] width 200 height 20
type input "8"
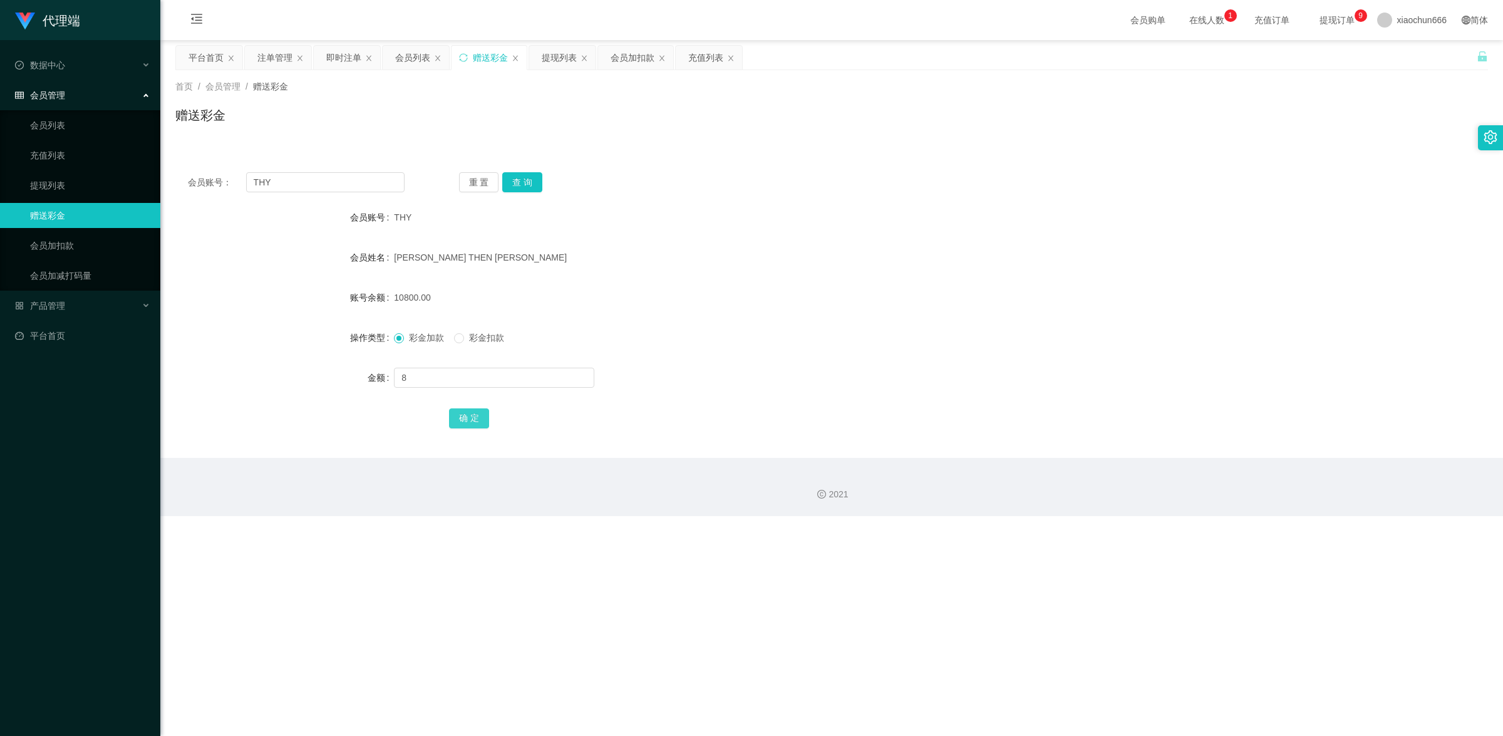
click at [480, 415] on button "确 定" at bounding box center [469, 418] width 40 height 20
click at [361, 188] on input "THY" at bounding box center [325, 182] width 158 height 20
paste input "tb8132823758"
type input "tb8132823758"
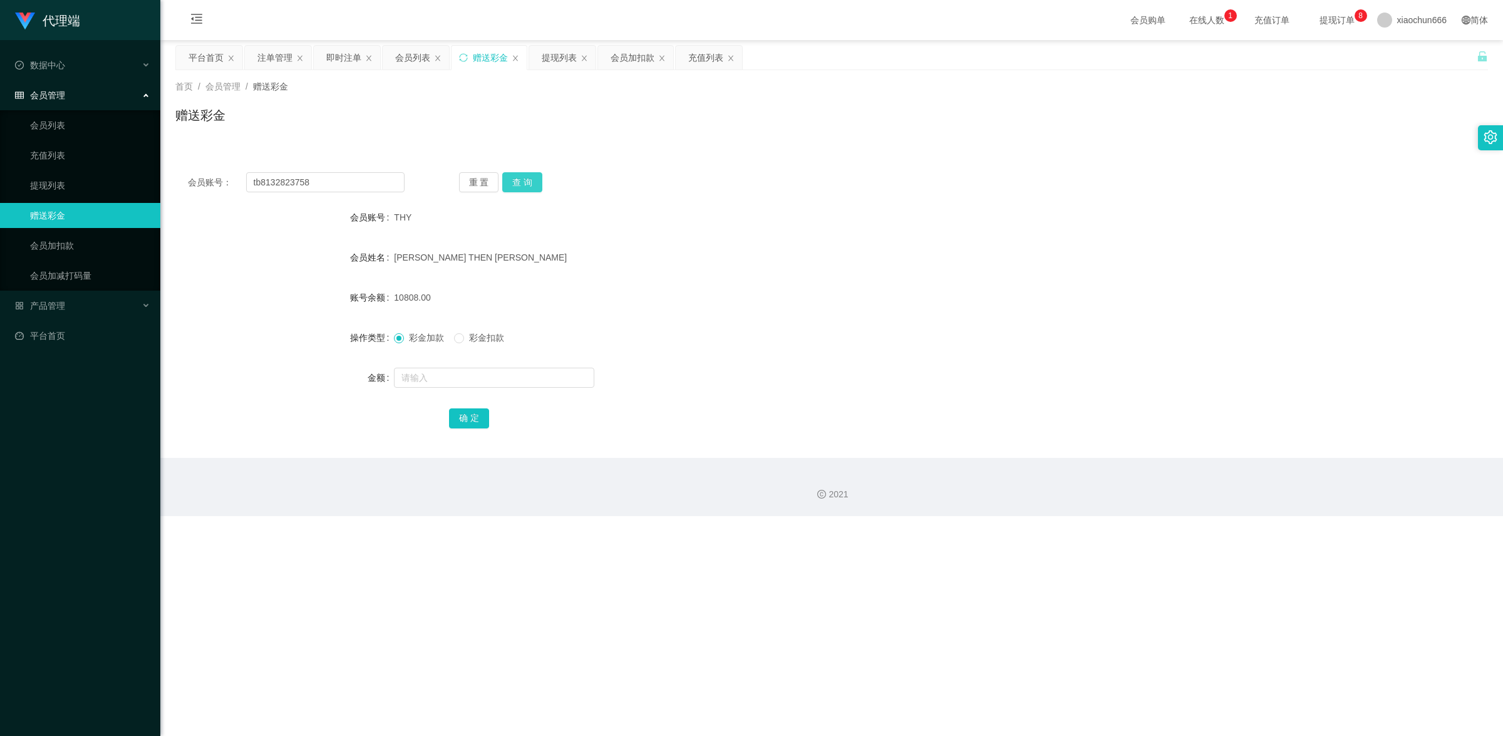
click at [534, 176] on button "查 询" at bounding box center [522, 182] width 40 height 20
click at [298, 175] on input "tb8132823758" at bounding box center [325, 182] width 158 height 20
drag, startPoint x: 70, startPoint y: 186, endPoint x: 85, endPoint y: 182, distance: 15.5
click at [70, 186] on link "提现列表" at bounding box center [90, 185] width 120 height 25
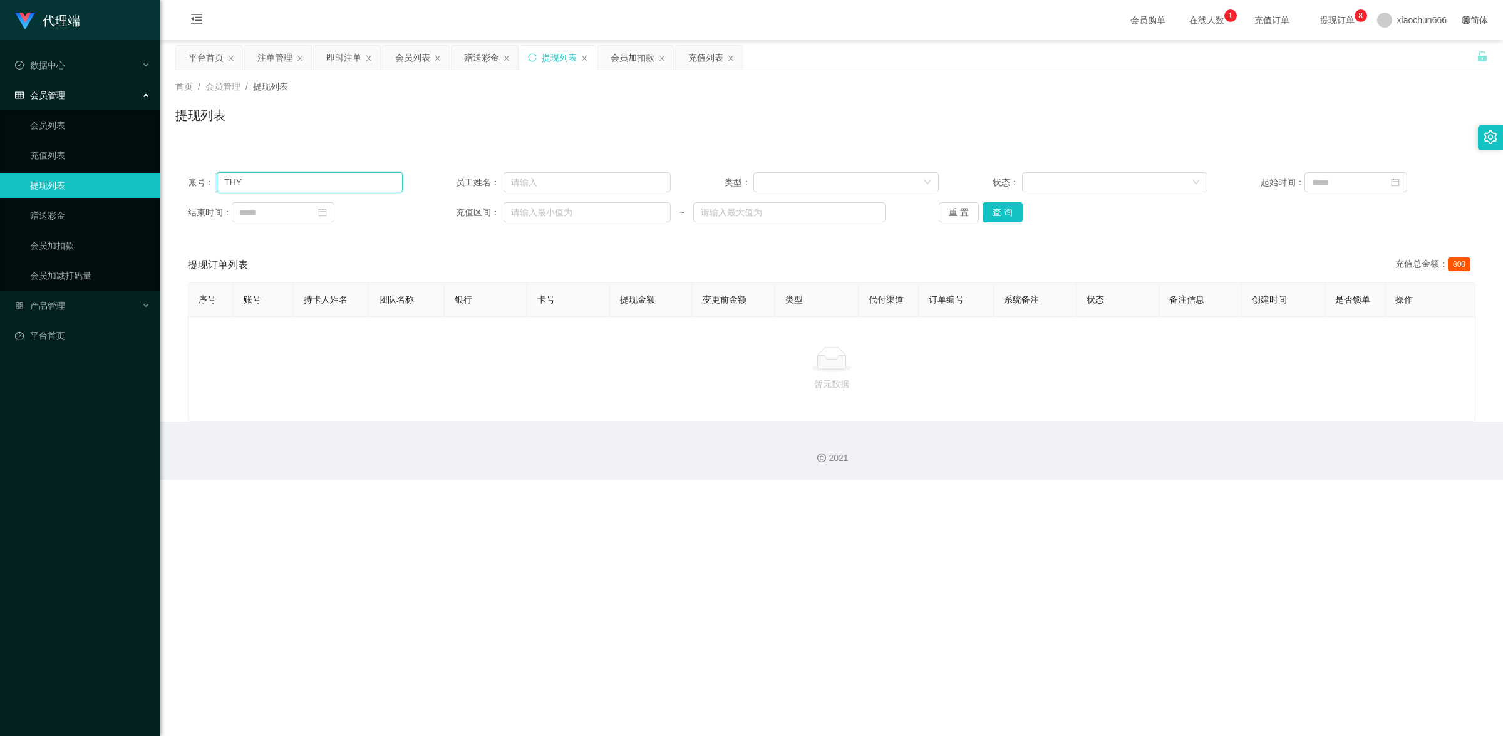
click at [261, 182] on input "THY" at bounding box center [309, 182] width 185 height 20
paste input "tb8132823758"
type input "tb8132823758"
click at [1008, 218] on button "查 询" at bounding box center [1003, 212] width 40 height 20
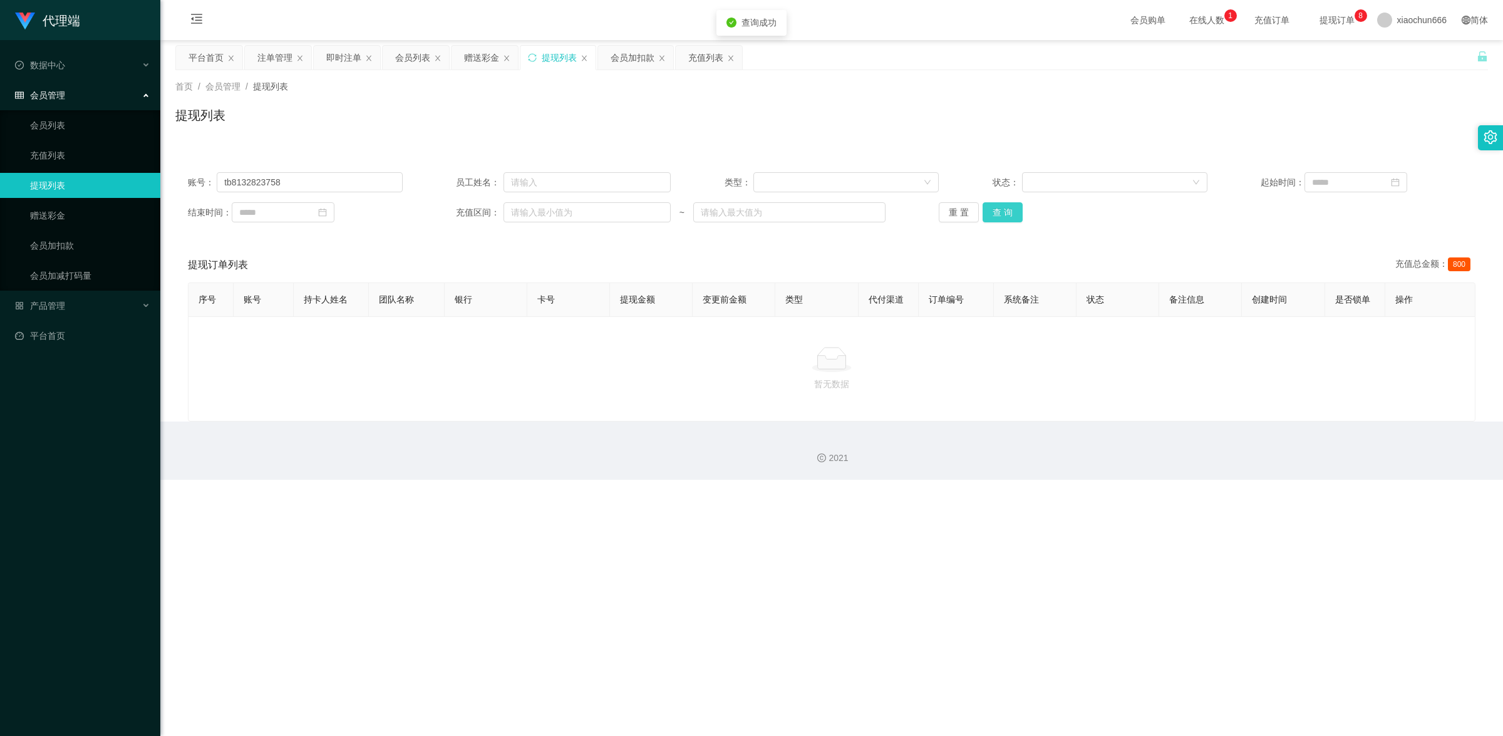
click at [1008, 218] on button "查 询" at bounding box center [1003, 212] width 40 height 20
click at [68, 220] on link "赠送彩金" at bounding box center [90, 215] width 120 height 25
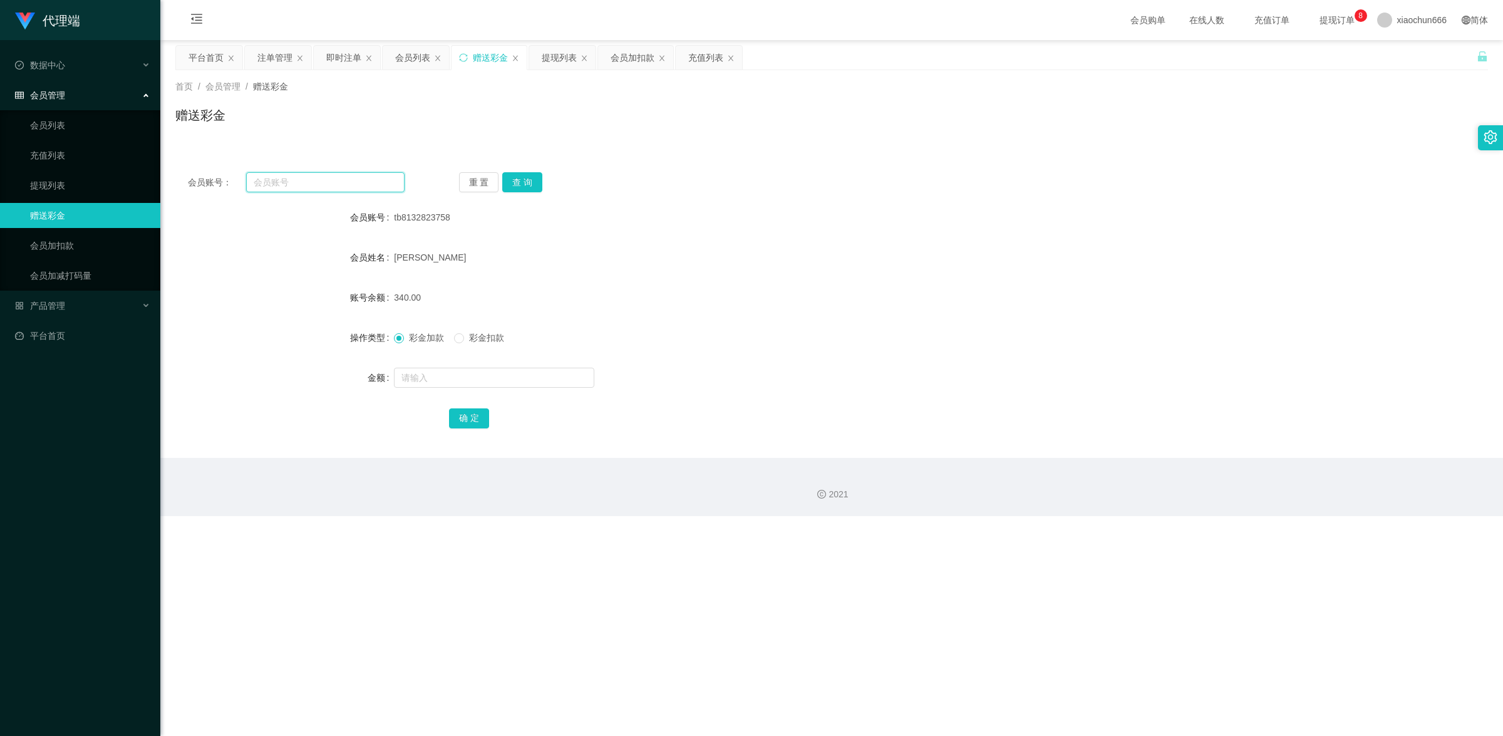
click at [336, 183] on input "text" at bounding box center [325, 182] width 158 height 20
paste input "3028178246"
type input "3028178246"
click at [524, 189] on button "查 询" at bounding box center [522, 182] width 40 height 20
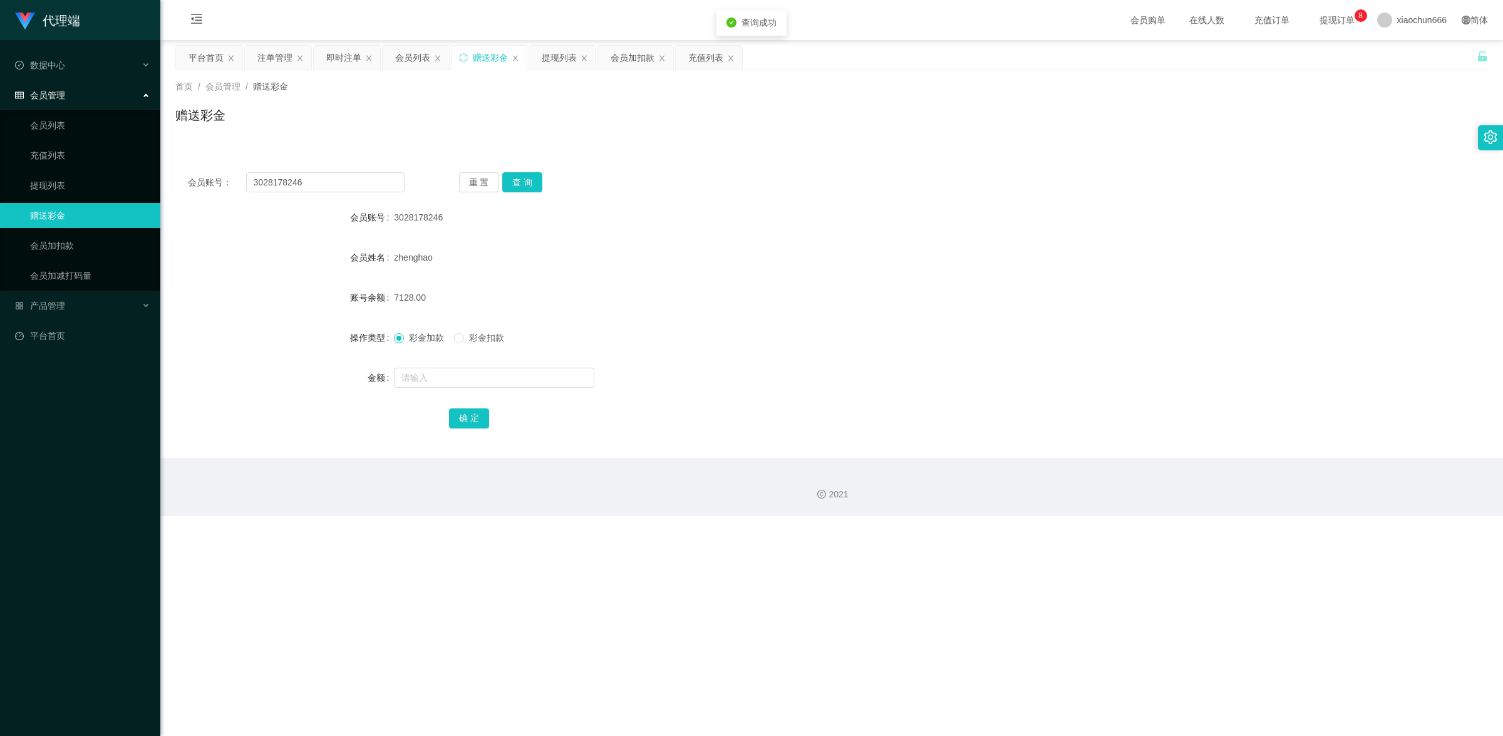
click at [510, 390] on form "会员账号 3028178246 会员姓名 zhenghao 账号余额 7128.00 操作类型 彩金加款 彩金扣款 金额 确 定" at bounding box center [831, 317] width 1313 height 225
click at [507, 376] on input "text" at bounding box center [494, 378] width 200 height 20
type input "8"
click at [472, 420] on button "确 定" at bounding box center [469, 418] width 40 height 20
click at [349, 179] on input "3028178246" at bounding box center [325, 182] width 158 height 20
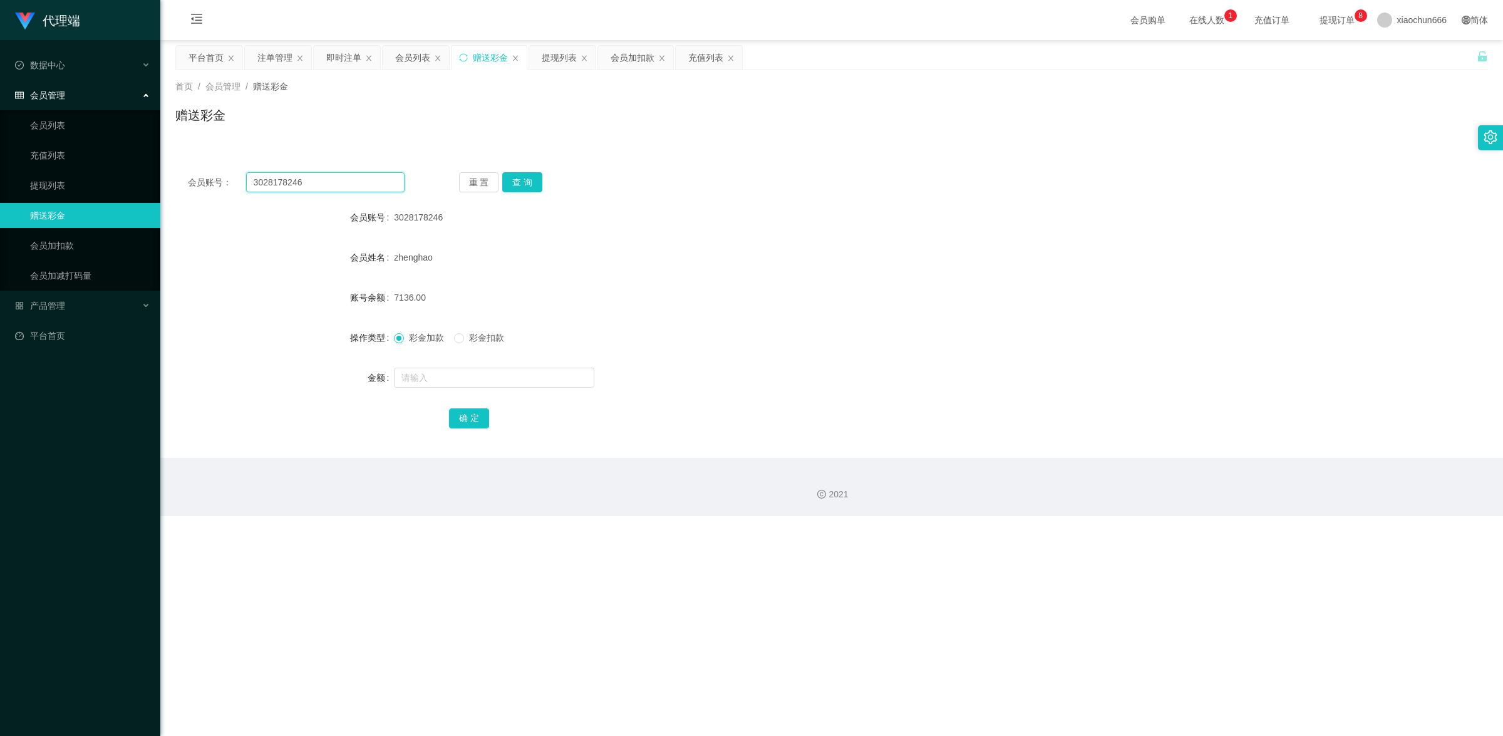
click at [349, 179] on input "3028178246" at bounding box center [325, 182] width 158 height 20
paste input "THY"
type input "THY"
drag, startPoint x: 520, startPoint y: 179, endPoint x: 497, endPoint y: 246, distance: 70.3
click at [520, 179] on button "查 询" at bounding box center [522, 182] width 40 height 20
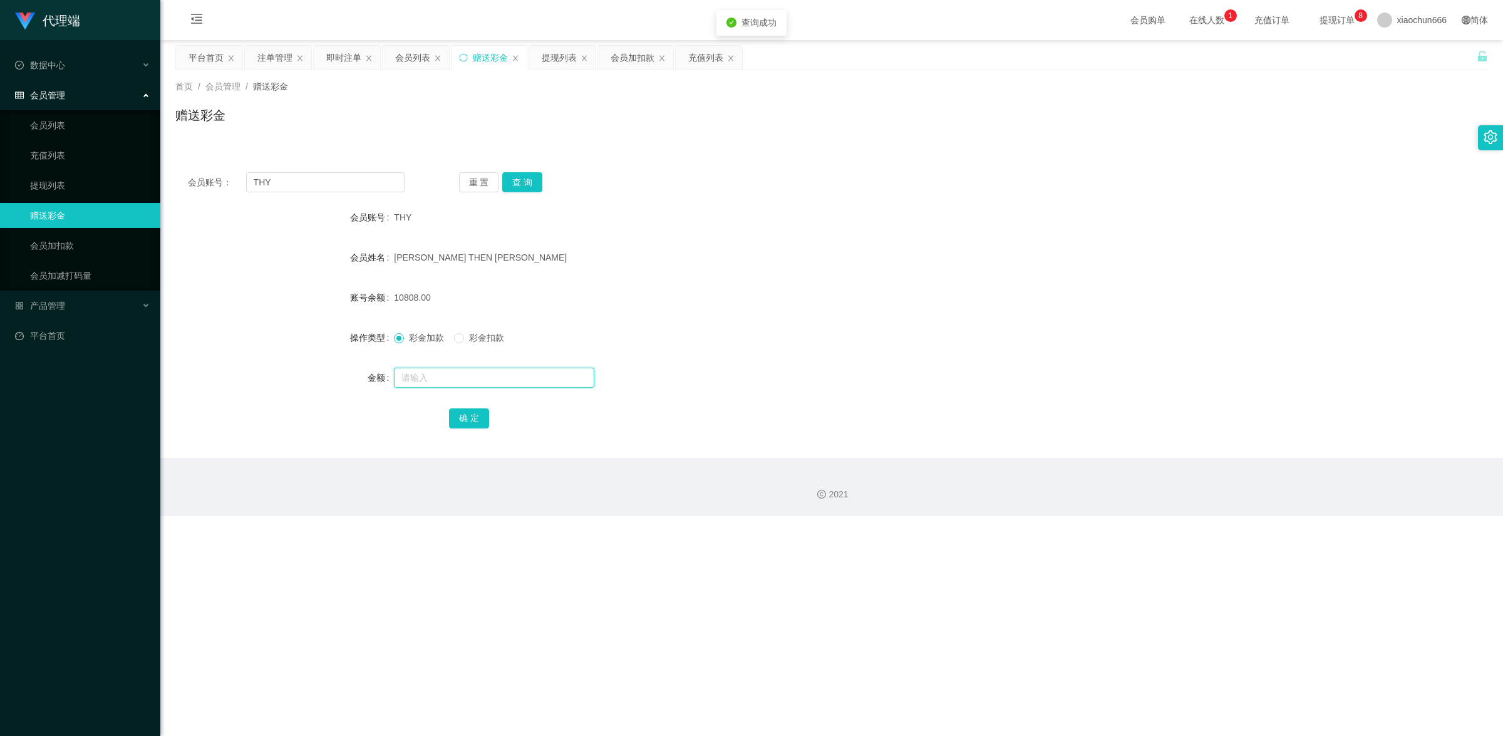
click at [467, 381] on input "text" at bounding box center [494, 378] width 200 height 20
type input "8"
click at [456, 415] on button "确 定" at bounding box center [469, 418] width 40 height 20
click at [470, 378] on input "text" at bounding box center [494, 378] width 200 height 20
type input "8"
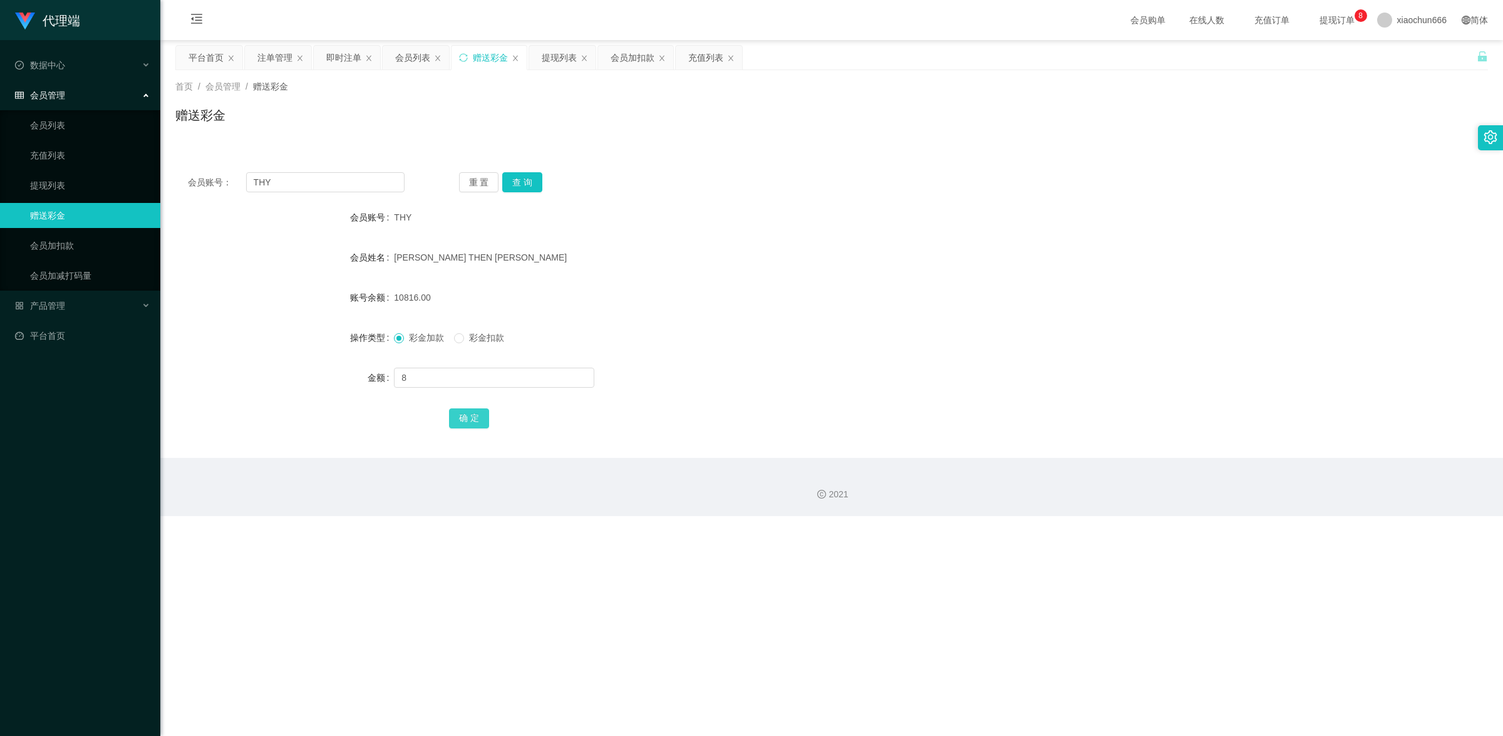
drag, startPoint x: 470, startPoint y: 418, endPoint x: 1215, endPoint y: 21, distance: 844.0
click at [489, 408] on div "确 定" at bounding box center [832, 417] width 766 height 25
drag, startPoint x: 530, startPoint y: 180, endPoint x: 517, endPoint y: 210, distance: 32.2
click at [530, 180] on button "查 询" at bounding box center [522, 182] width 40 height 20
click at [485, 377] on input "text" at bounding box center [494, 378] width 200 height 20
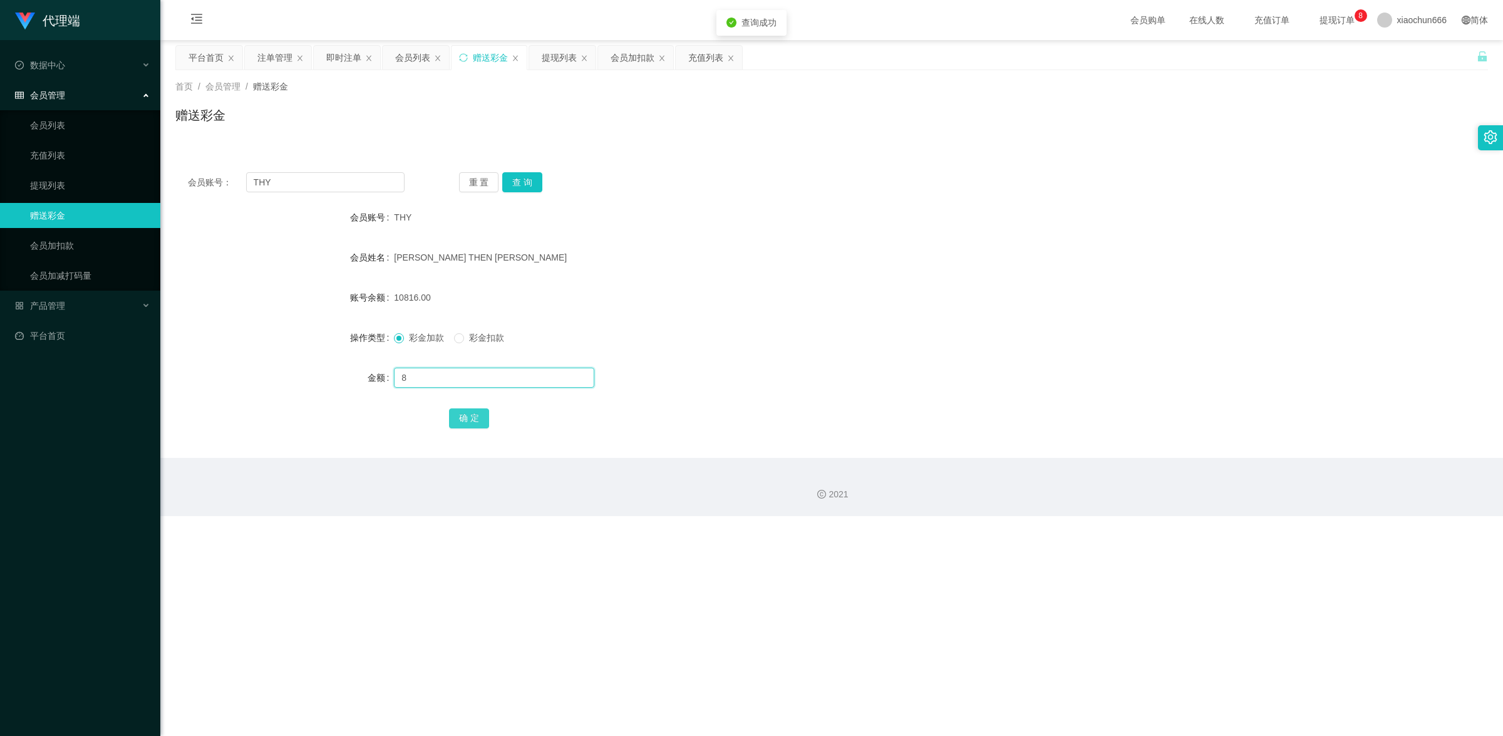
type input "8"
click at [477, 413] on button "确 定" at bounding box center [469, 418] width 40 height 20
click at [458, 374] on input "text" at bounding box center [494, 378] width 200 height 20
type input "8"
drag, startPoint x: 471, startPoint y: 418, endPoint x: 483, endPoint y: 417, distance: 11.9
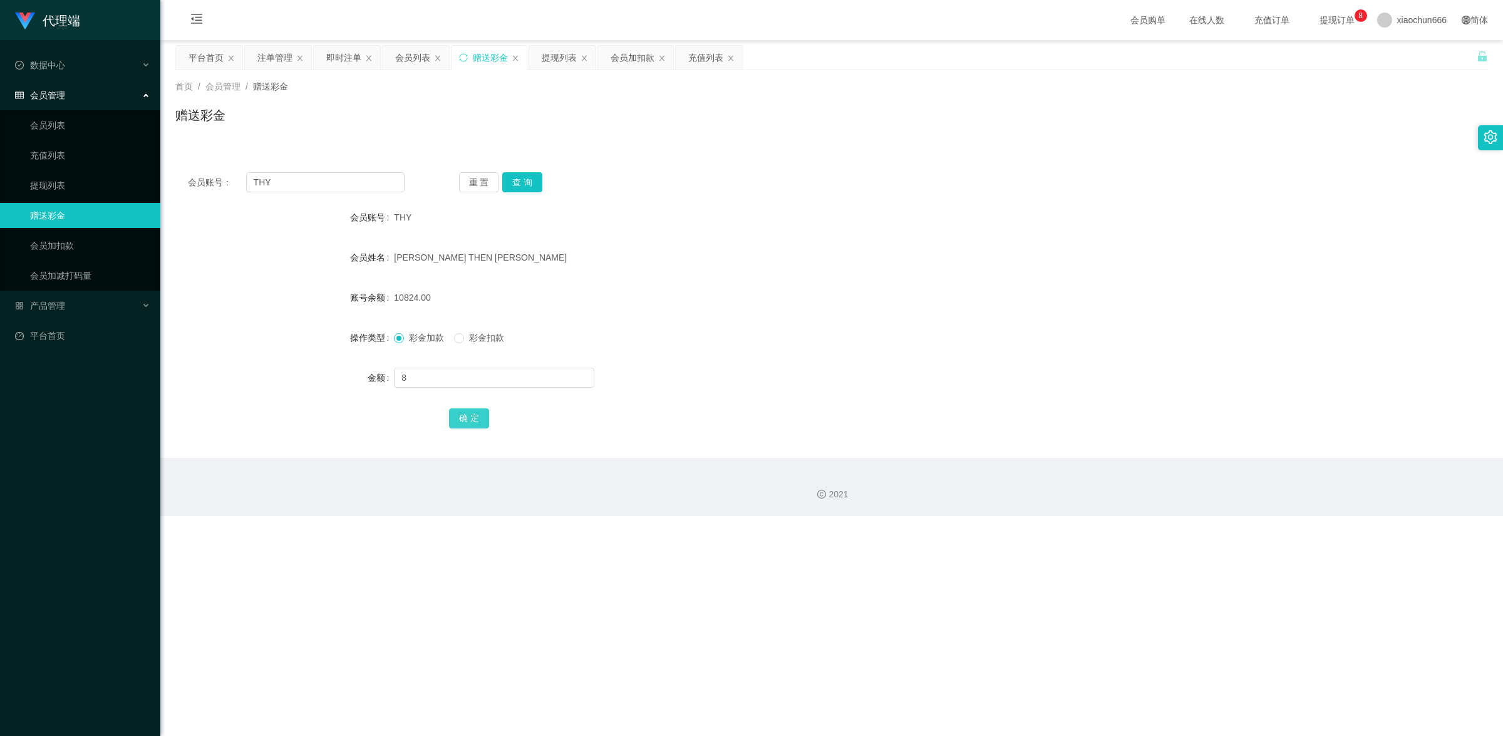
click at [471, 418] on button "确 定" at bounding box center [469, 418] width 40 height 20
click at [299, 179] on input "THY" at bounding box center [325, 182] width 158 height 20
paste input "3028178246"
type input "3028178246"
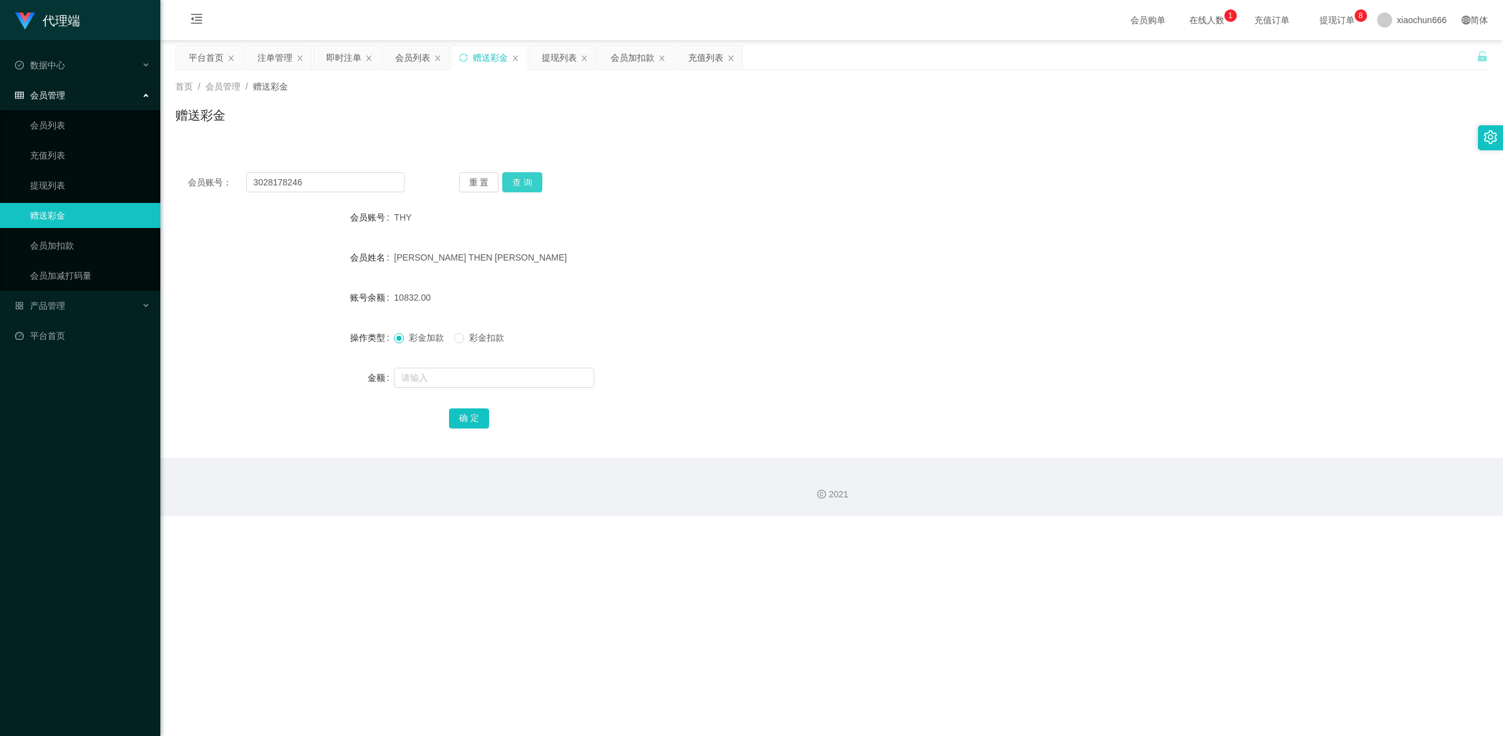
click at [523, 179] on button "查 询" at bounding box center [522, 182] width 40 height 20
click at [489, 376] on input "text" at bounding box center [494, 378] width 200 height 20
type input "8"
click at [472, 414] on button "确 定" at bounding box center [469, 418] width 40 height 20
click at [341, 188] on input "3028178246" at bounding box center [325, 182] width 158 height 20
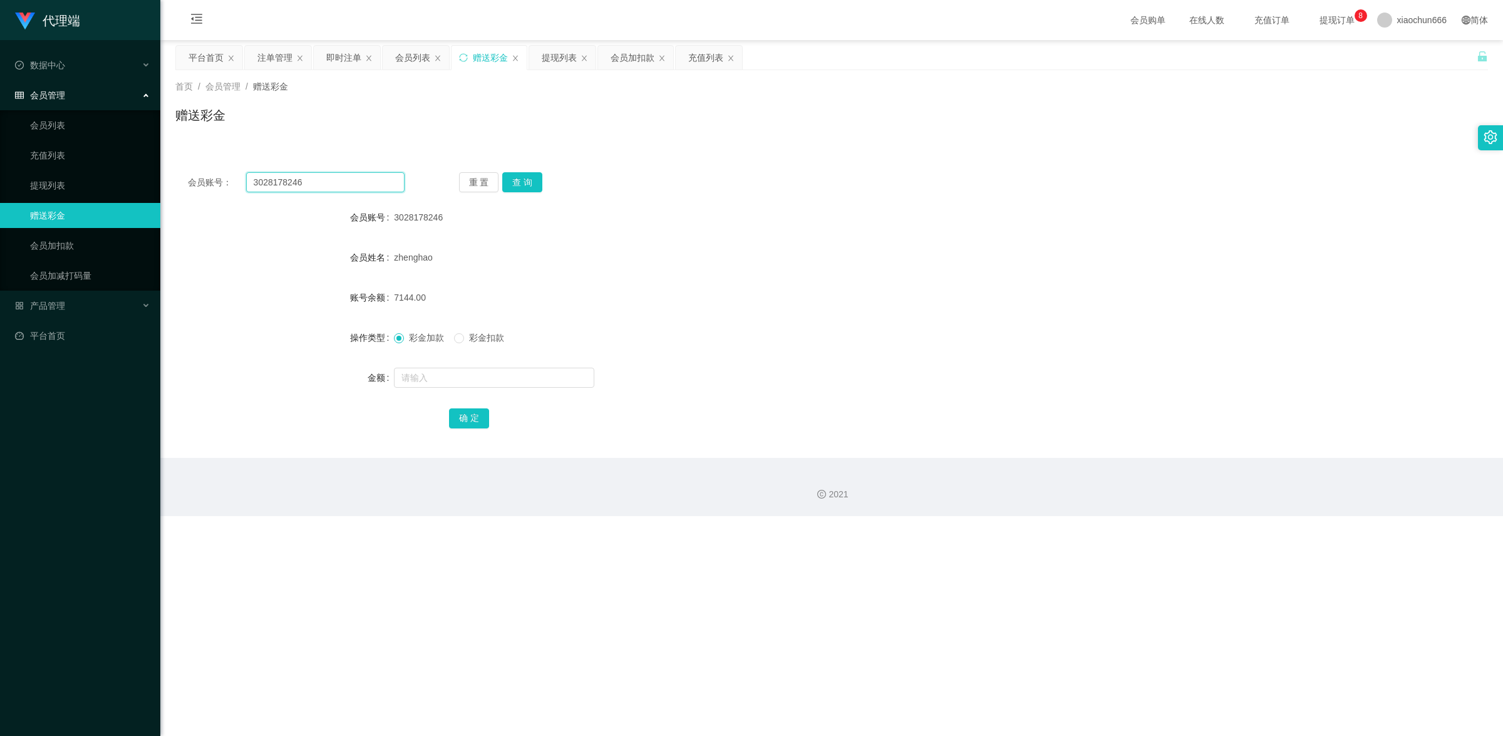
click at [341, 188] on input "3028178246" at bounding box center [325, 182] width 158 height 20
paste input "THY"
type input "THY"
click at [527, 182] on button "查 询" at bounding box center [522, 182] width 40 height 20
click at [507, 396] on form "会员账号 THY 会员姓名 [PERSON_NAME] THEN [PERSON_NAME] 账号余额 10832.00 操作类型 彩金加款 彩金扣款 金额 …" at bounding box center [831, 317] width 1313 height 225
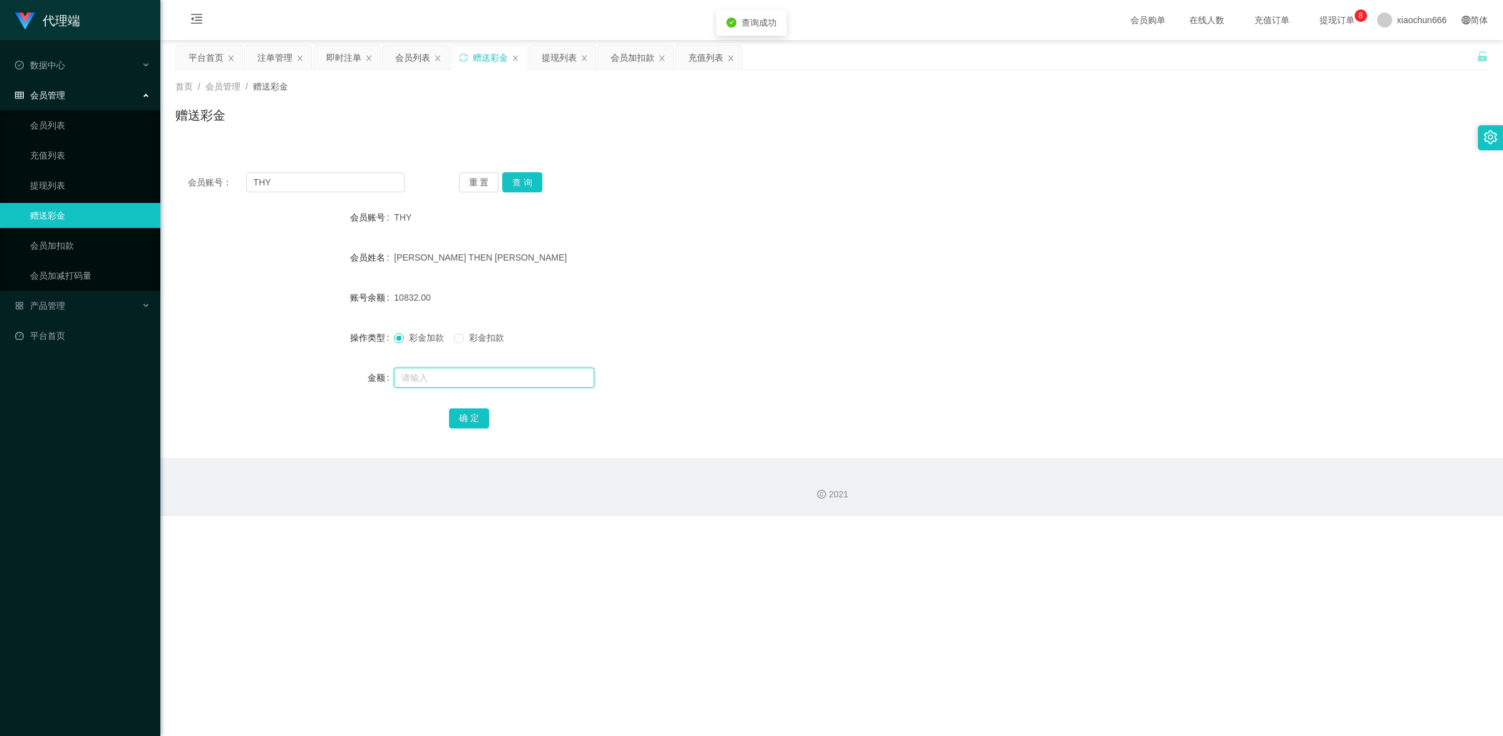
click at [505, 382] on input "text" at bounding box center [494, 378] width 200 height 20
type input "8"
click at [470, 412] on button "确 定" at bounding box center [469, 418] width 40 height 20
click at [311, 185] on input "THY" at bounding box center [325, 182] width 158 height 20
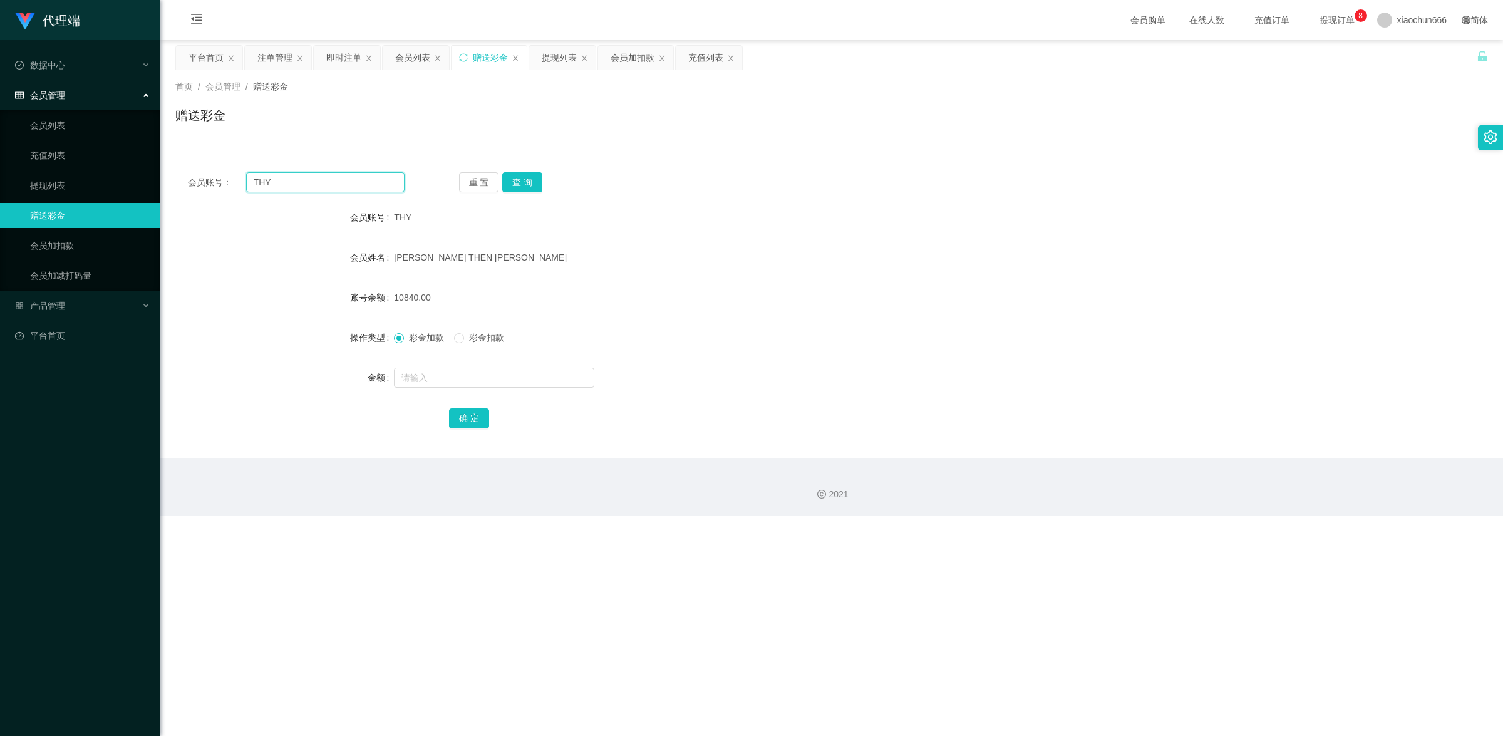
paste input "3028178246"
type input "3028178246"
click at [518, 185] on button "查 询" at bounding box center [522, 182] width 40 height 20
click at [480, 380] on input "text" at bounding box center [494, 378] width 200 height 20
type input "8"
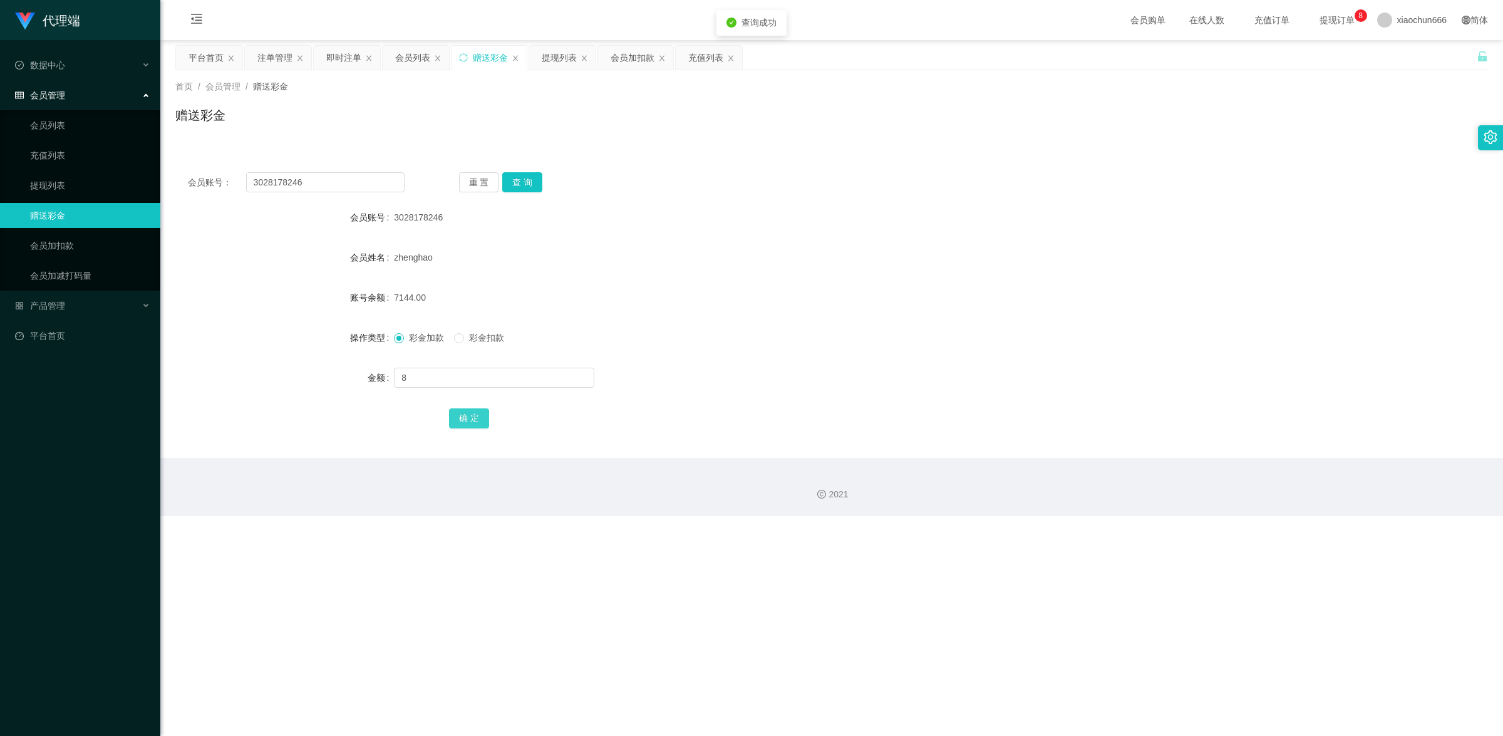
click at [474, 415] on button "确 定" at bounding box center [469, 418] width 40 height 20
click at [385, 182] on input "3028178246" at bounding box center [325, 182] width 158 height 20
click at [384, 182] on input "3028178246" at bounding box center [325, 182] width 158 height 20
paste input "THY"
type input "THY"
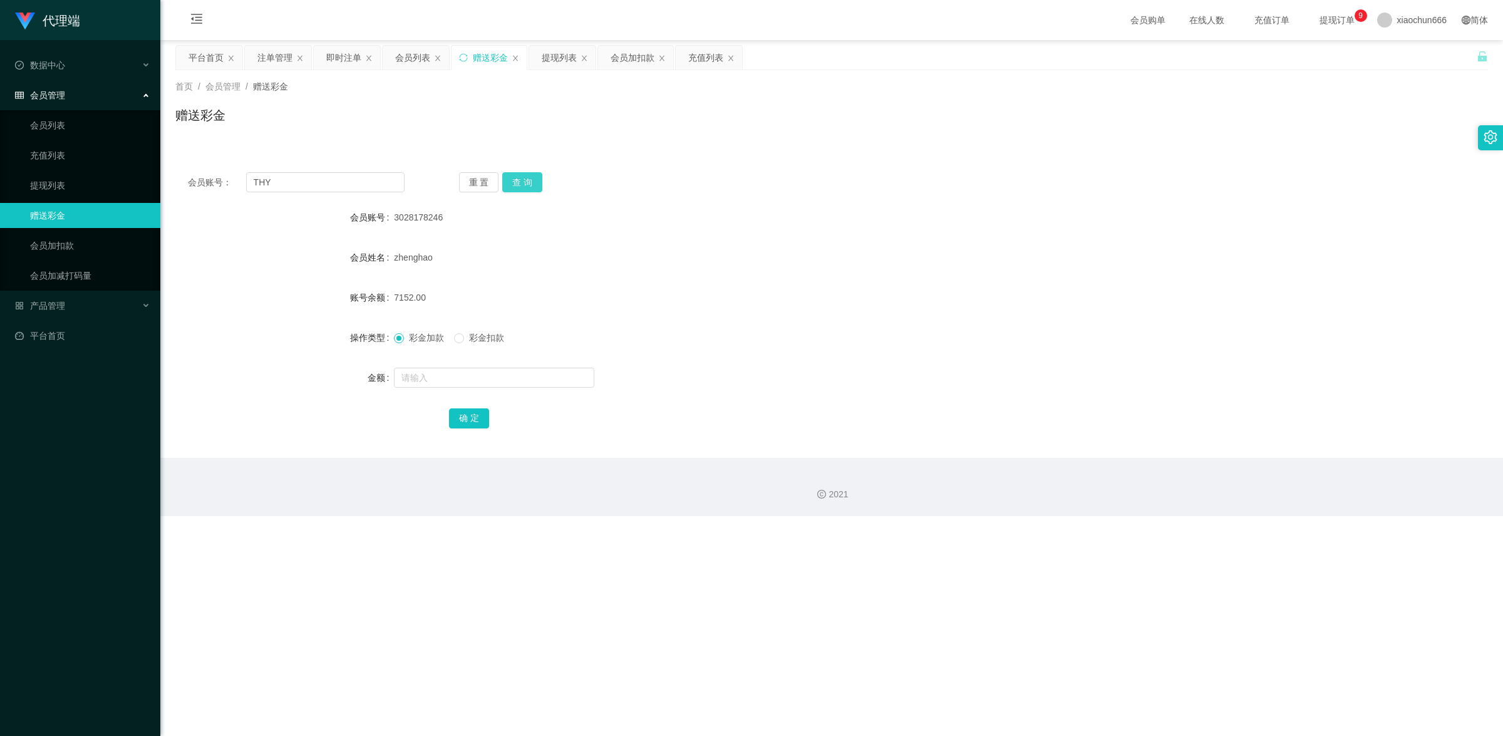
drag, startPoint x: 526, startPoint y: 177, endPoint x: 523, endPoint y: 184, distance: 7.0
click at [526, 177] on button "查 询" at bounding box center [522, 182] width 40 height 20
click at [468, 373] on input "text" at bounding box center [494, 378] width 200 height 20
type input "8"
click at [459, 432] on div "会员账号： THY 重 置 查 询 会员账号 THY 会员姓名 [PERSON_NAME] THEN [PERSON_NAME] 账号余额 10840.00 …" at bounding box center [831, 309] width 1313 height 298
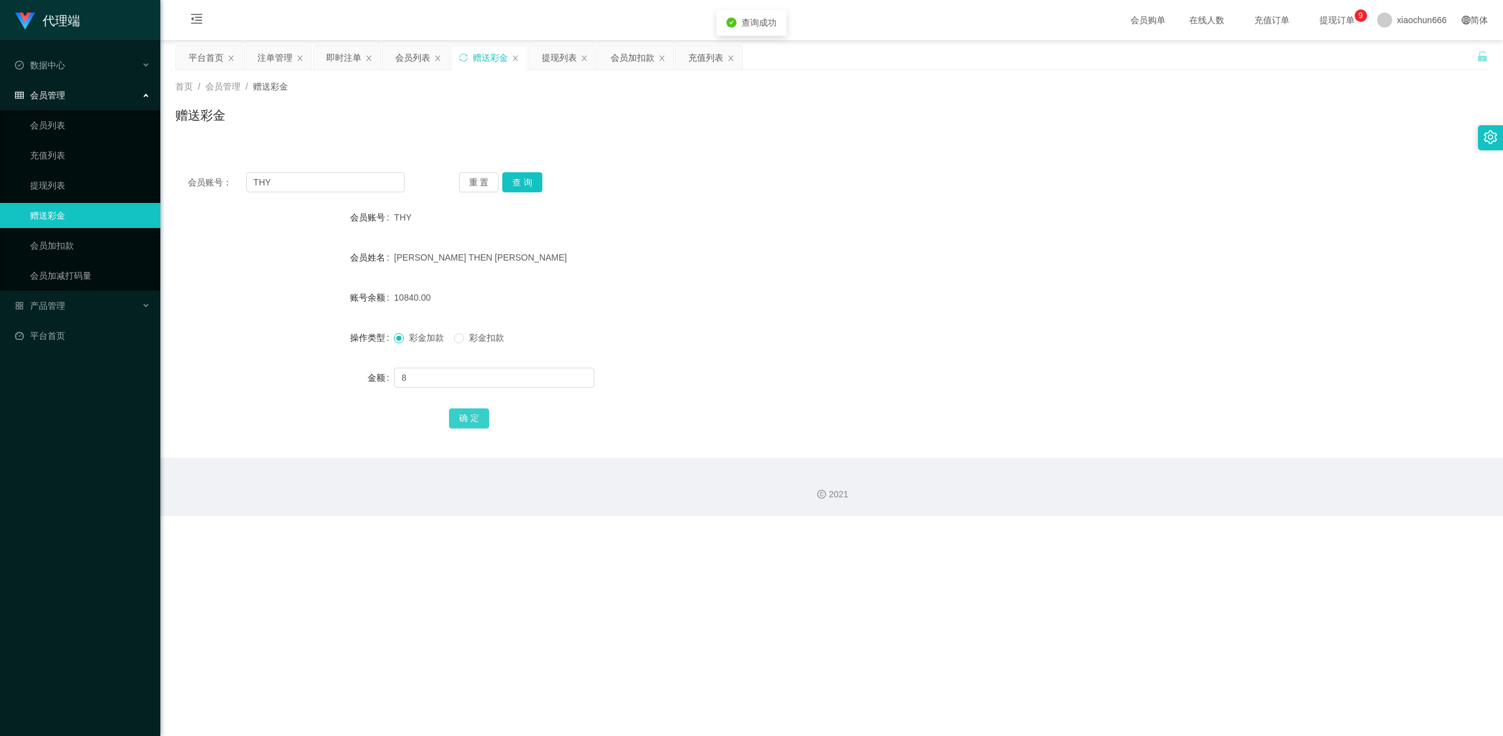
drag, startPoint x: 462, startPoint y: 422, endPoint x: 527, endPoint y: 408, distance: 66.6
click at [462, 422] on button "确 定" at bounding box center [469, 418] width 40 height 20
click at [302, 184] on input "THY" at bounding box center [325, 182] width 158 height 20
paste input "3028178246"
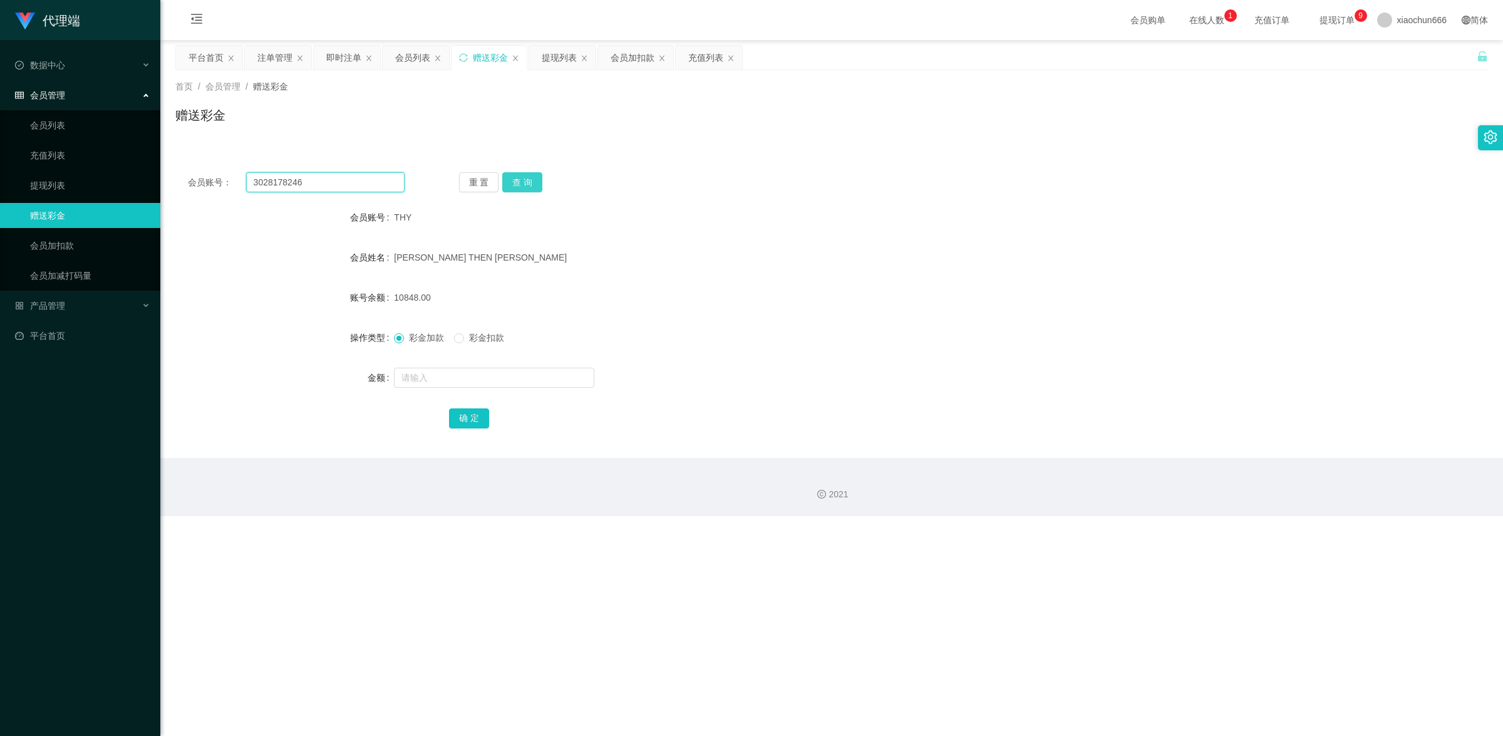
type input "3028178246"
click at [522, 173] on button "查 询" at bounding box center [522, 182] width 40 height 20
click at [495, 386] on input "text" at bounding box center [494, 378] width 200 height 20
type input "8"
drag, startPoint x: 481, startPoint y: 420, endPoint x: 767, endPoint y: 340, distance: 297.1
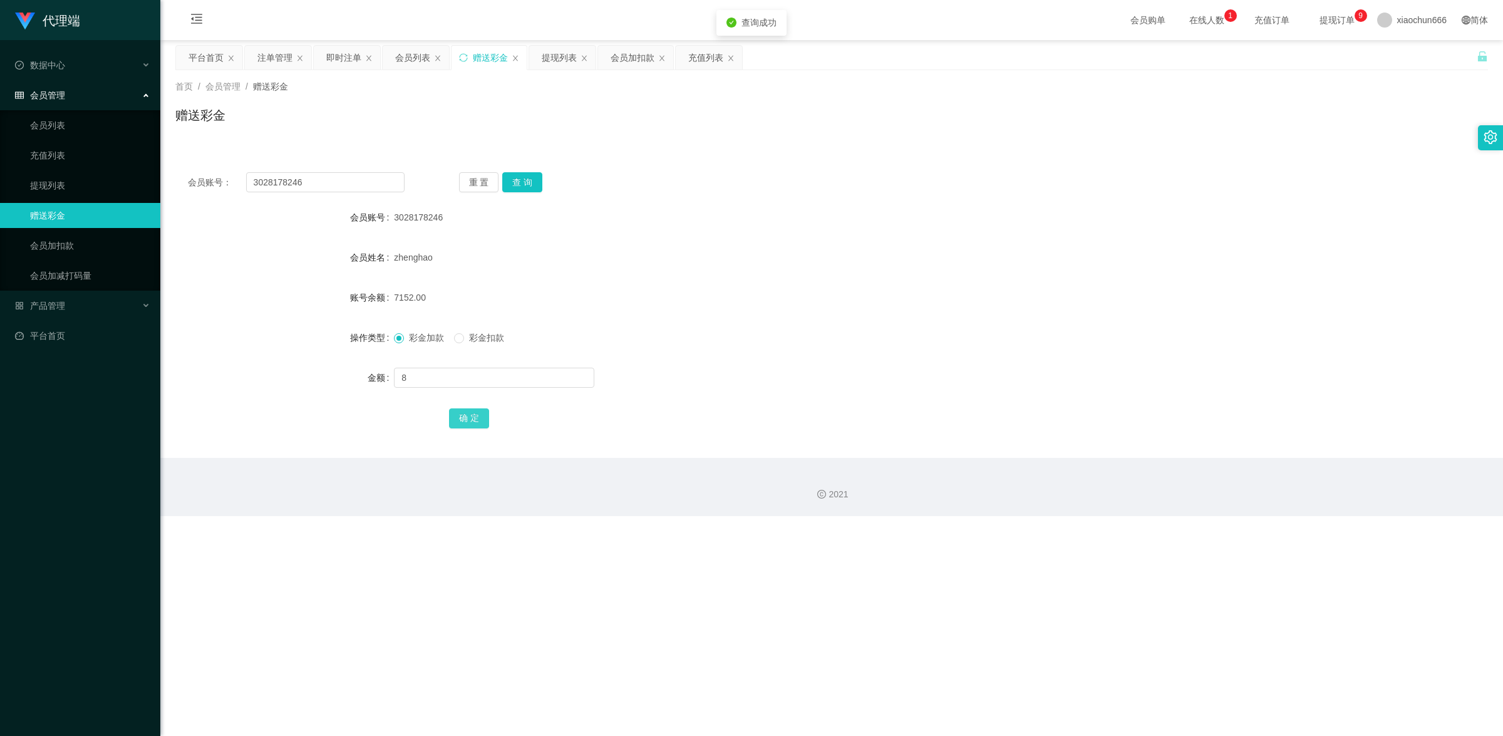
click at [481, 420] on button "确 定" at bounding box center [469, 418] width 40 height 20
click at [327, 182] on input "3028178246" at bounding box center [325, 182] width 158 height 20
click at [334, 180] on input "3028178246" at bounding box center [325, 182] width 158 height 20
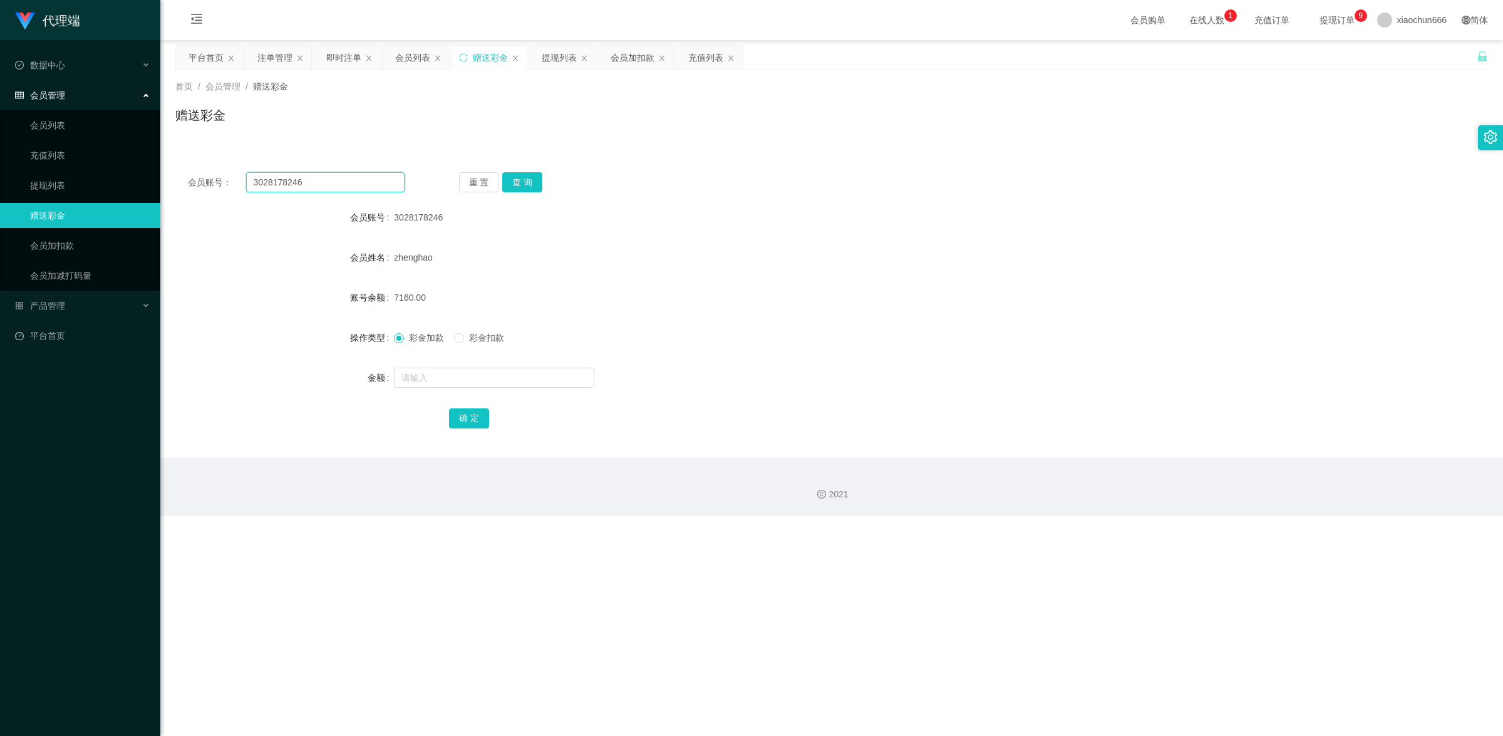
paste input "THY"
type input "THY"
click at [515, 183] on button "查 询" at bounding box center [522, 182] width 40 height 20
click at [473, 385] on input "text" at bounding box center [494, 378] width 200 height 20
type input "8"
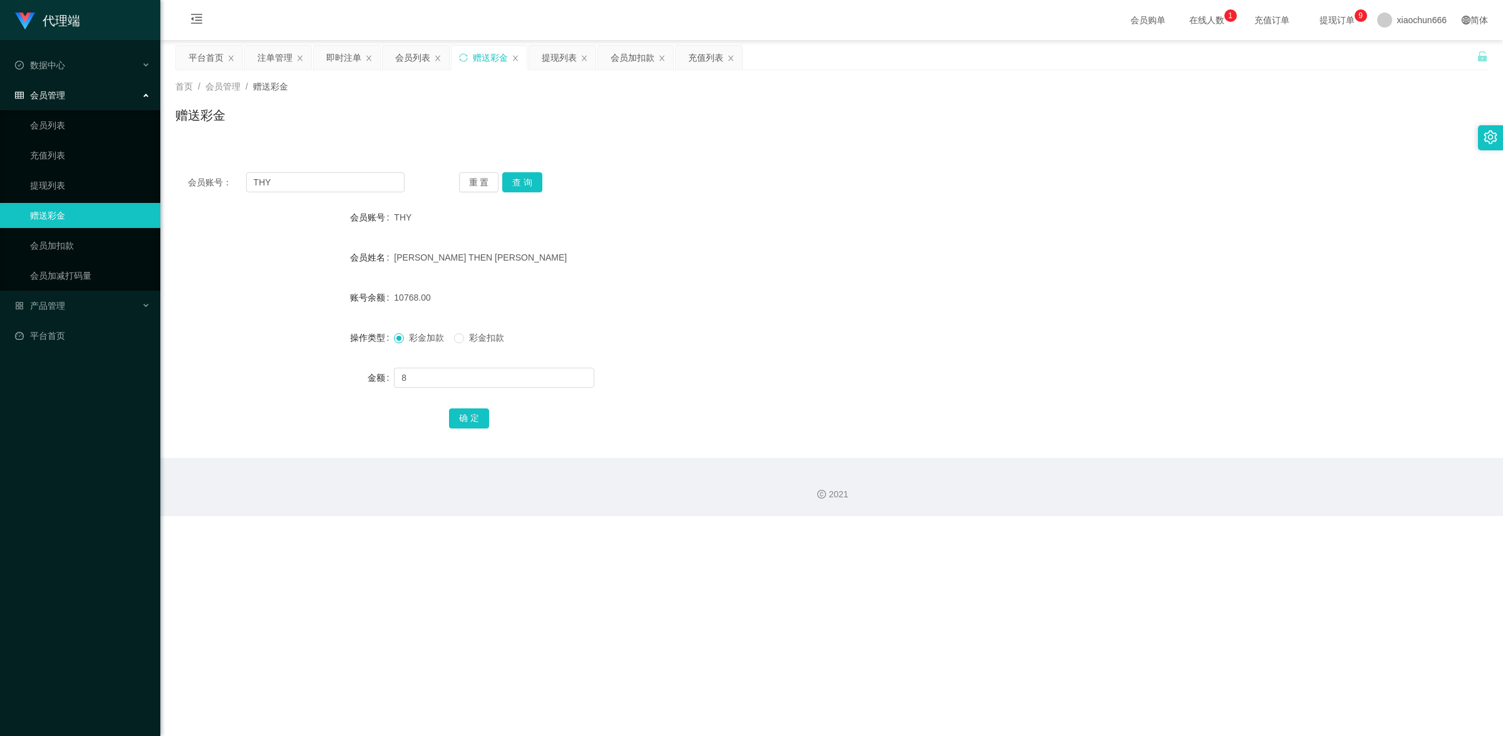
click at [487, 420] on div "确 定" at bounding box center [832, 417] width 766 height 25
click at [478, 412] on button "确 定" at bounding box center [469, 418] width 40 height 20
click at [489, 376] on input "text" at bounding box center [494, 378] width 200 height 20
type input "8"
drag, startPoint x: 462, startPoint y: 420, endPoint x: 496, endPoint y: 408, distance: 36.1
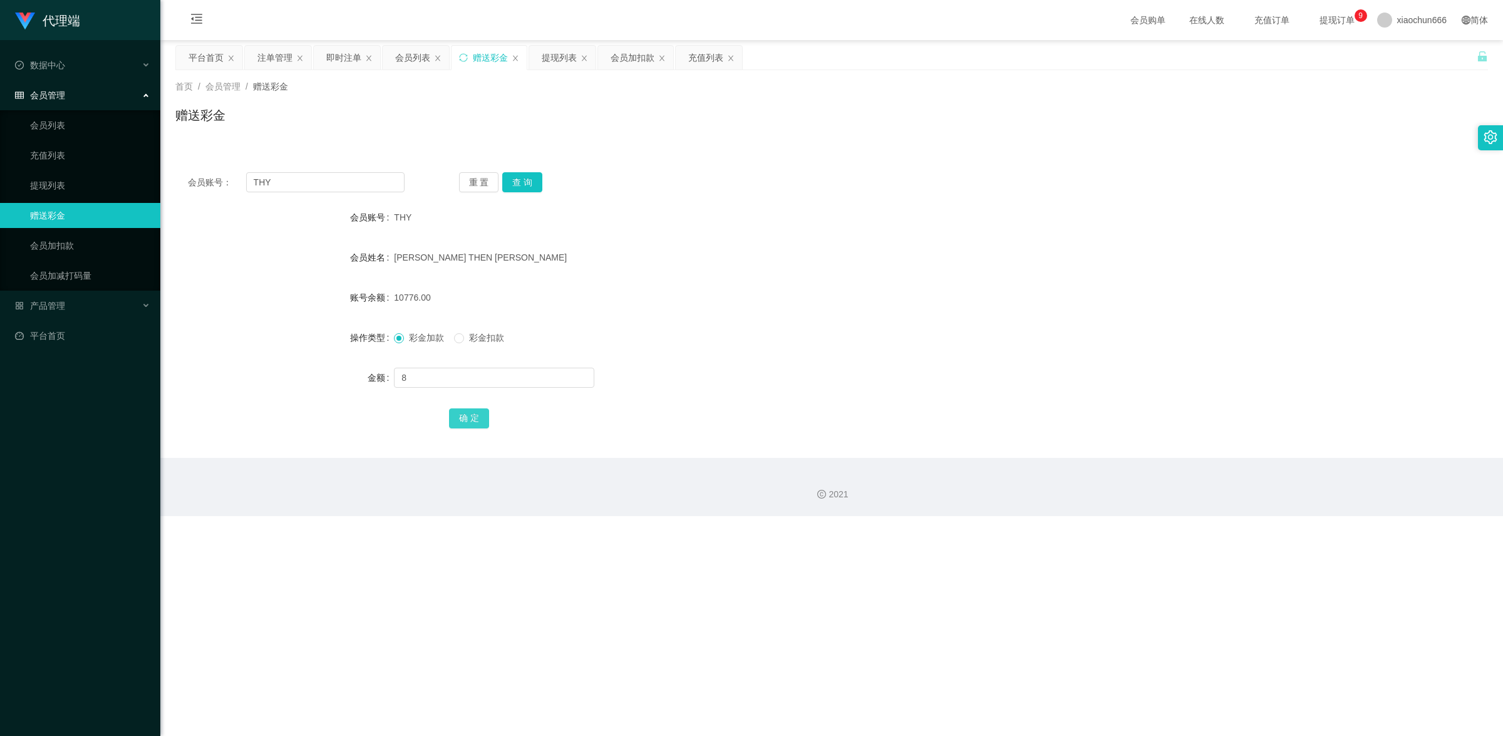
click at [462, 420] on button "确 定" at bounding box center [469, 418] width 40 height 20
